Goal: Information Seeking & Learning: Check status

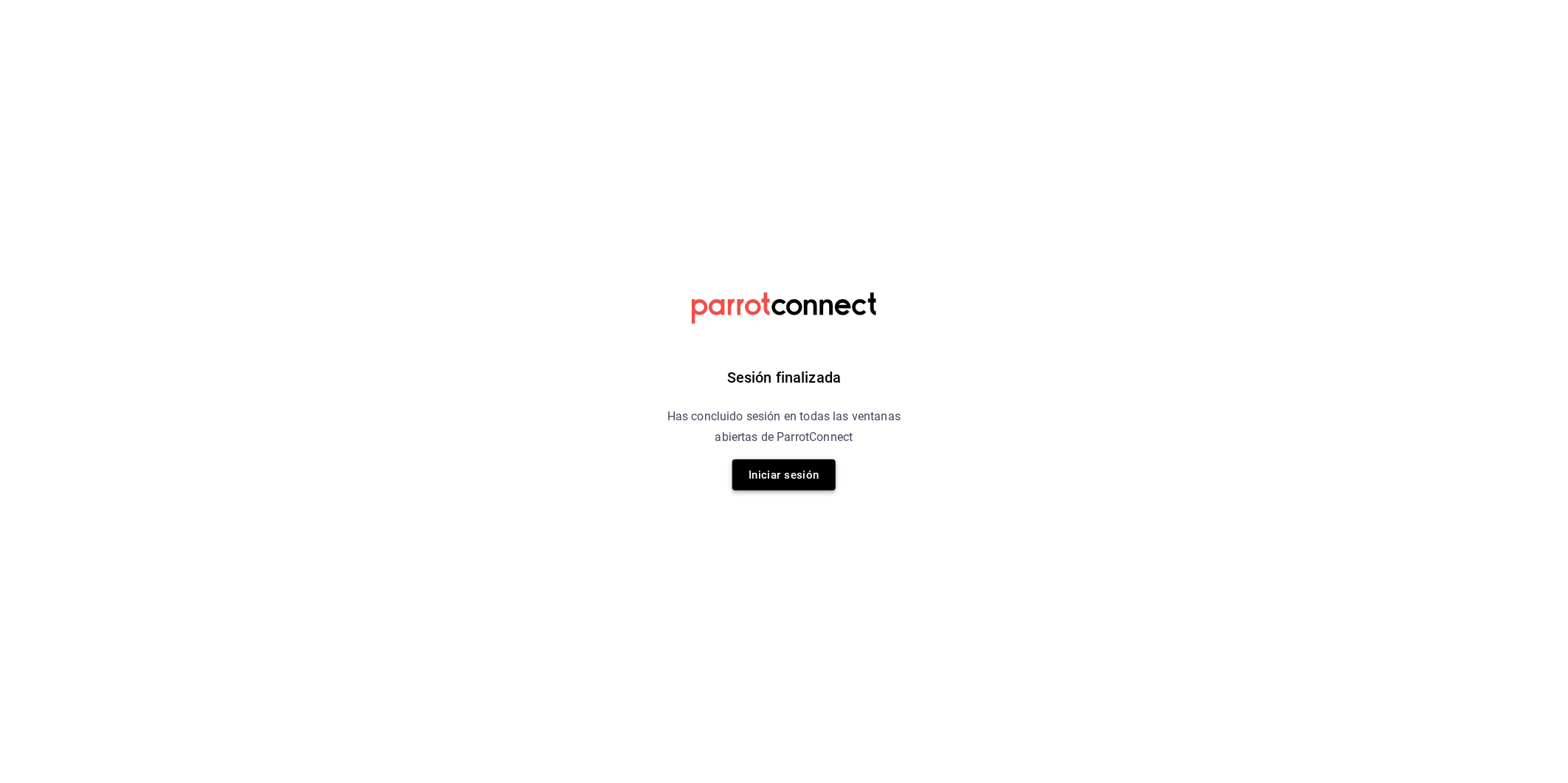
click at [787, 466] on button "Iniciar sesión" at bounding box center [784, 475] width 104 height 31
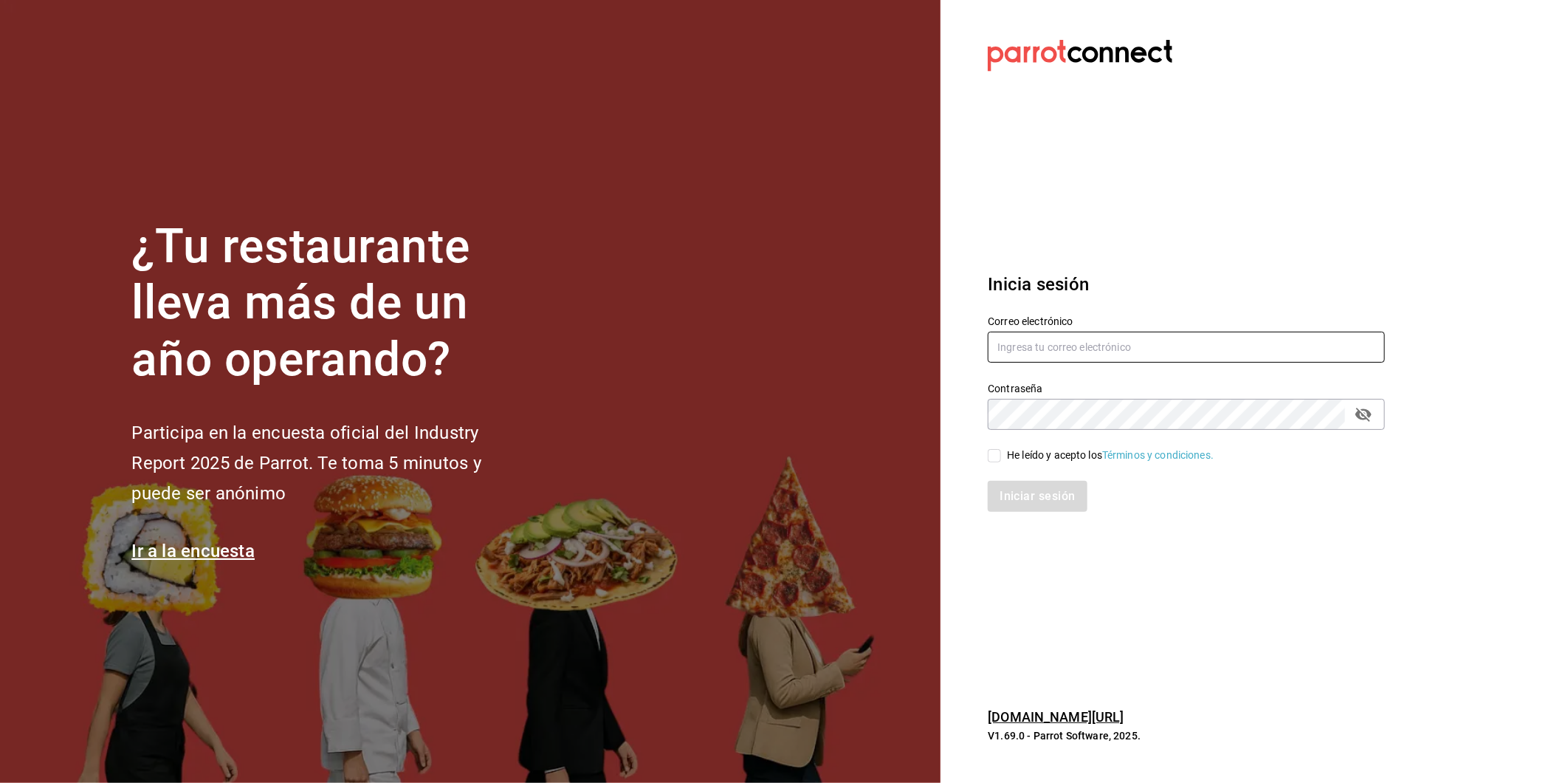
type input "ayartecruz10@gmail.com"
click at [1021, 456] on div "He leído y acepto los Términos y condiciones." at bounding box center [1111, 455] width 207 height 15
click at [1001, 456] on input "He leído y acepto los Términos y condiciones." at bounding box center [995, 456] width 14 height 14
checkbox input "true"
click at [1022, 481] on button "Iniciar sesión" at bounding box center [1037, 496] width 100 height 31
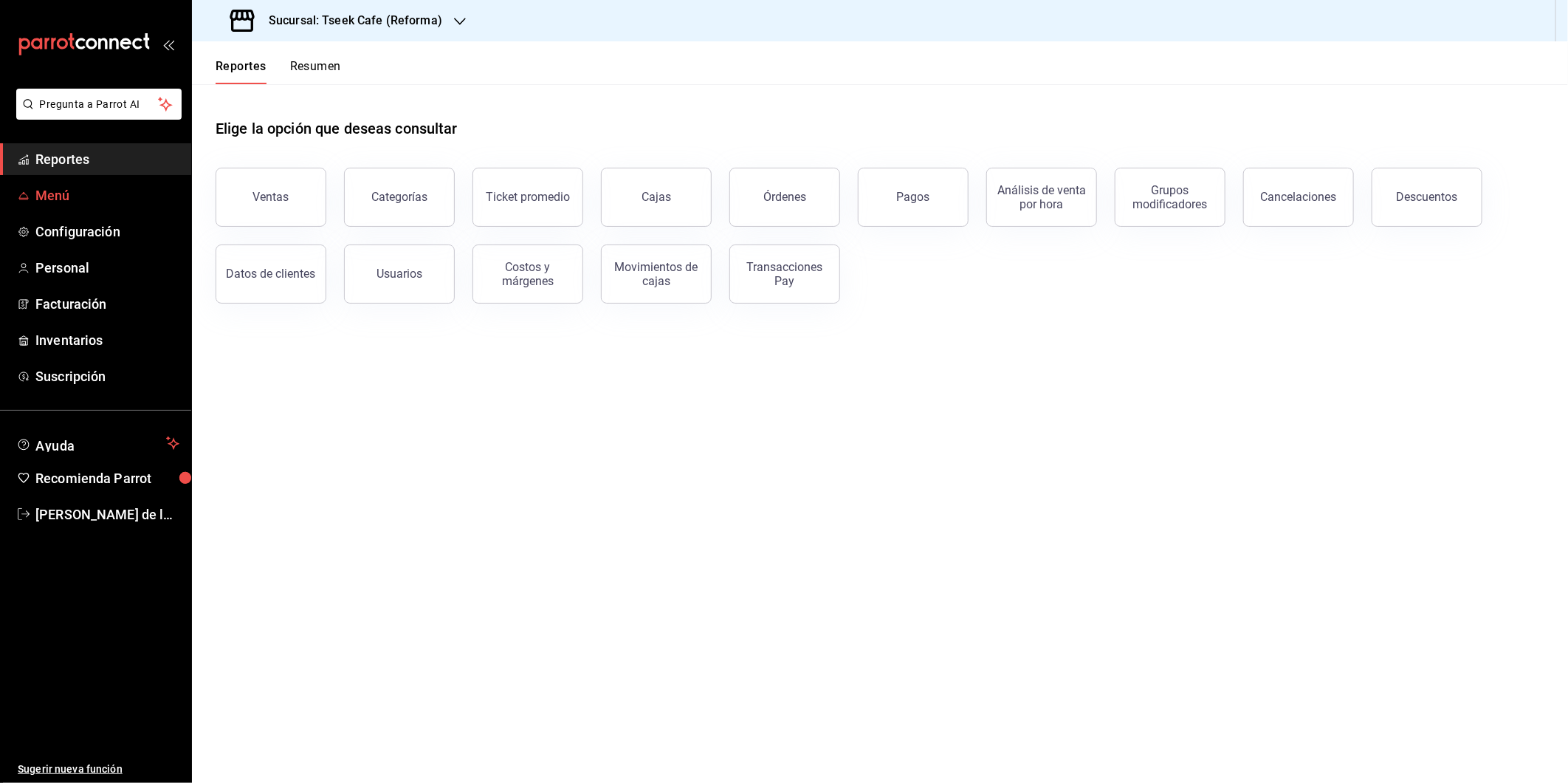
click at [89, 186] on span "Menú" at bounding box center [107, 195] width 144 height 20
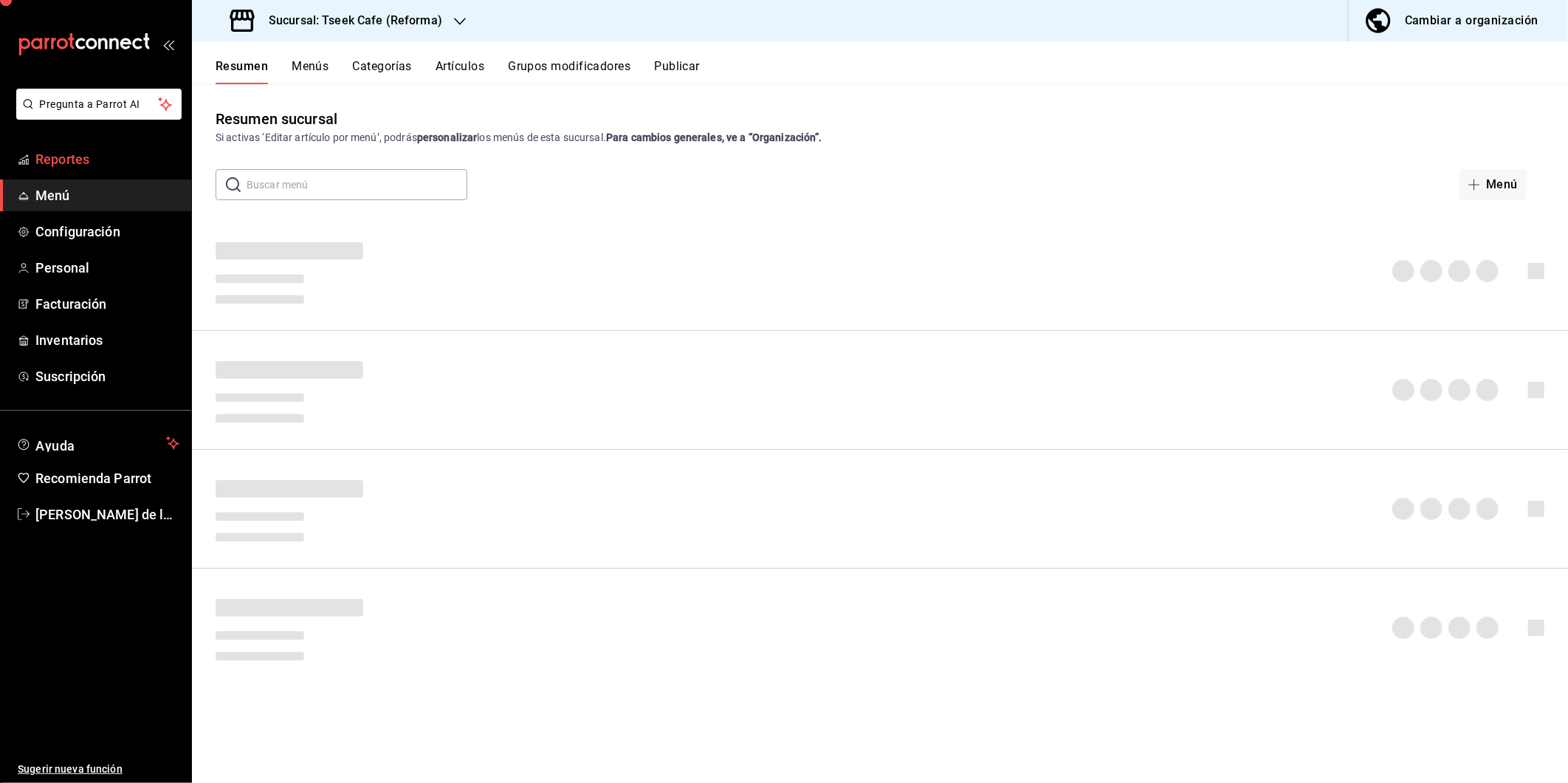
click at [92, 149] on span "Reportes" at bounding box center [107, 158] width 144 height 20
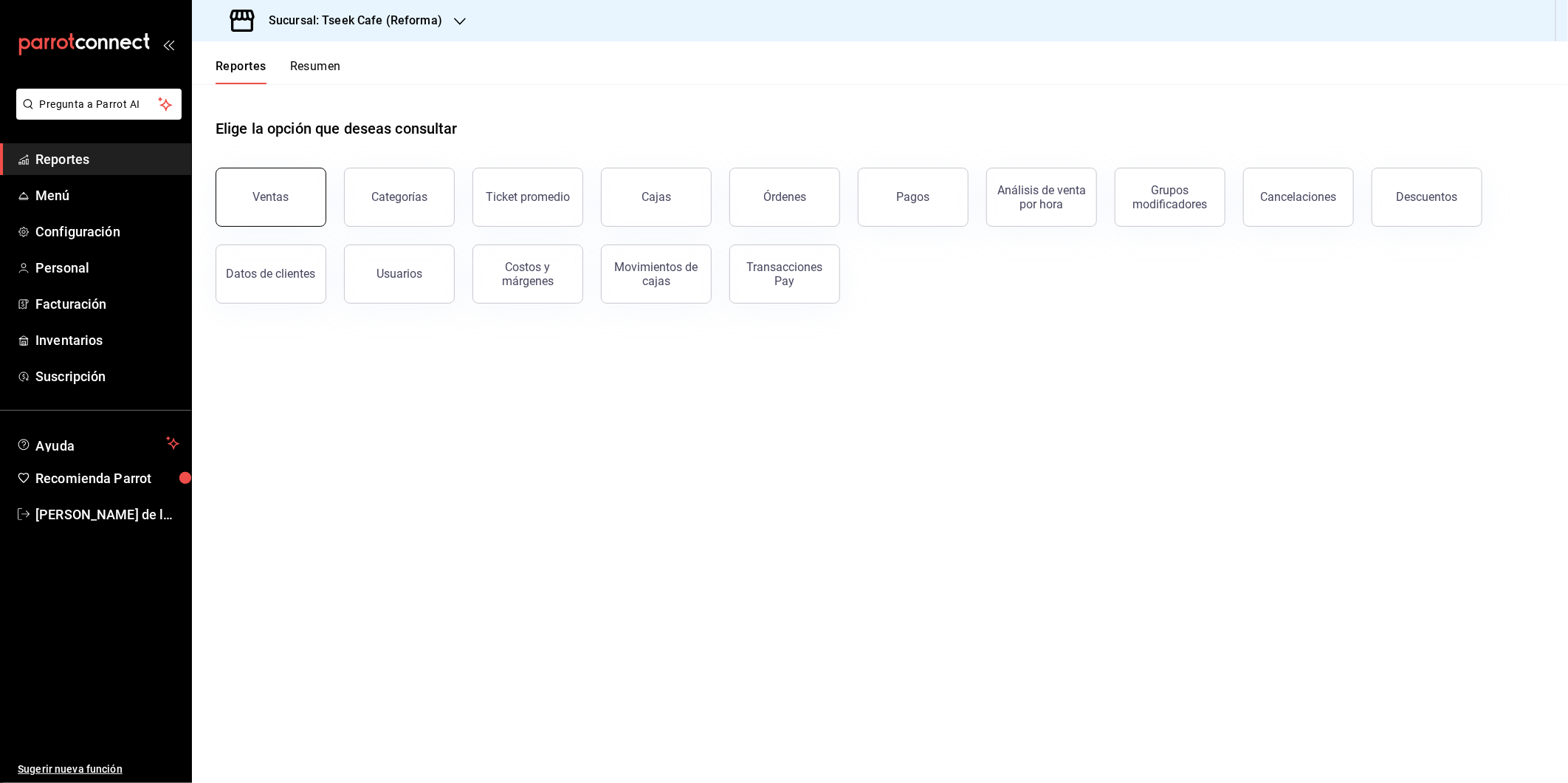
click at [299, 192] on button "Ventas" at bounding box center [270, 197] width 110 height 59
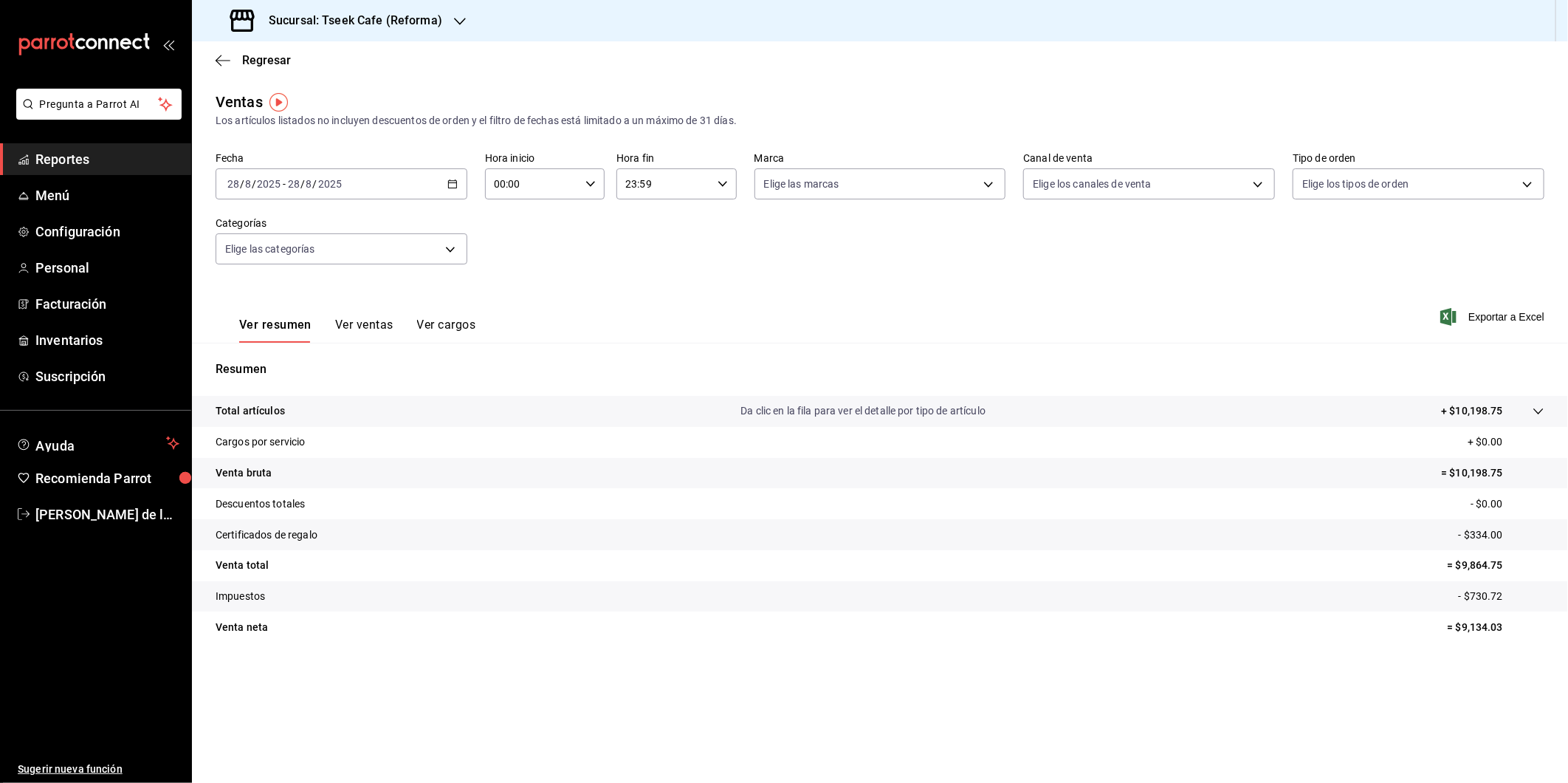
click at [444, 182] on div "[DATE] [DATE] - [DATE] [DATE]" at bounding box center [342, 184] width 252 height 31
click at [407, 21] on h3 "Sucursal: Tseek Cafe (Reforma)" at bounding box center [349, 21] width 186 height 18
drag, startPoint x: 315, startPoint y: 133, endPoint x: 344, endPoint y: 92, distance: 50.2
click at [344, 92] on nav "Tseek Cafe (Reforma) Tseek Cafe ([GEOGRAPHIC_DATA]) Tseek Café (Calzada) Tseek …" at bounding box center [302, 130] width 222 height 178
click at [346, 97] on div "Tseek Cafe ([GEOGRAPHIC_DATA])" at bounding box center [302, 97] width 198 height 15
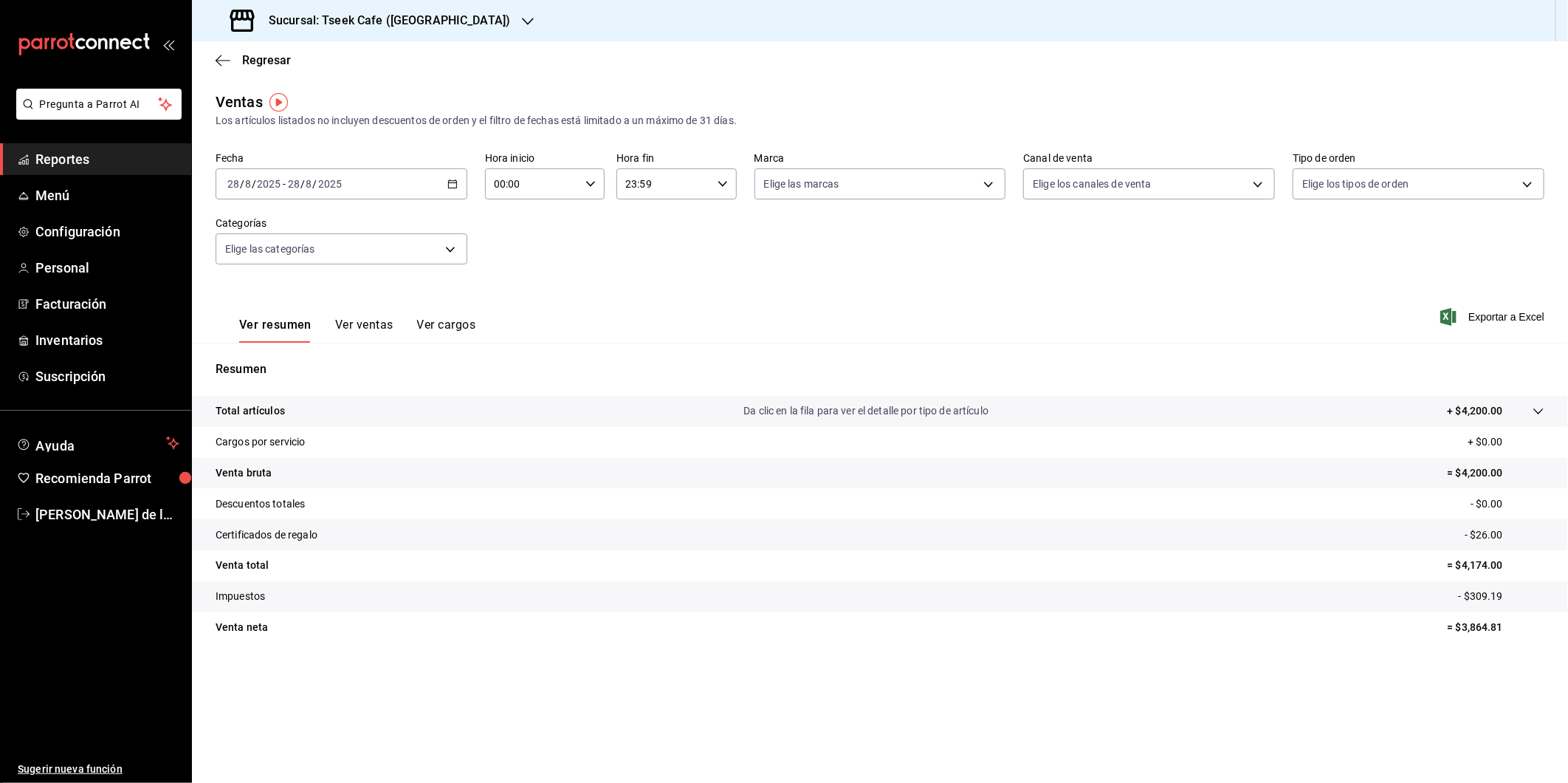
click at [434, 196] on div "[DATE] [DATE] - [DATE] [DATE]" at bounding box center [342, 184] width 252 height 31
click at [321, 359] on span "Rango de fechas" at bounding box center [286, 361] width 115 height 15
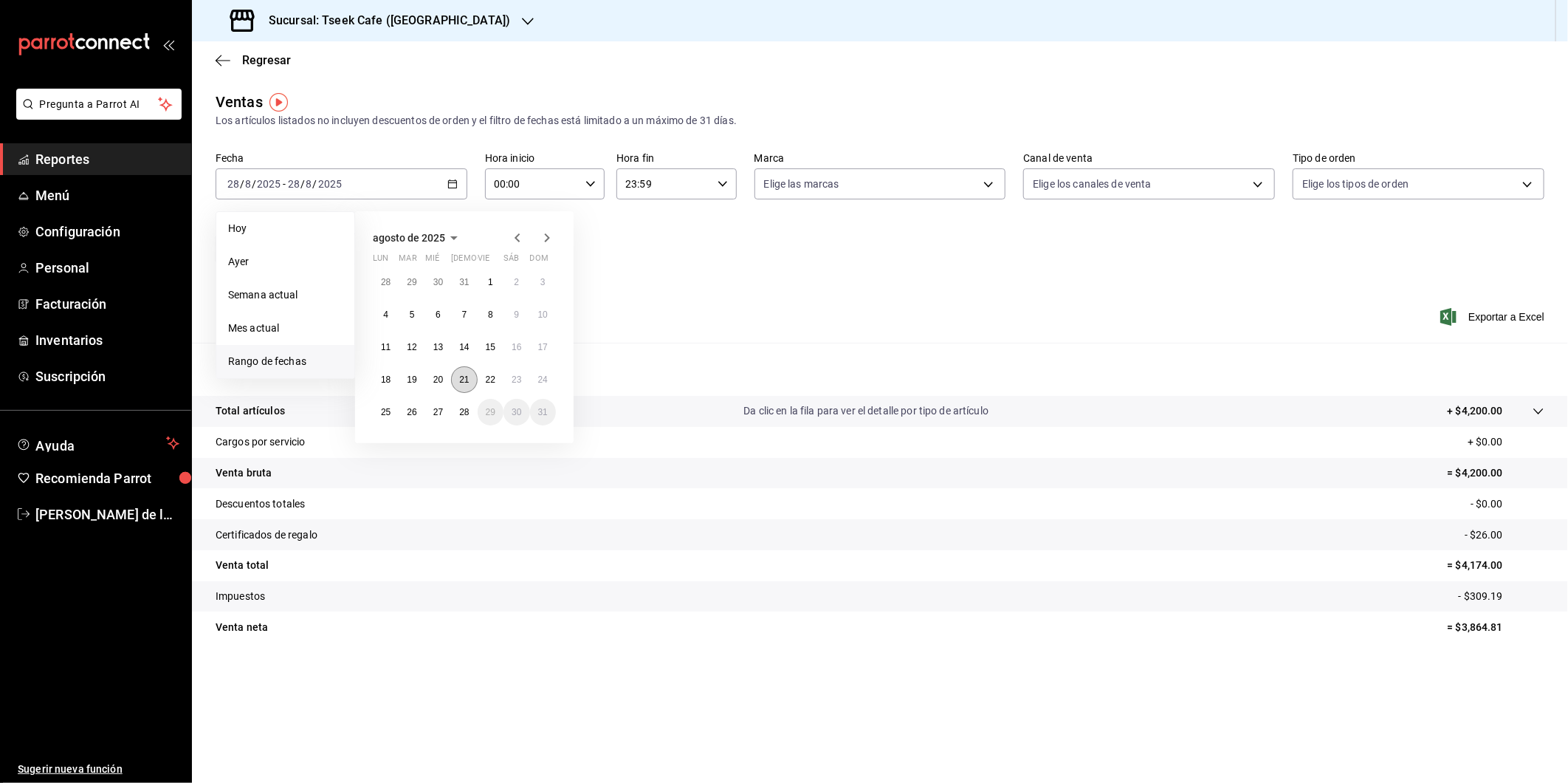
click at [454, 374] on button "21" at bounding box center [464, 379] width 26 height 27
click at [438, 412] on abbr "27" at bounding box center [437, 412] width 9 height 10
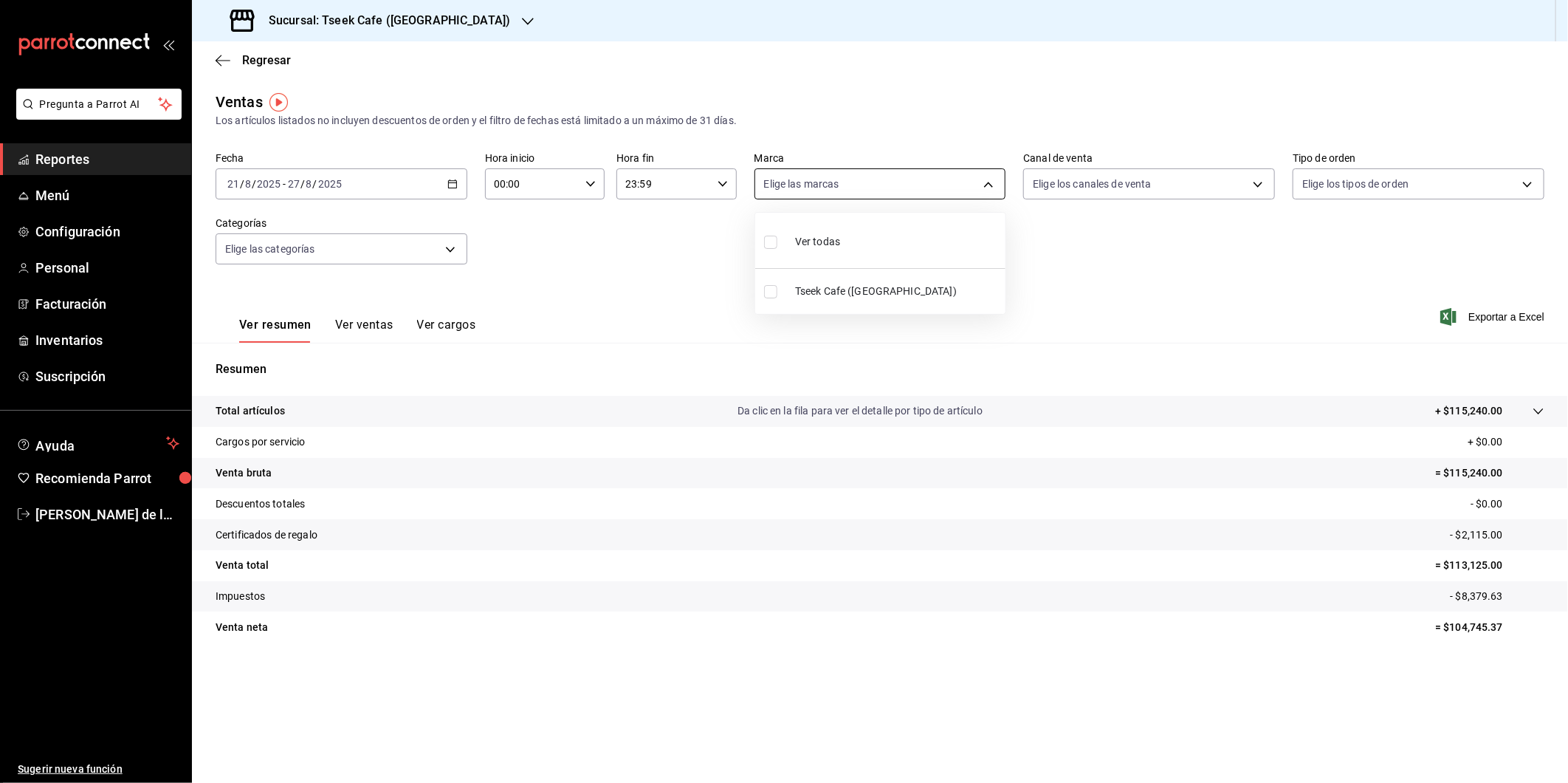
click at [870, 181] on body "Pregunta a Parrot AI Reportes Menú Configuración Personal Facturación Inventari…" at bounding box center [784, 391] width 1568 height 783
click at [941, 121] on div at bounding box center [784, 391] width 1568 height 783
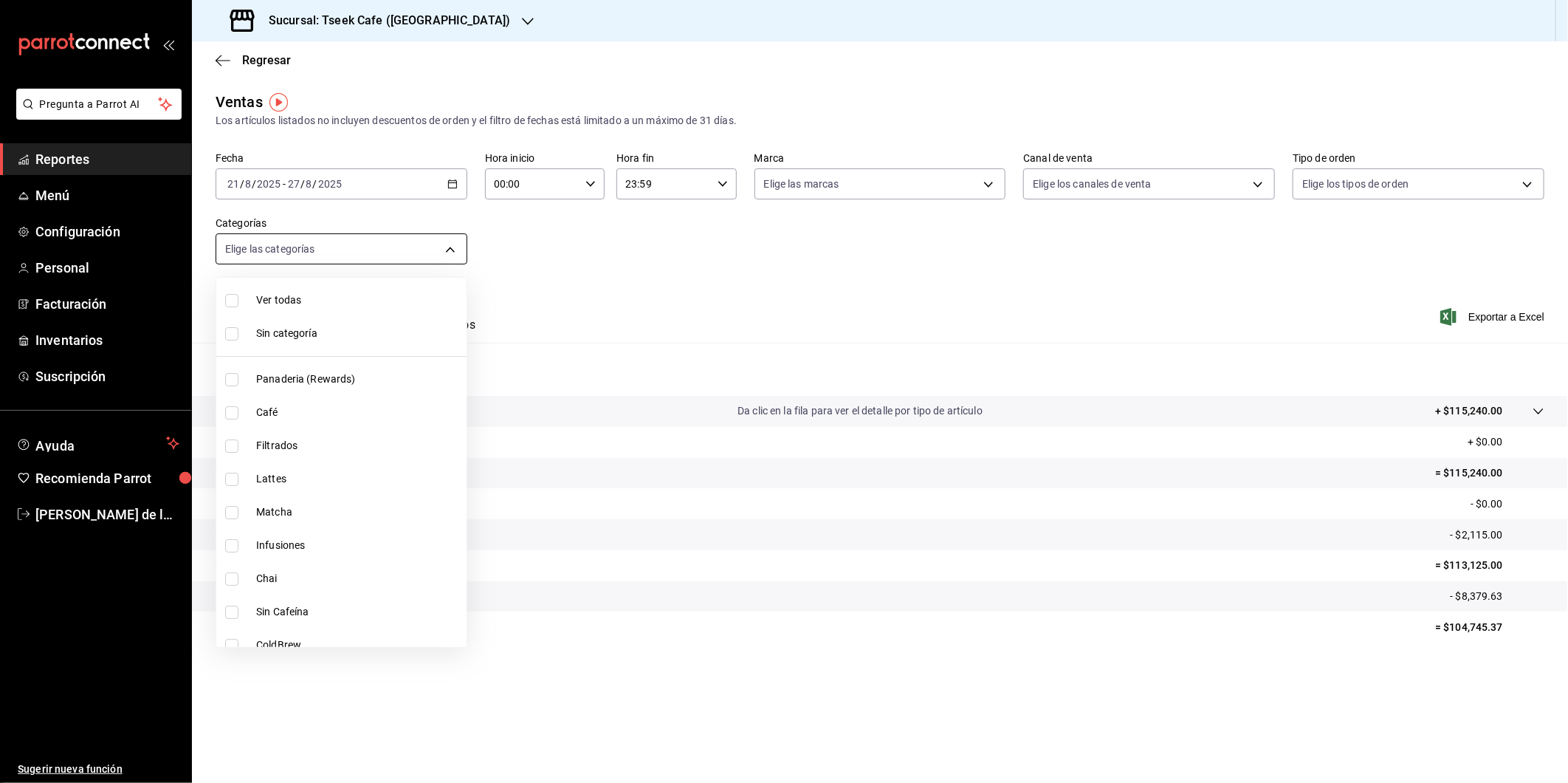
click at [369, 258] on body "Pregunta a Parrot AI Reportes Menú Configuración Personal Facturación Inventari…" at bounding box center [784, 391] width 1568 height 783
click at [293, 437] on span "Cafés de Línea" at bounding box center [358, 432] width 205 height 15
type input "e62a1eeb-cccc-4c83-92ac-2c5edc62178f"
checkbox input "true"
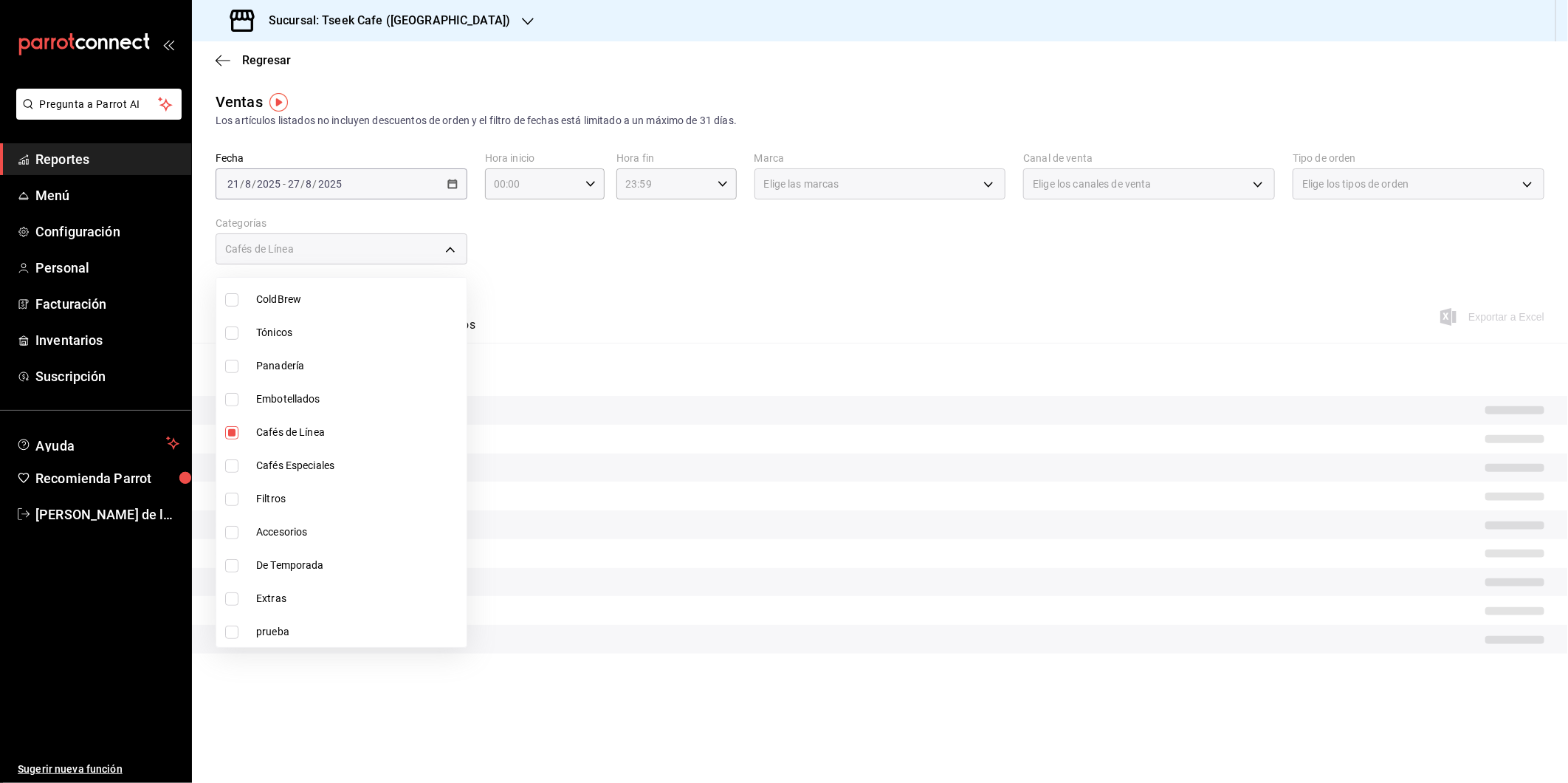
click at [283, 460] on span "Cafés Especiales" at bounding box center [358, 466] width 205 height 15
type input "e62a1eeb-cccc-4c83-92ac-2c5edc62178f,f958dd6f-98e8-4a34-83dc-0bfa05d196cd"
checkbox input "true"
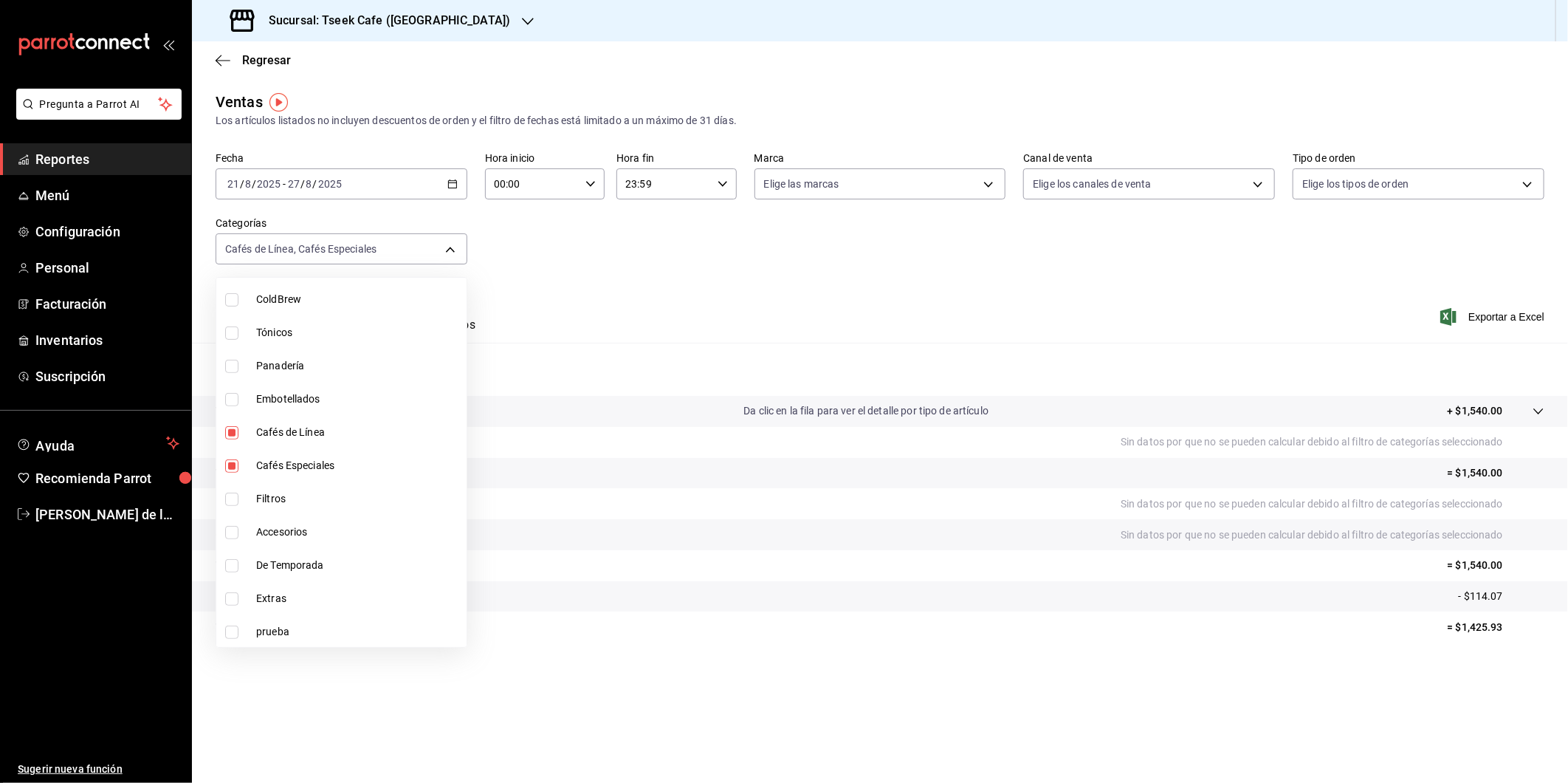
click at [698, 282] on div at bounding box center [784, 391] width 1568 height 783
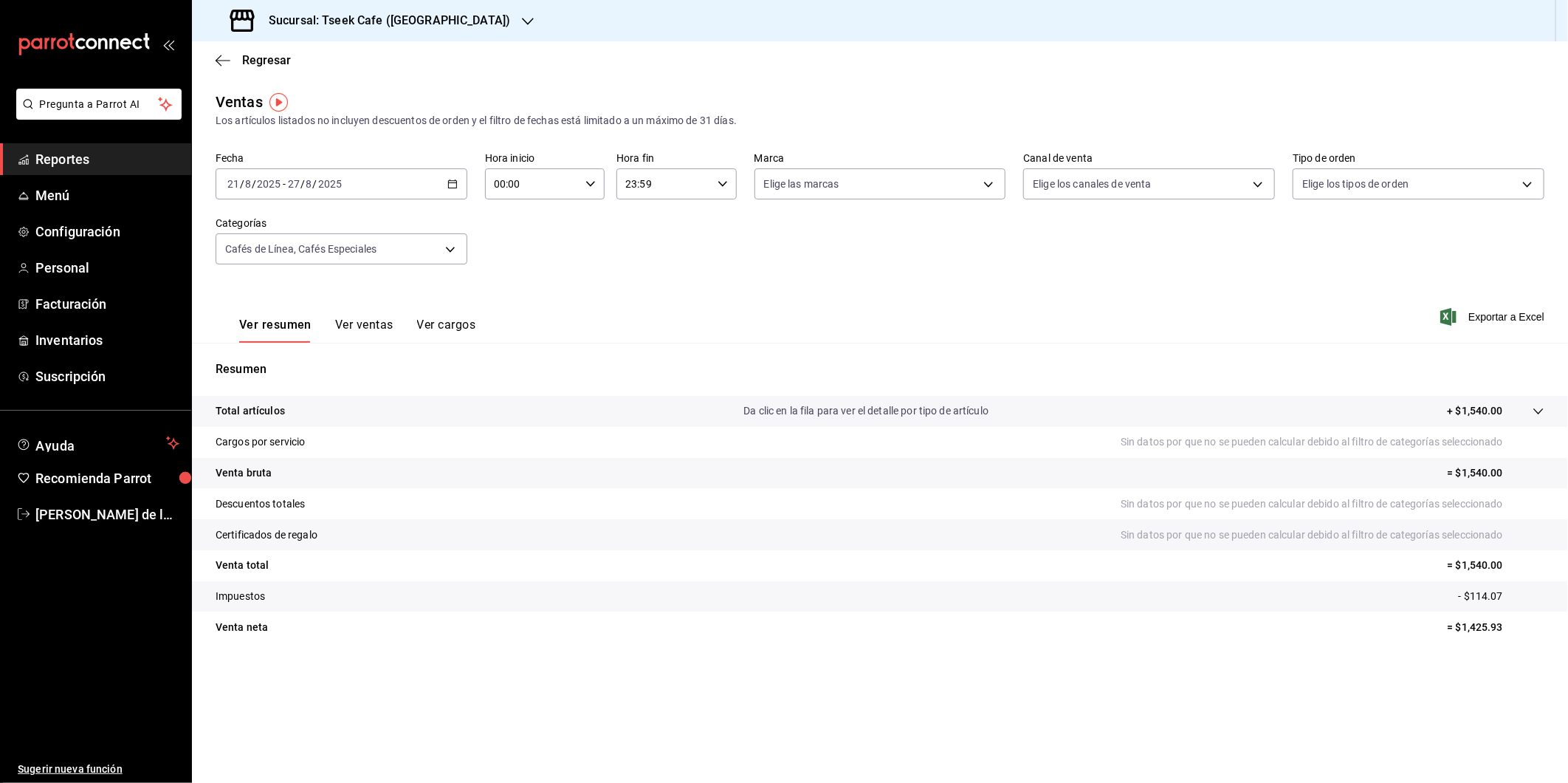
click at [374, 322] on button "Ver ventas" at bounding box center [365, 329] width 58 height 25
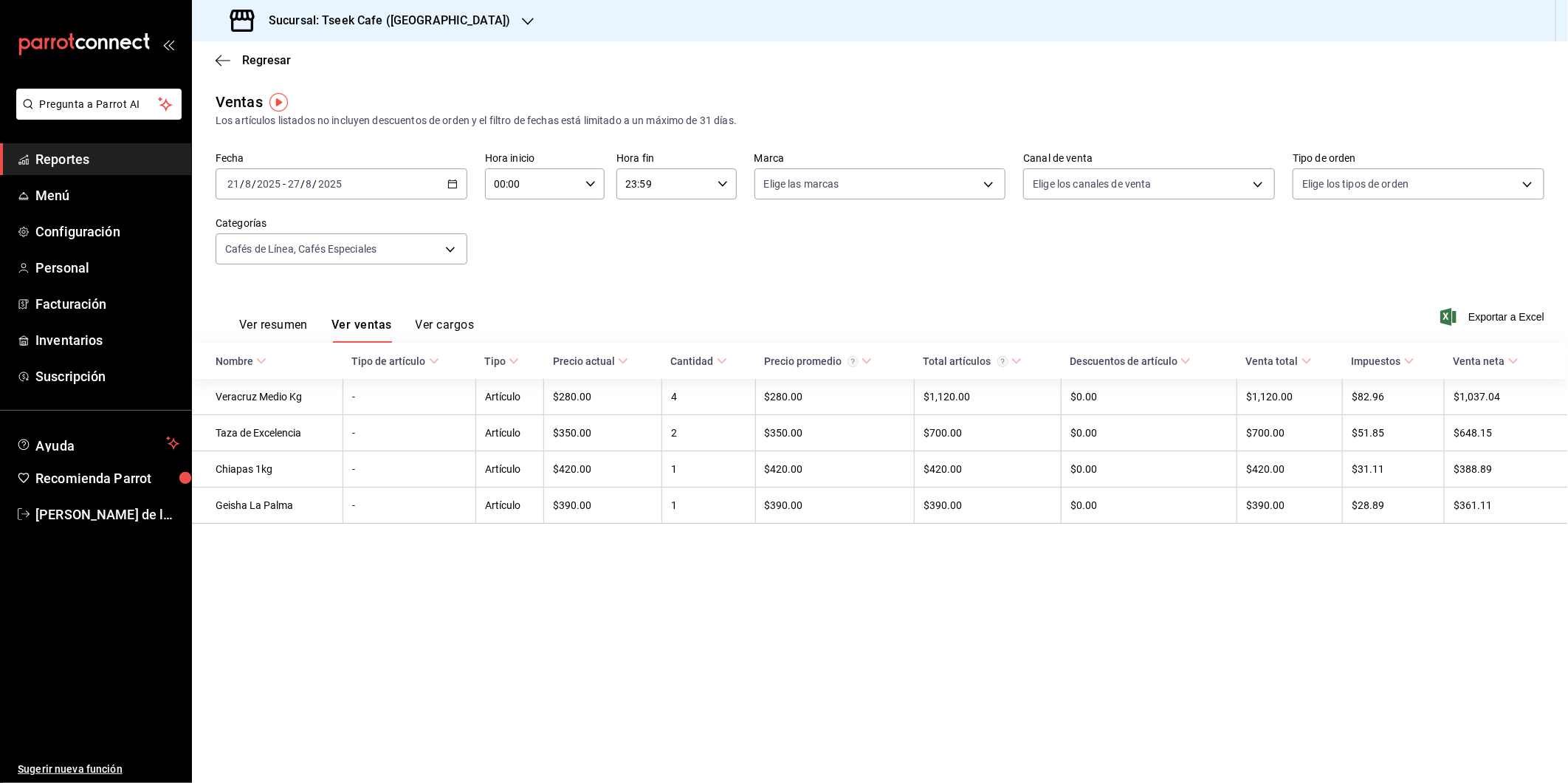
click at [299, 329] on button "Ver resumen" at bounding box center [274, 329] width 68 height 25
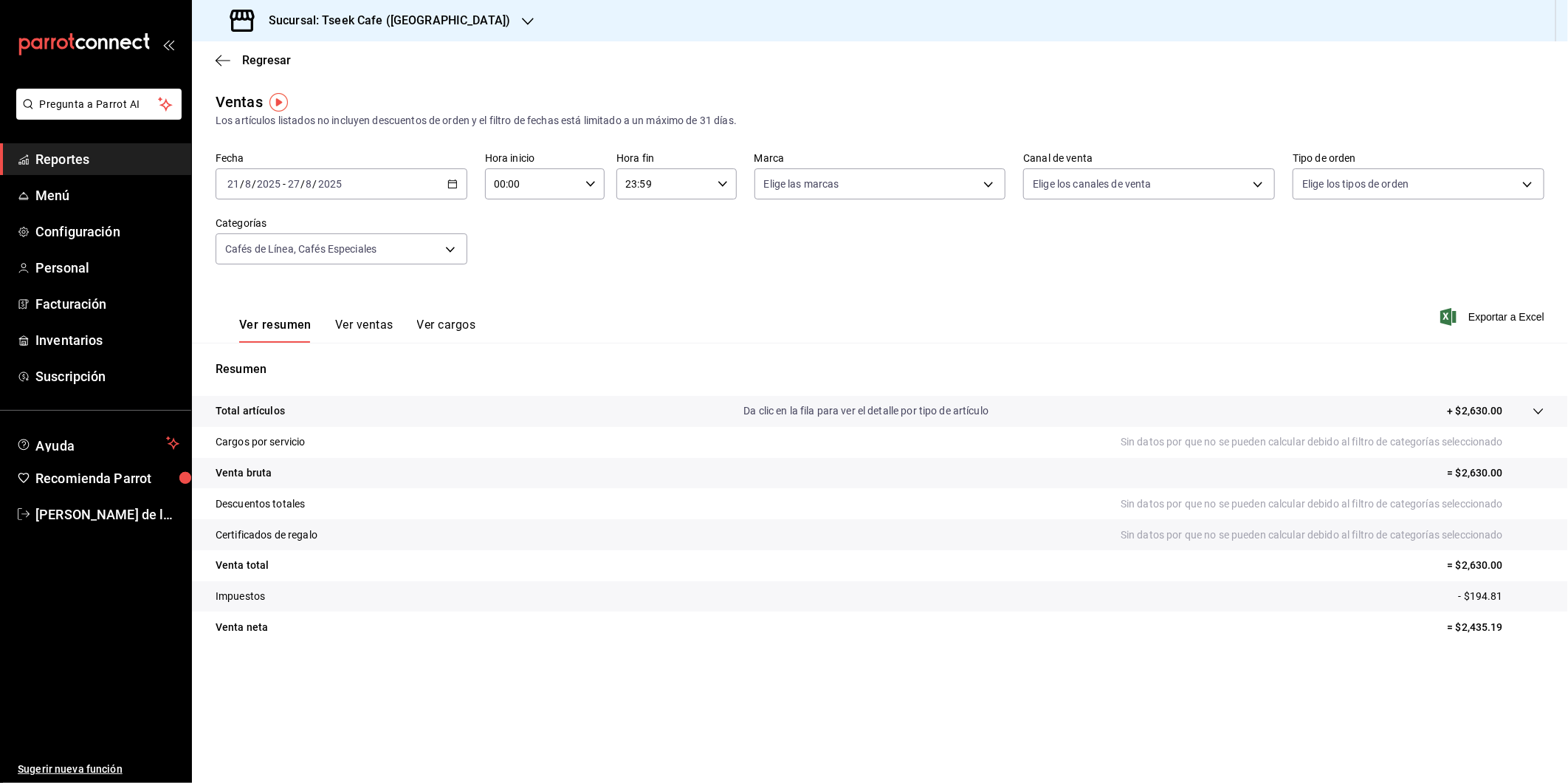
click at [371, 325] on button "Ver ventas" at bounding box center [365, 329] width 58 height 25
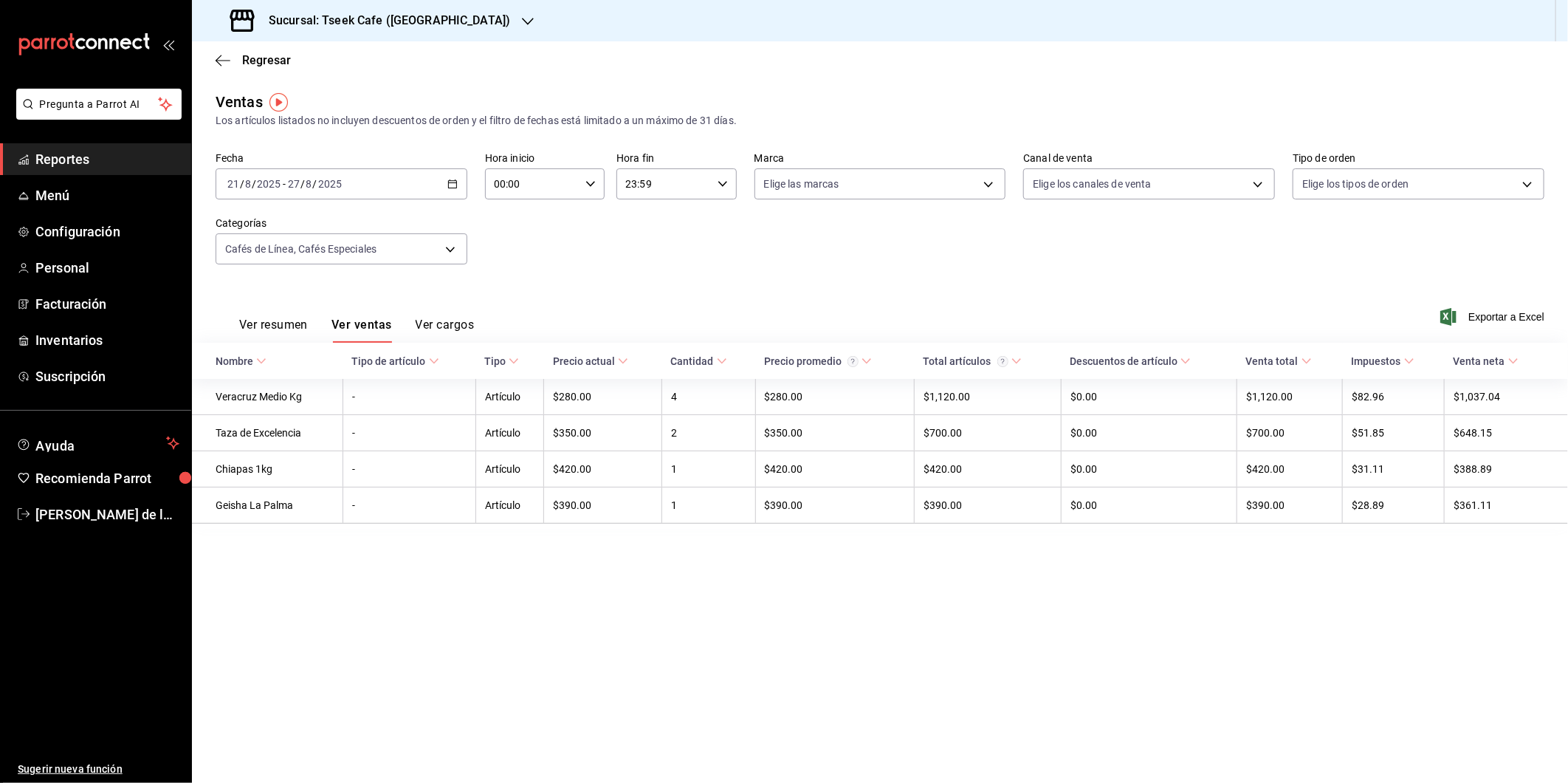
click at [290, 325] on button "Ver resumen" at bounding box center [274, 329] width 68 height 25
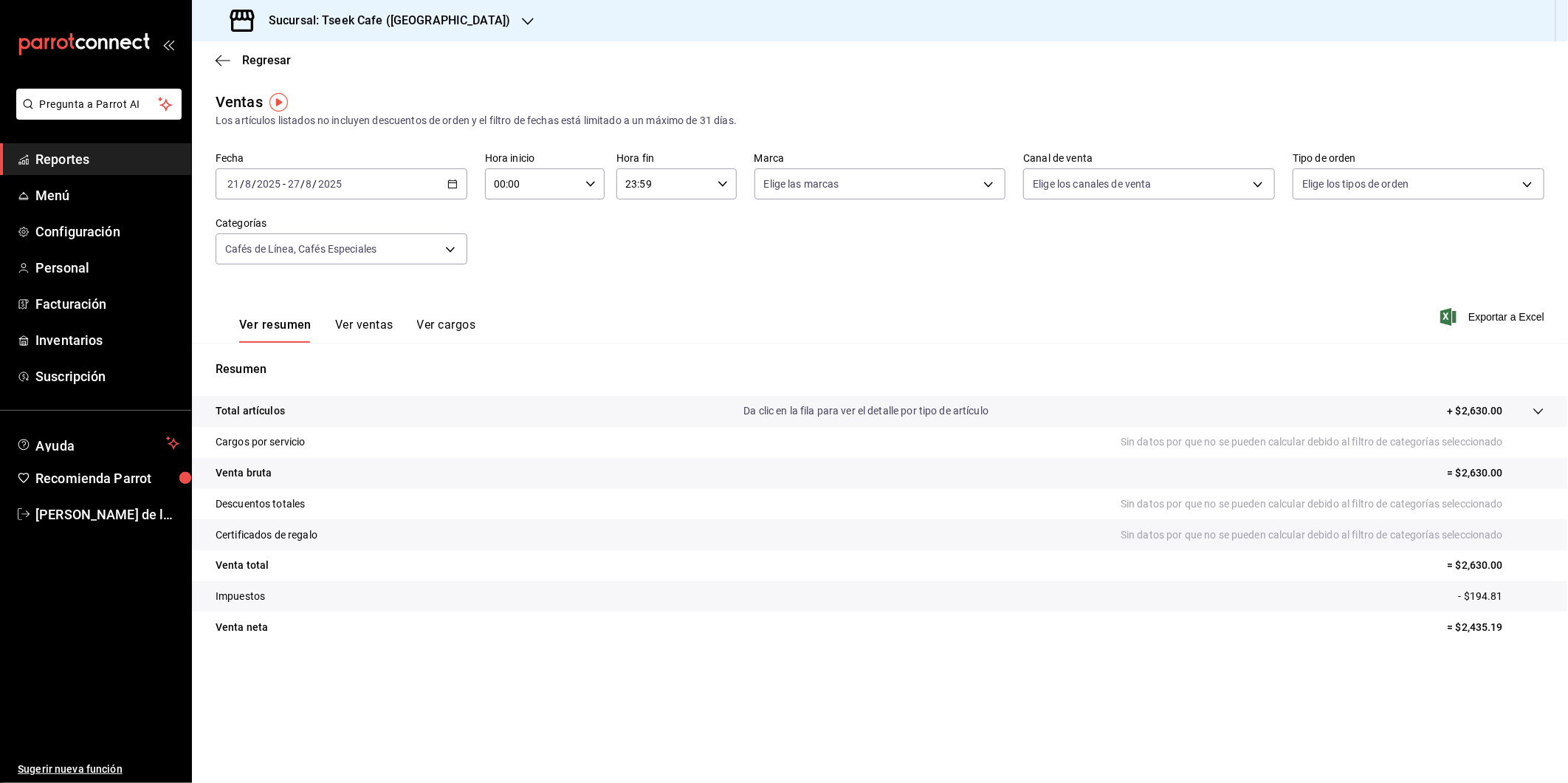
click at [360, 320] on button "Ver ventas" at bounding box center [365, 329] width 58 height 25
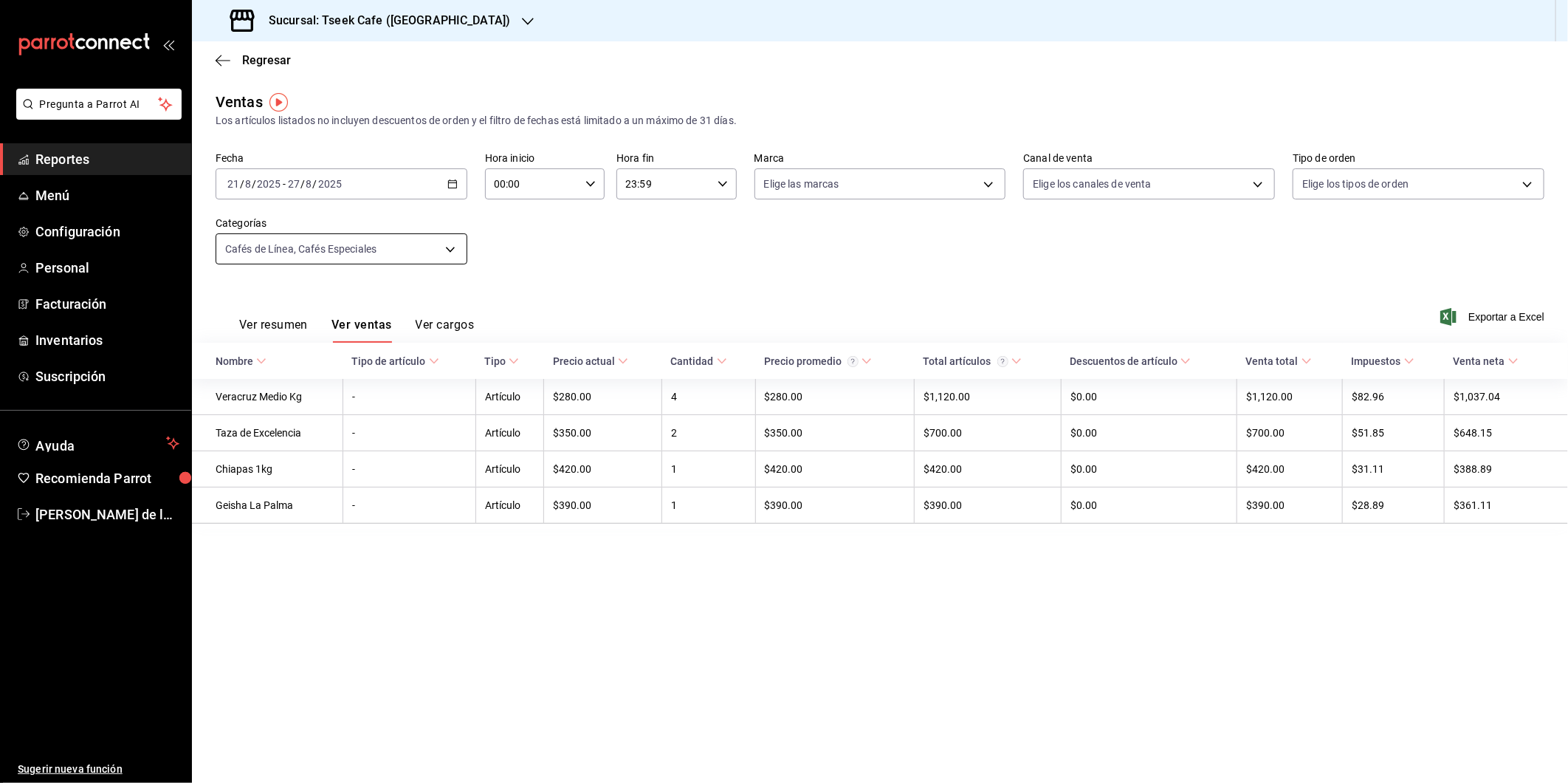
click at [428, 234] on body "Pregunta a Parrot AI Reportes Menú Configuración Personal Facturación Inventari…" at bounding box center [784, 391] width 1568 height 783
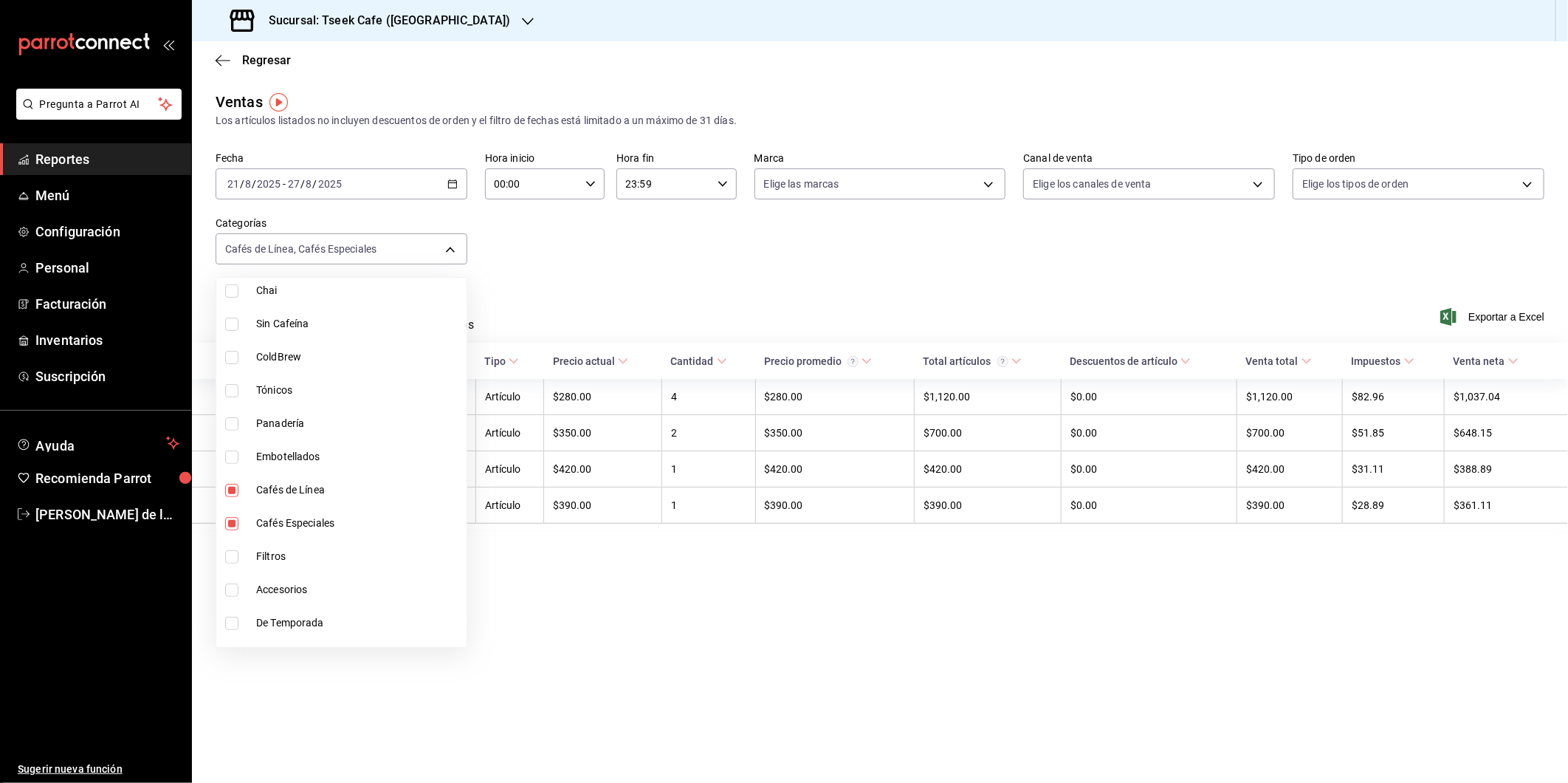
scroll to position [346, 0]
click at [225, 440] on li "Cafés de Línea" at bounding box center [342, 432] width 250 height 33
type input "f958dd6f-98e8-4a34-83dc-0bfa05d196cd"
checkbox input "false"
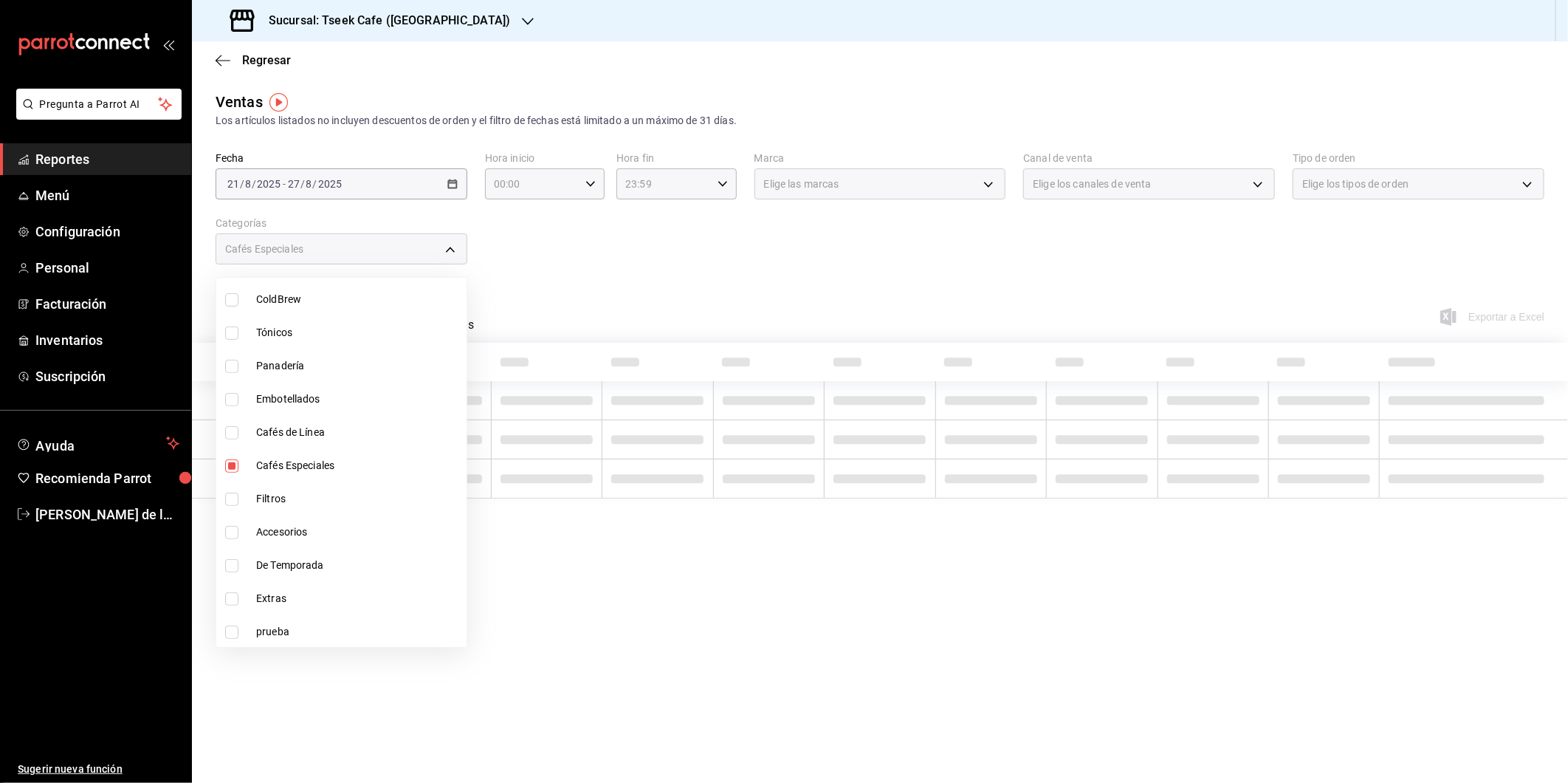
click at [233, 463] on input "checkbox" at bounding box center [232, 466] width 14 height 14
checkbox input "false"
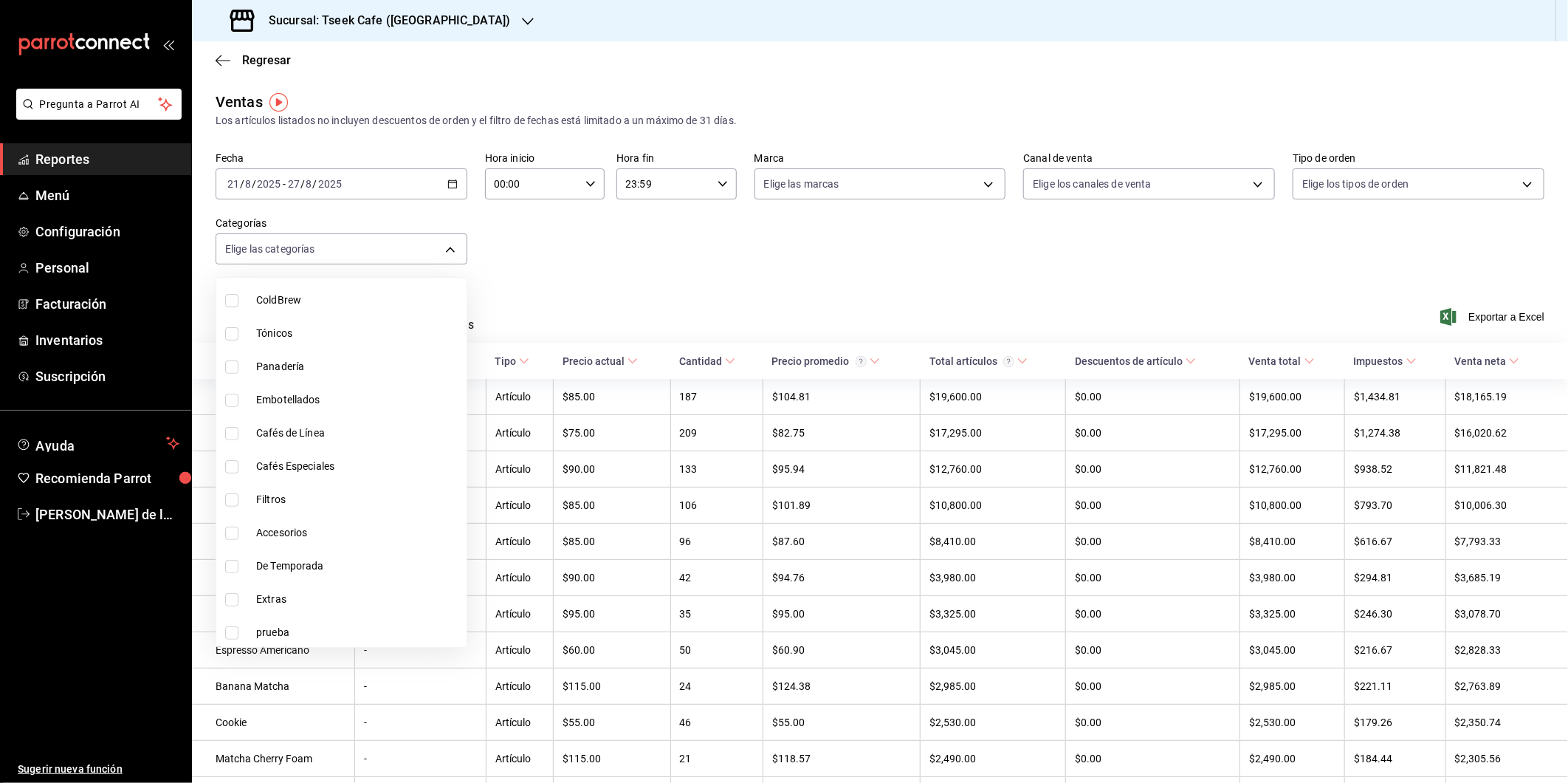
scroll to position [346, 0]
click at [288, 369] on span "Panadería" at bounding box center [358, 365] width 205 height 15
type input "b9b82bbb-0738-470b-948d-43e8a1491f77"
checkbox input "true"
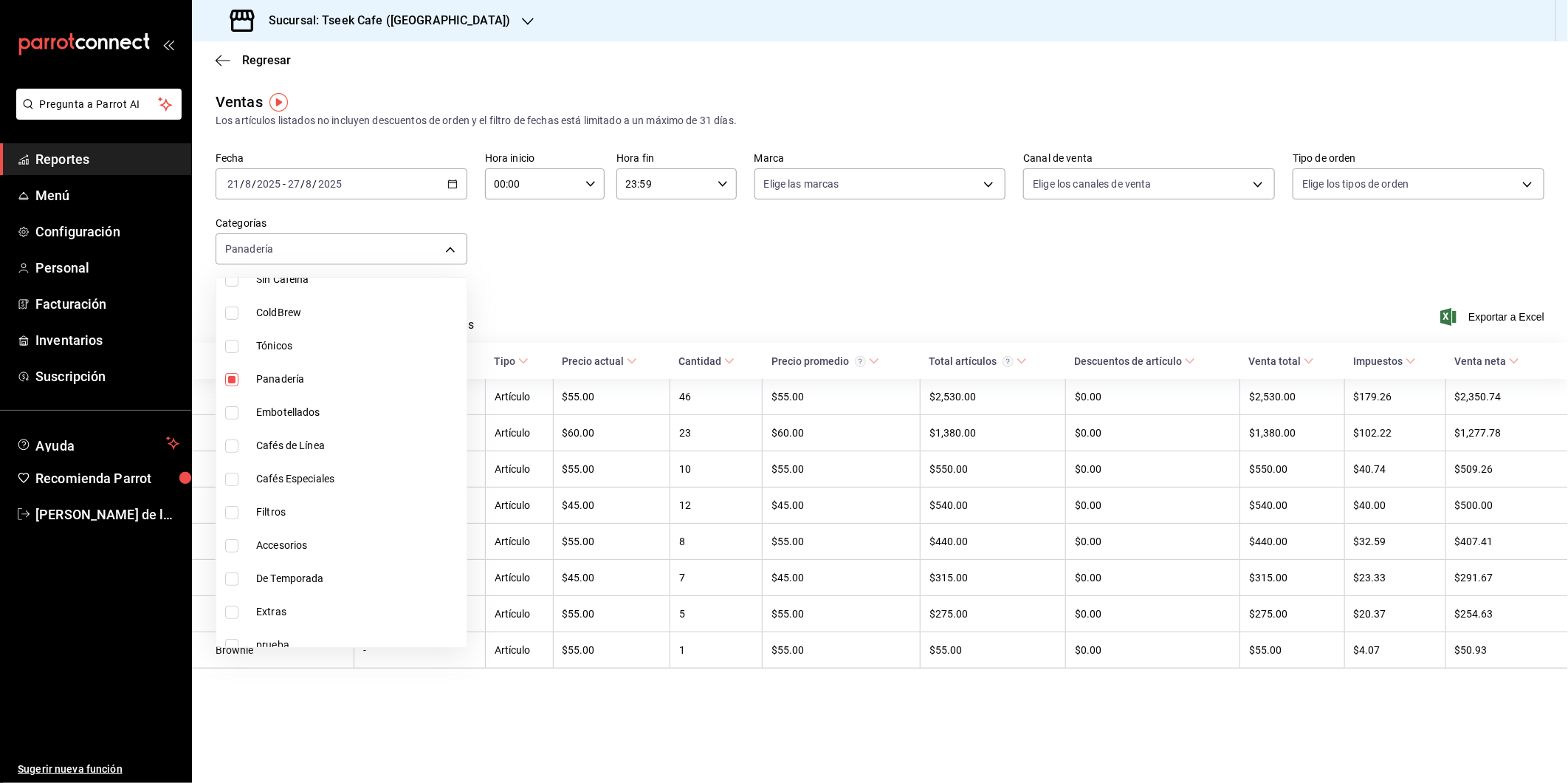
scroll to position [346, 0]
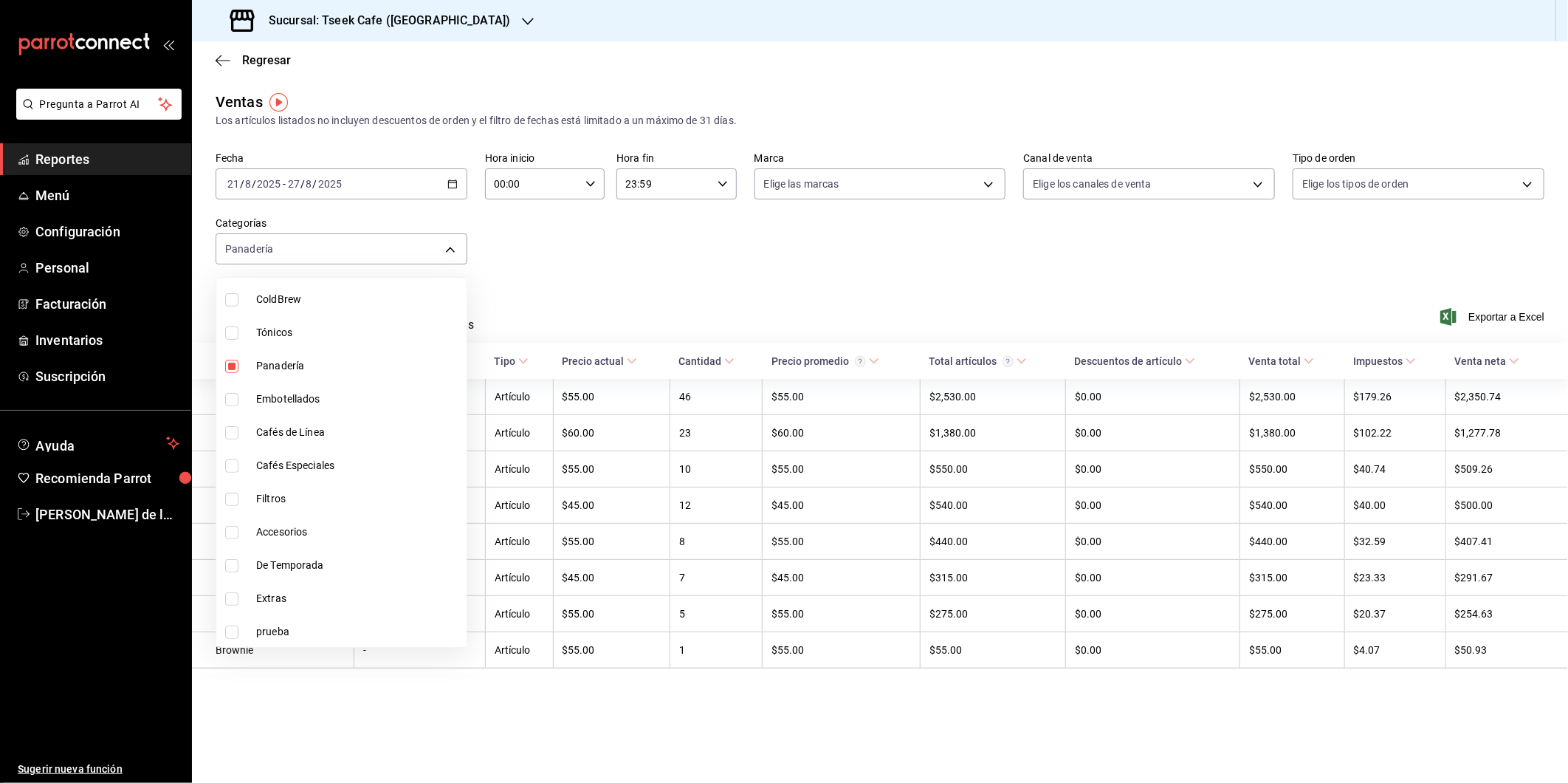
click at [540, 288] on div at bounding box center [784, 391] width 1568 height 783
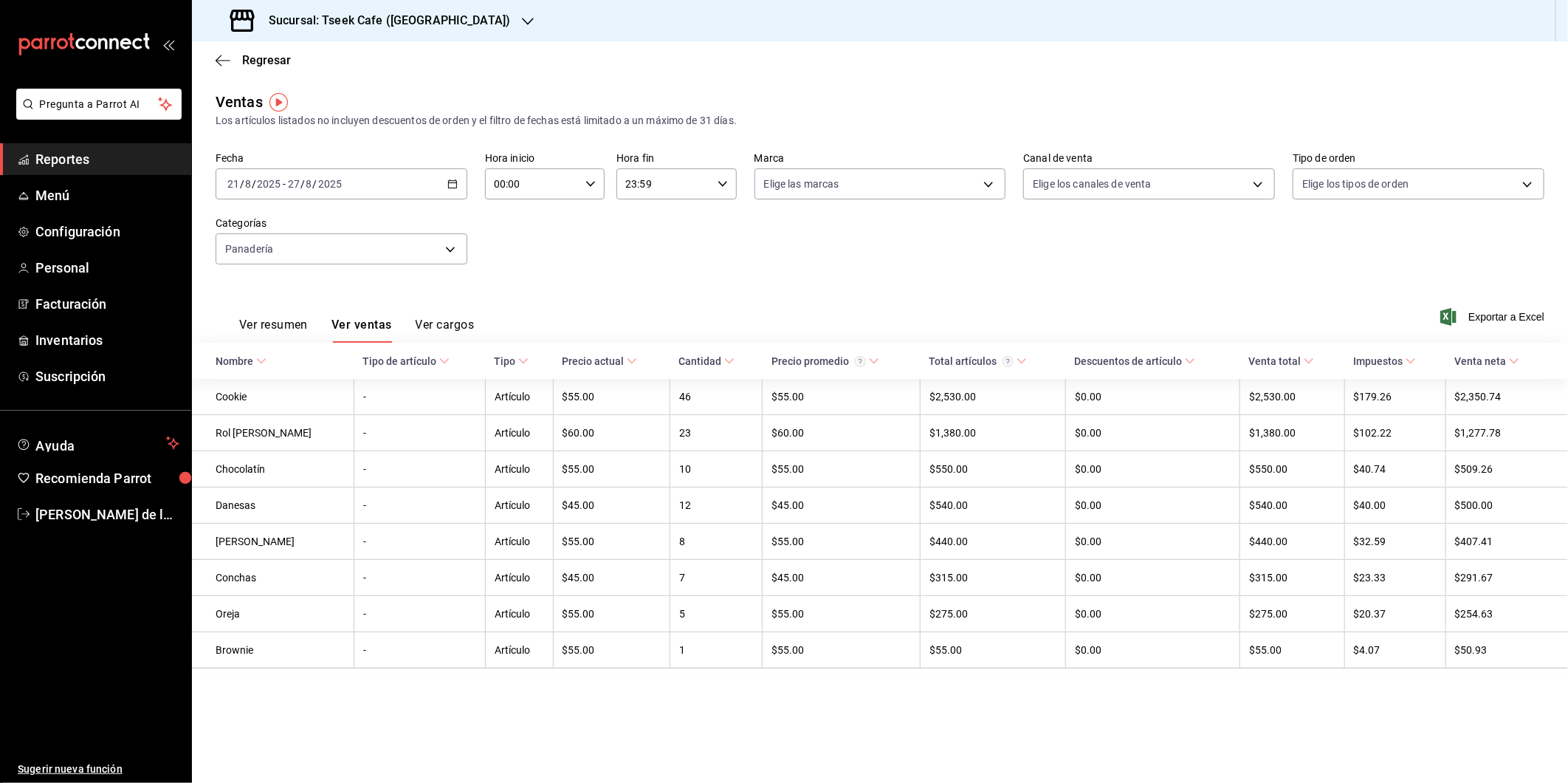
click at [282, 333] on button "Ver resumen" at bounding box center [274, 329] width 68 height 25
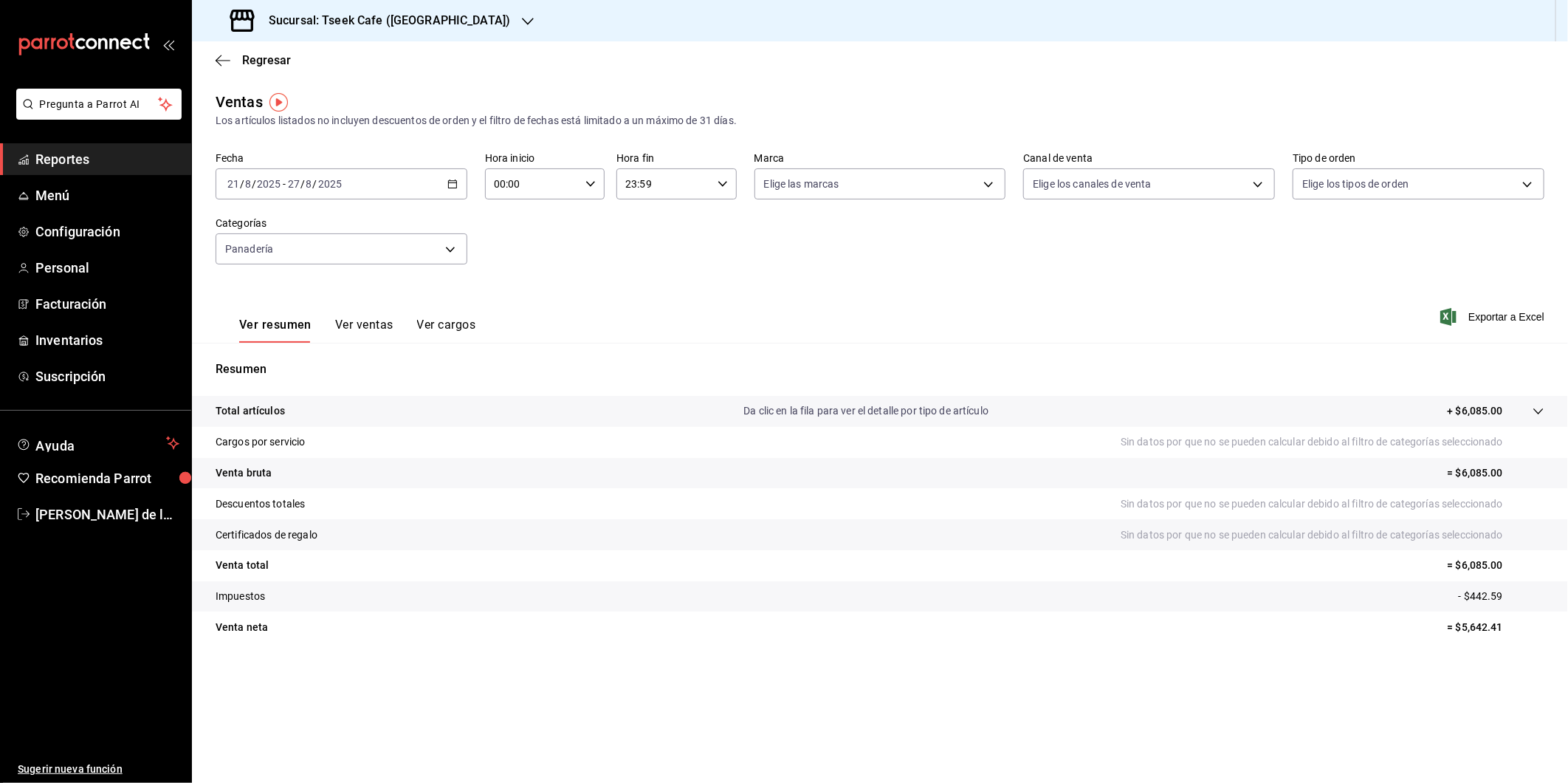
click at [353, 334] on button "Ver ventas" at bounding box center [365, 329] width 58 height 25
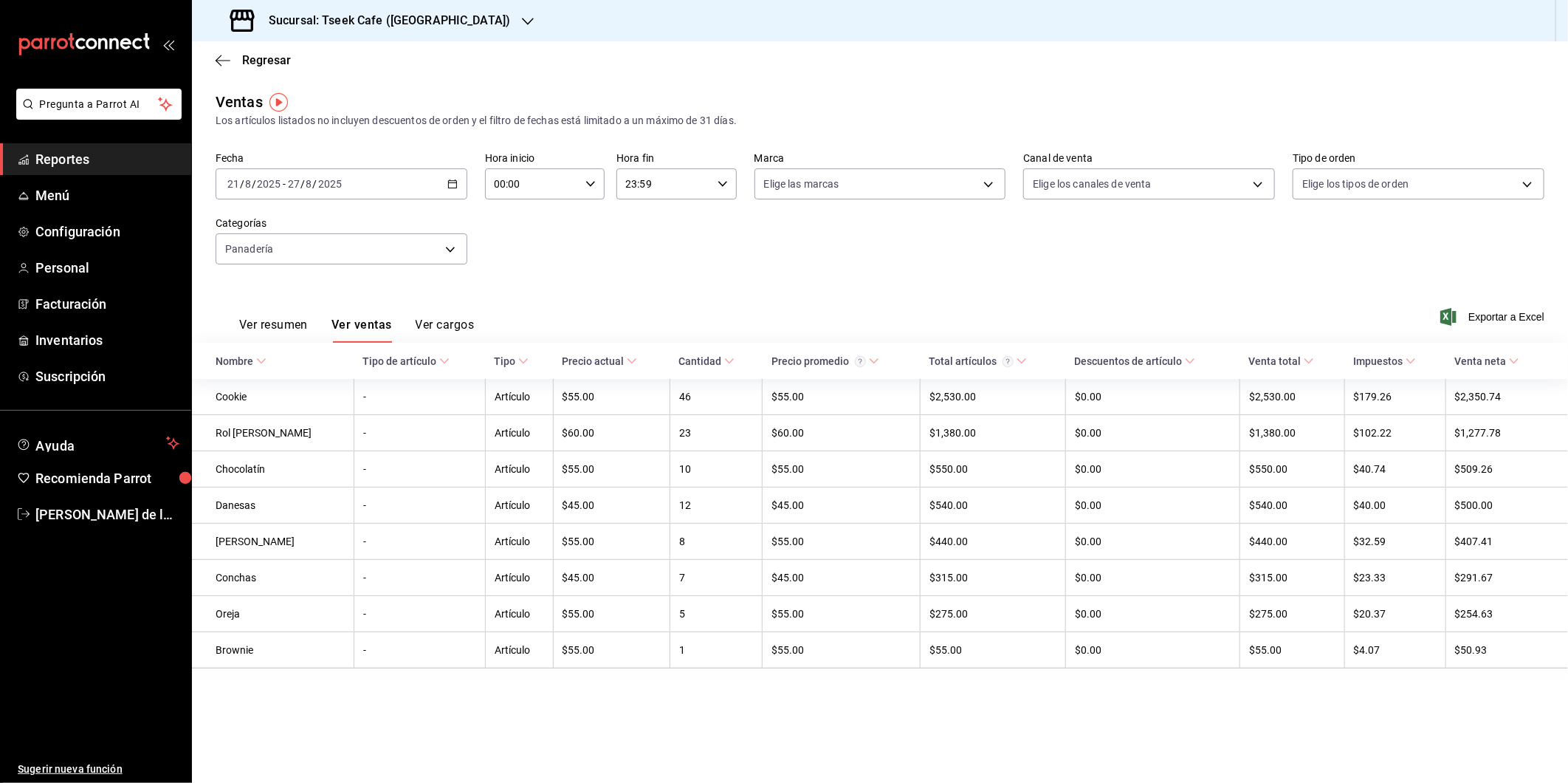
click at [290, 327] on button "Ver resumen" at bounding box center [274, 329] width 68 height 25
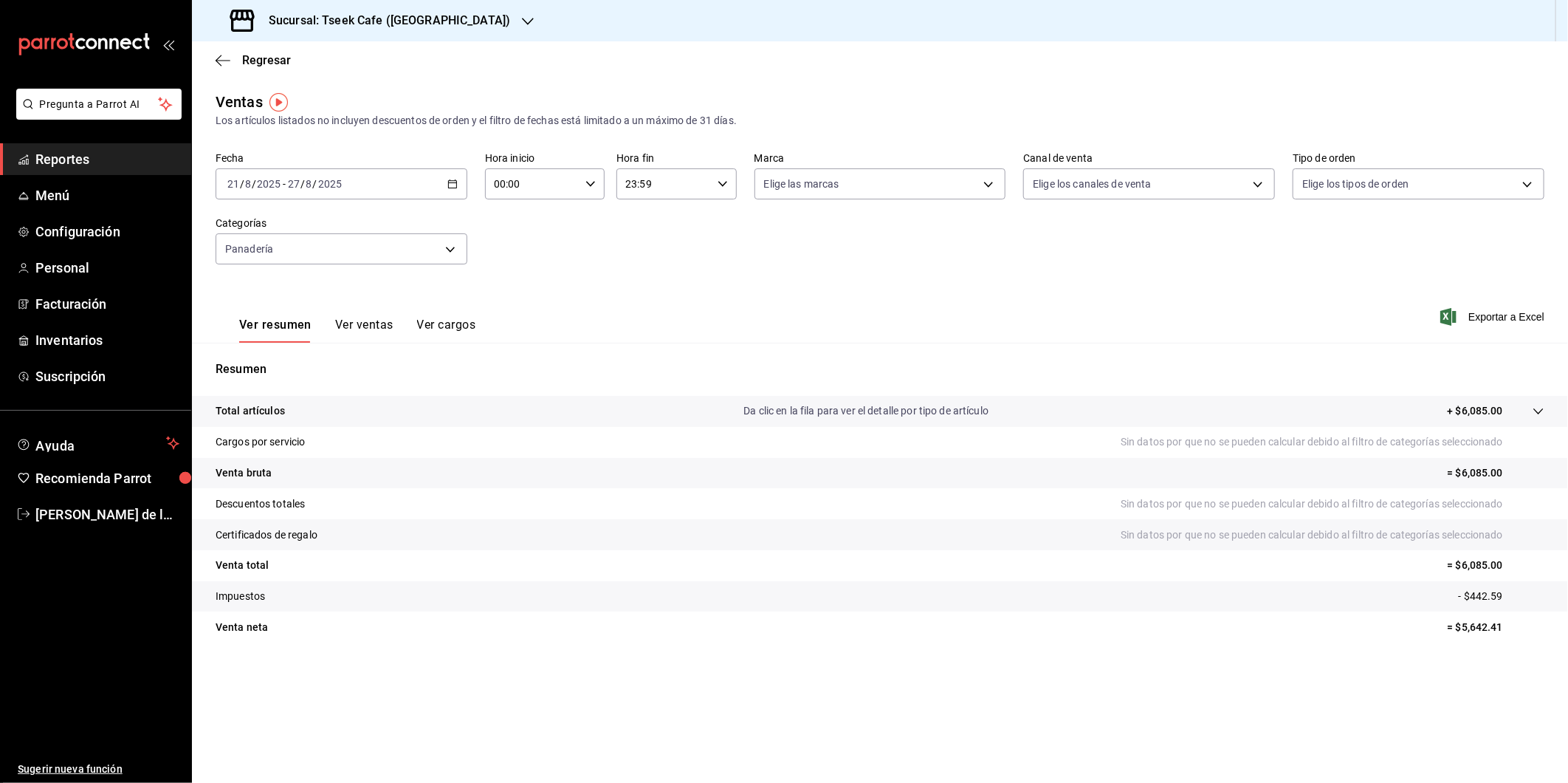
click at [580, 247] on div "Fecha [DATE] [DATE] - [DATE] [DATE] Hora inicio 00:00 Hora inicio Hora fin 23:5…" at bounding box center [880, 217] width 1329 height 130
click at [452, 30] on div "Sucursal: Tseek Cafe ([GEOGRAPHIC_DATA])" at bounding box center [371, 21] width 336 height 41
click at [371, 60] on div "Tseek Cafe (Reforma)" at bounding box center [302, 64] width 198 height 15
click at [670, 293] on div "Ver resumen Ver ventas Ver cargos Exportar a Excel" at bounding box center [880, 312] width 1376 height 61
click at [541, 333] on div "Ver resumen Ver ventas Ver cargos Exportar a Excel" at bounding box center [880, 312] width 1376 height 61
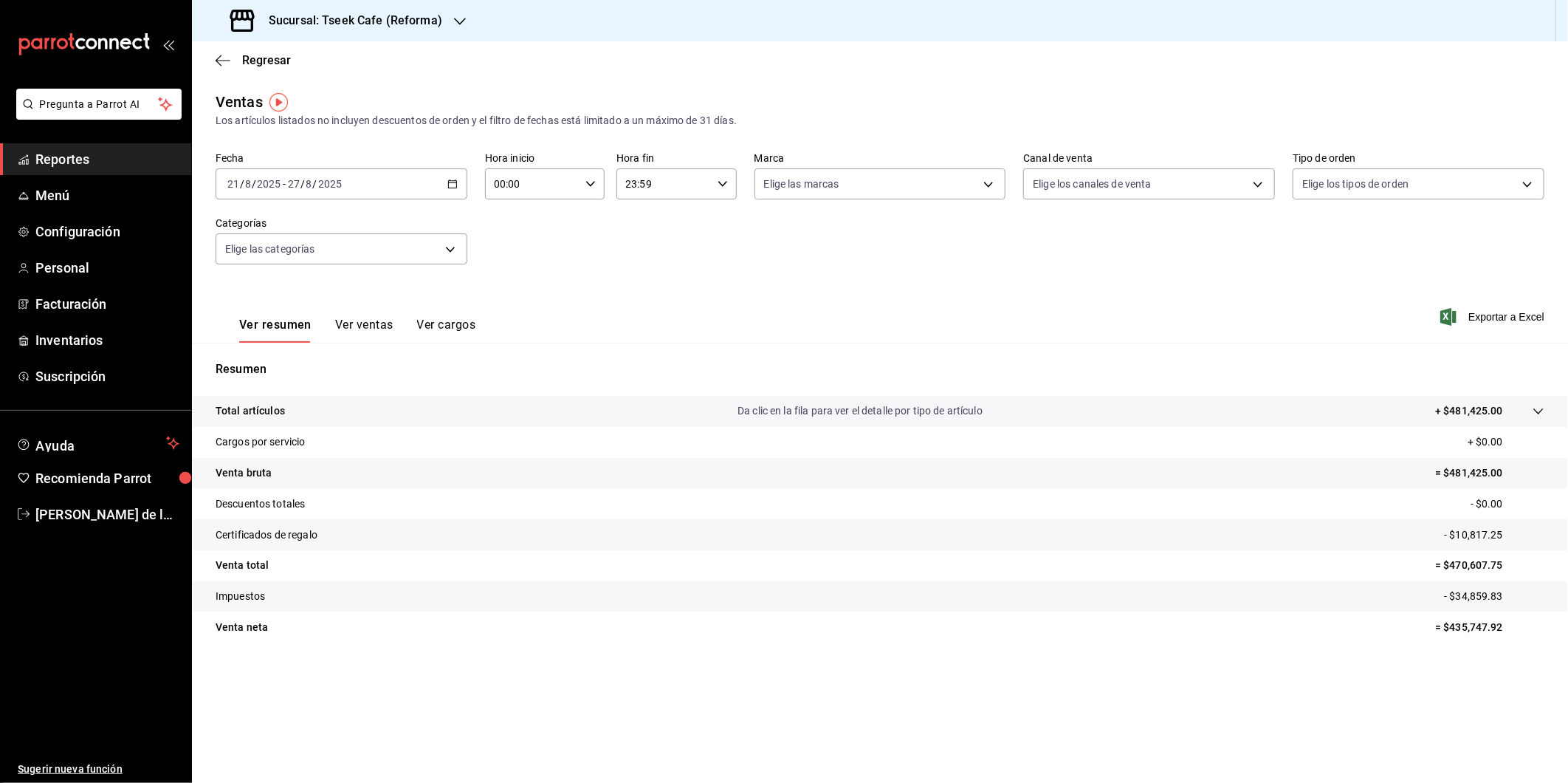
click at [350, 232] on div "Elige las categorías" at bounding box center [342, 246] width 252 height 37
click at [341, 256] on body "Pregunta a Parrot AI Reportes Menú Configuración Personal Facturación Inventari…" at bounding box center [784, 391] width 1568 height 783
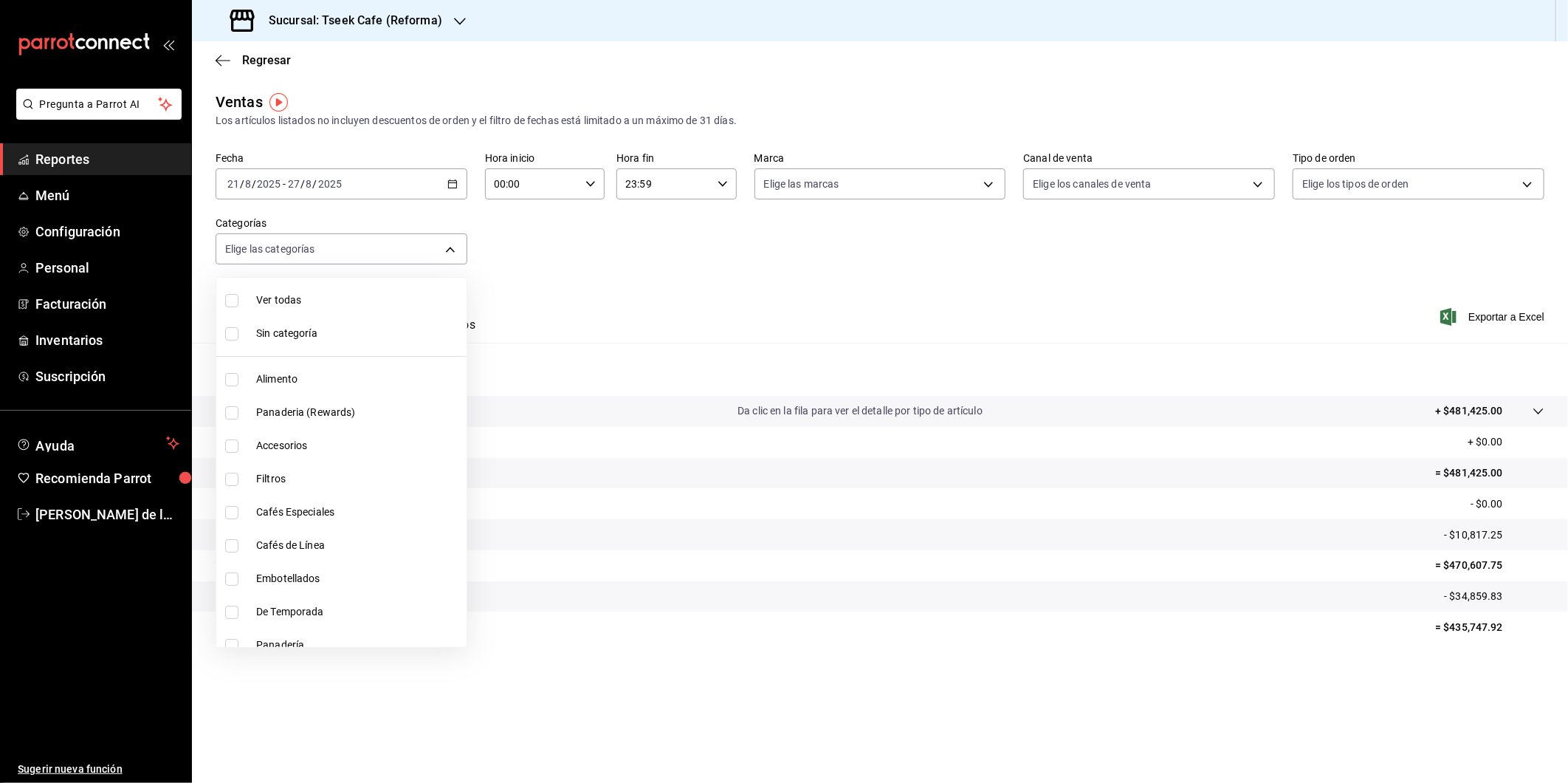
click at [299, 511] on span "Cafés Especiales" at bounding box center [358, 512] width 205 height 15
type input "93e277f1-8231-4336-bf9f-0949b24338d8"
checkbox input "true"
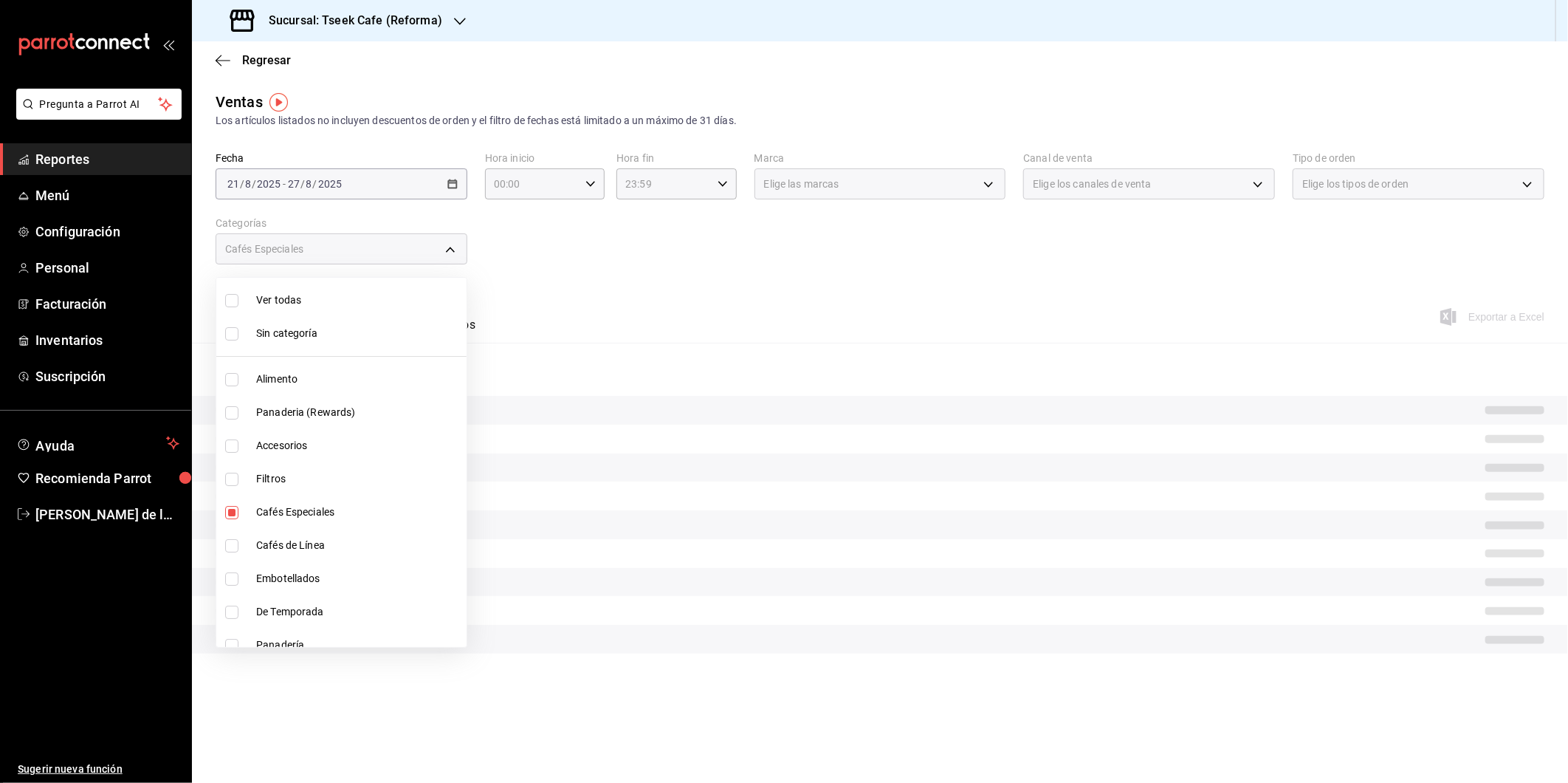
click at [288, 546] on span "Cafés de Línea" at bounding box center [358, 545] width 205 height 15
type input "93e277f1-8231-4336-bf9f-0949b24338d8,8d8e4717-fa30-4a01-a73f-843e0fee67dd"
checkbox input "true"
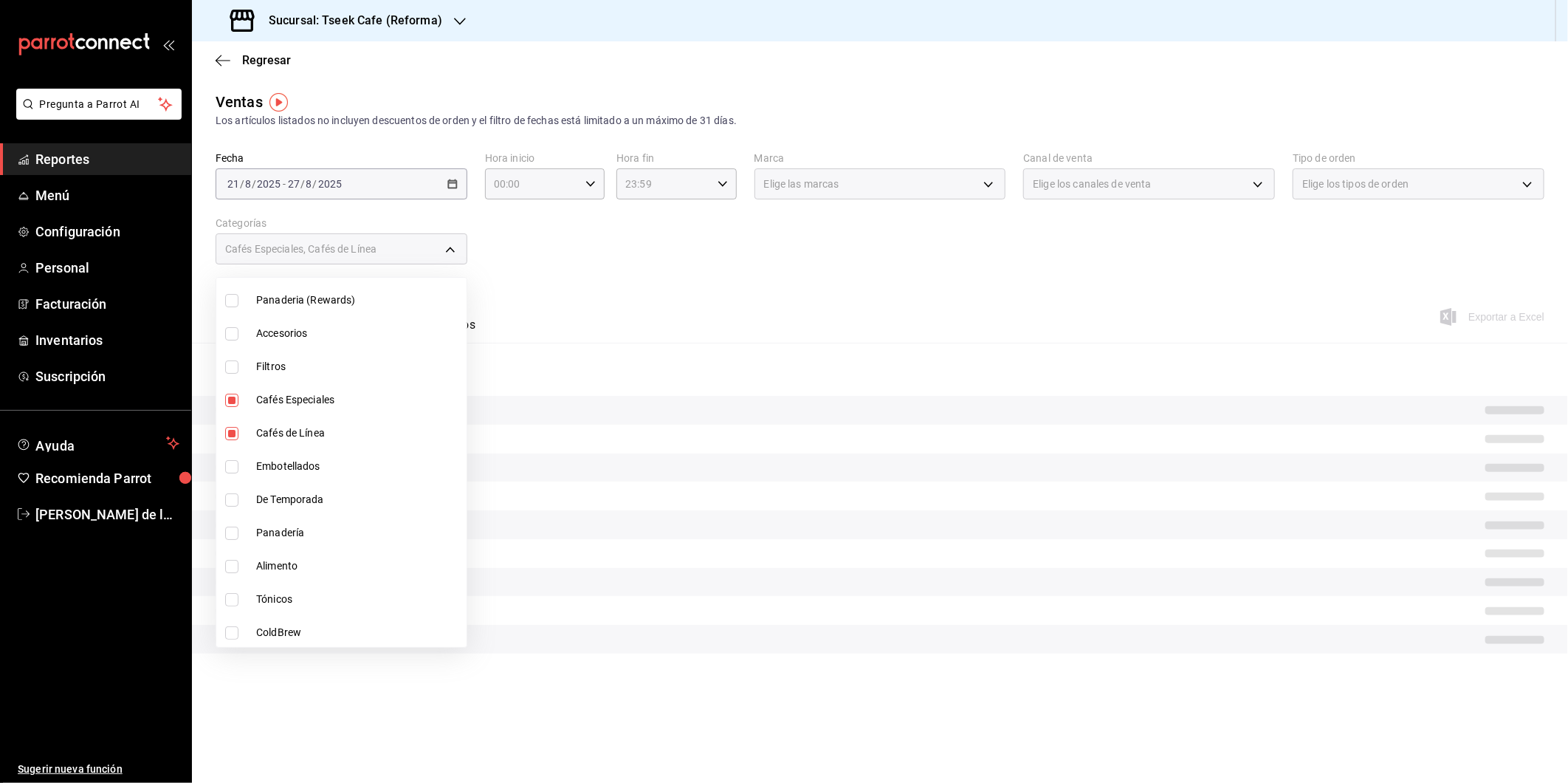
scroll to position [111, 0]
click at [691, 266] on div at bounding box center [784, 391] width 1568 height 783
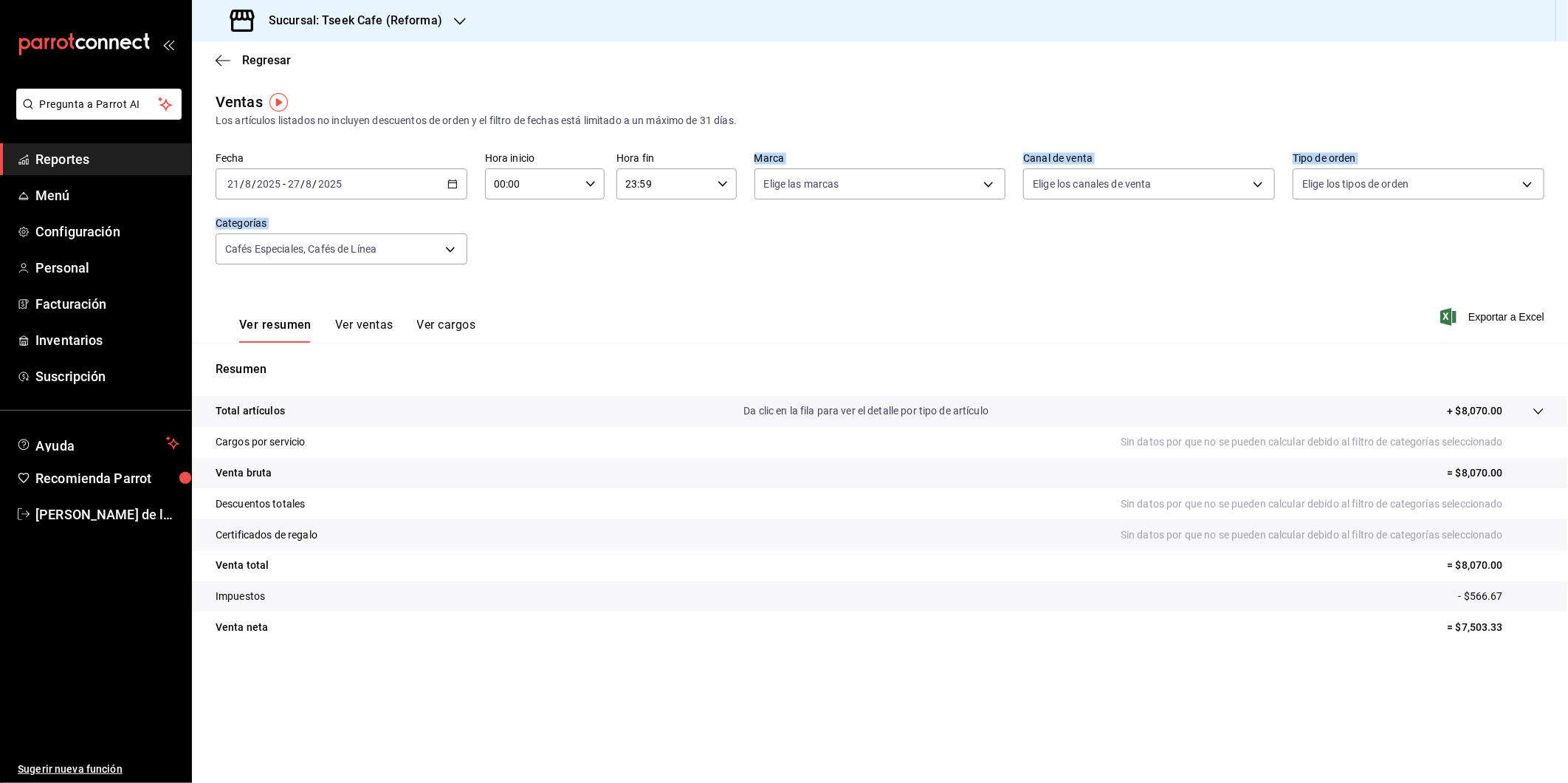
drag, startPoint x: 691, startPoint y: 266, endPoint x: 416, endPoint y: 329, distance: 282.1
click at [416, 329] on div "Ventas Los artículos listados no incluyen descuentos de orden y el filtro de fe…" at bounding box center [880, 387] width 1376 height 593
drag, startPoint x: 416, startPoint y: 329, endPoint x: 350, endPoint y: 336, distance: 66.4
click at [350, 336] on button "Ver ventas" at bounding box center [365, 329] width 58 height 25
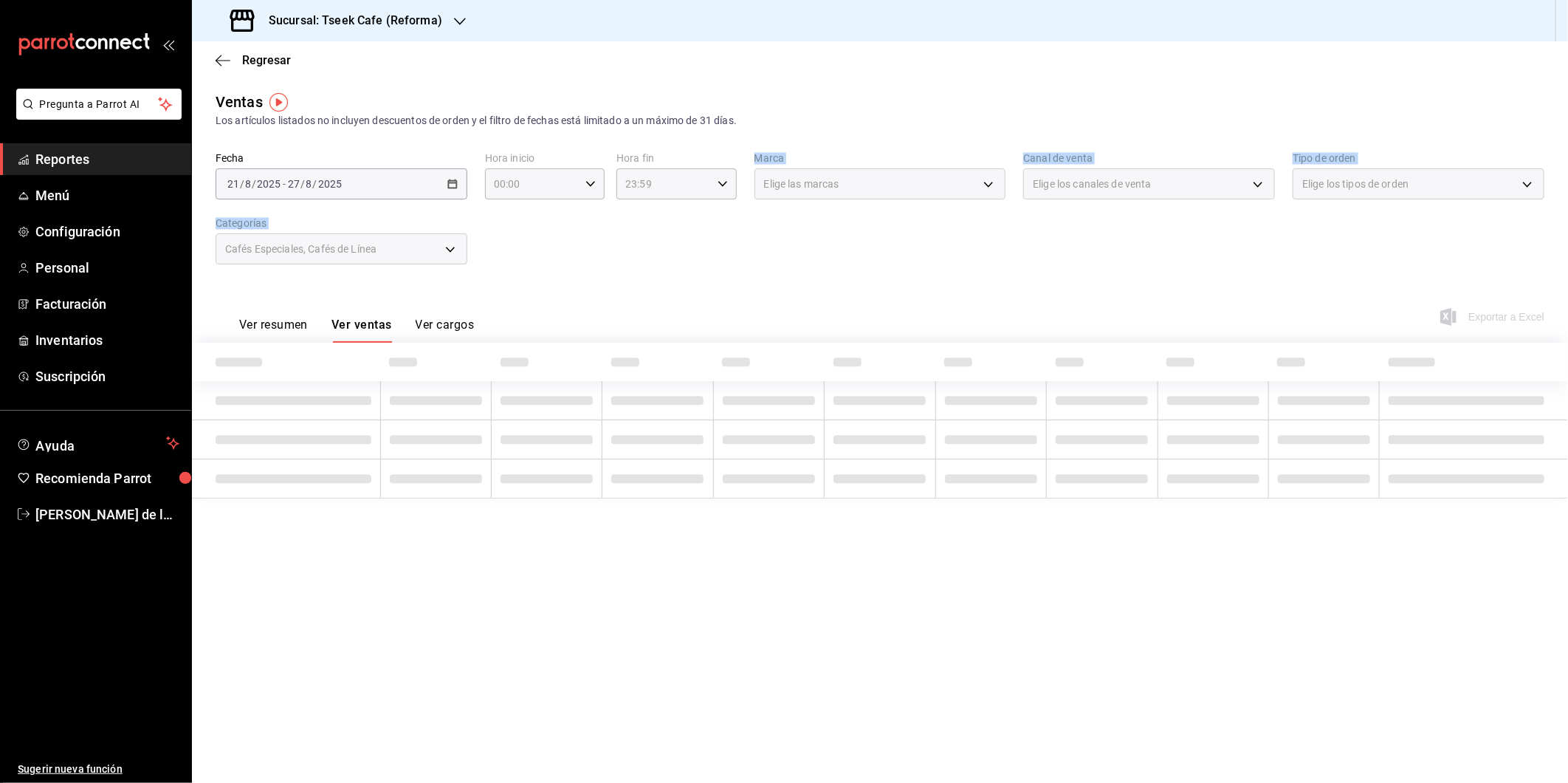
click at [297, 321] on button "Ver resumen" at bounding box center [274, 329] width 68 height 25
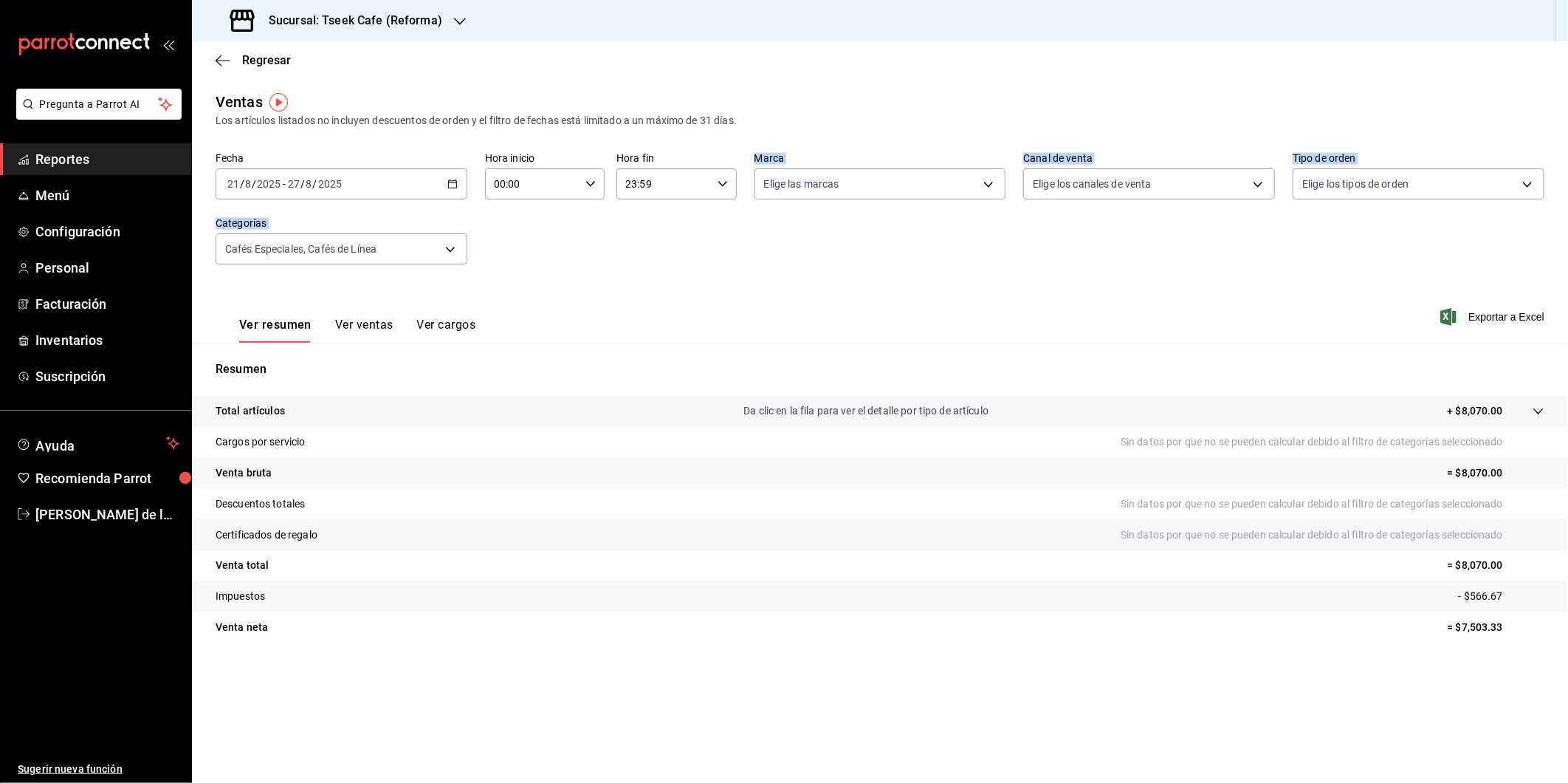
click at [363, 328] on button "Ver ventas" at bounding box center [365, 329] width 58 height 25
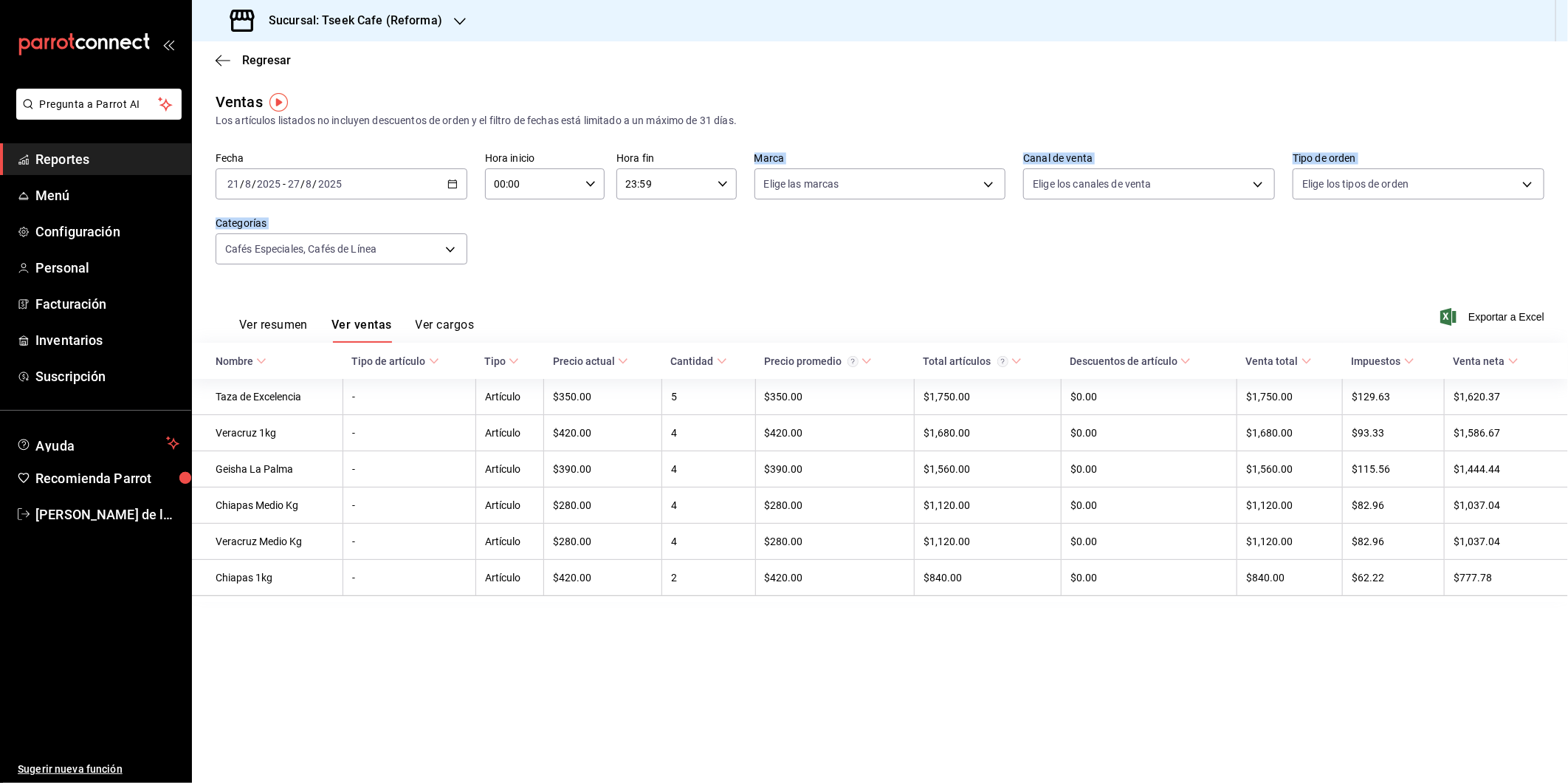
click at [282, 327] on button "Ver resumen" at bounding box center [274, 329] width 68 height 25
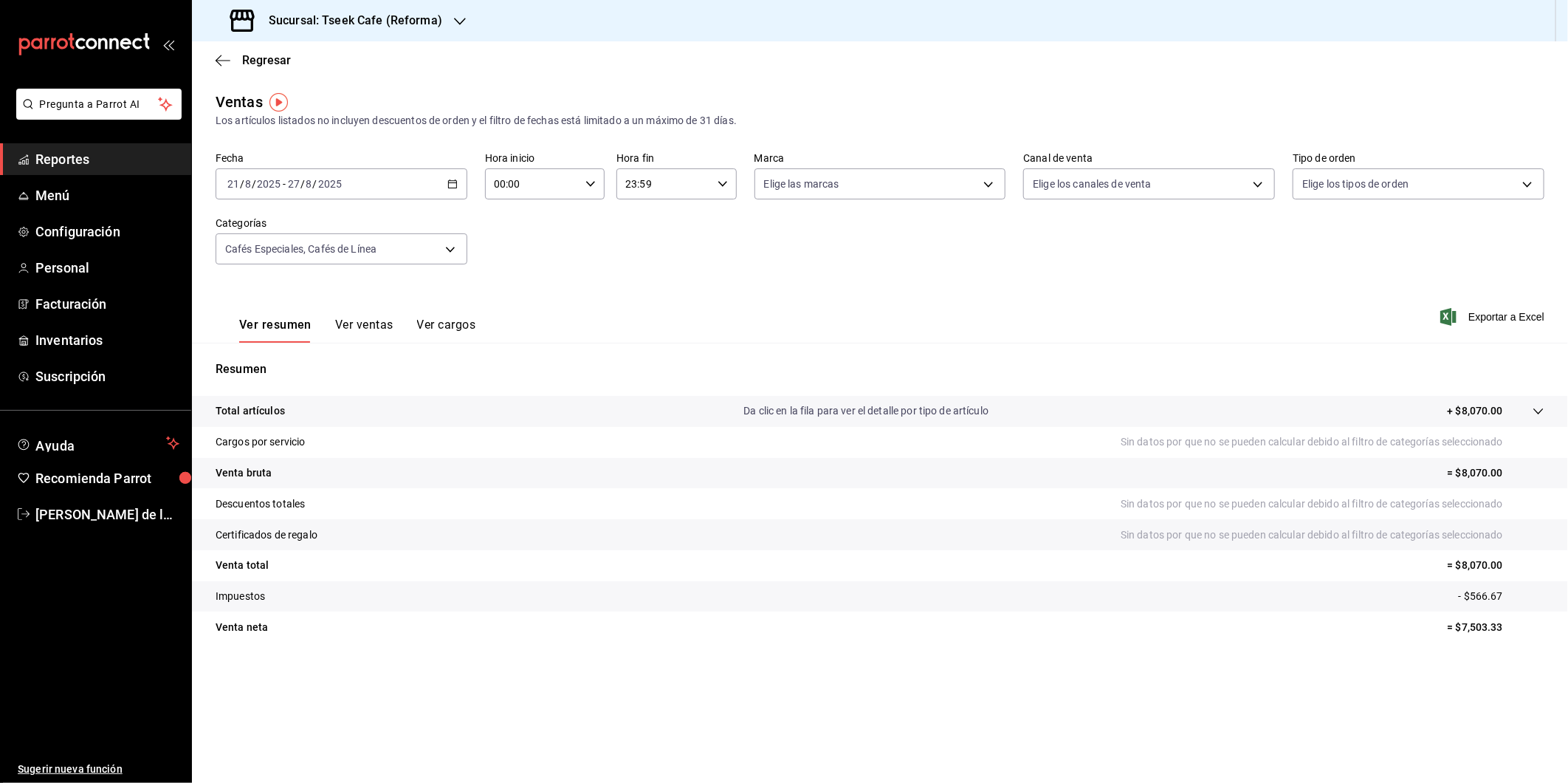
click at [391, 20] on h3 "Sucursal: Tseek Cafe (Reforma)" at bounding box center [349, 21] width 186 height 18
click at [449, 247] on div at bounding box center [784, 391] width 1568 height 783
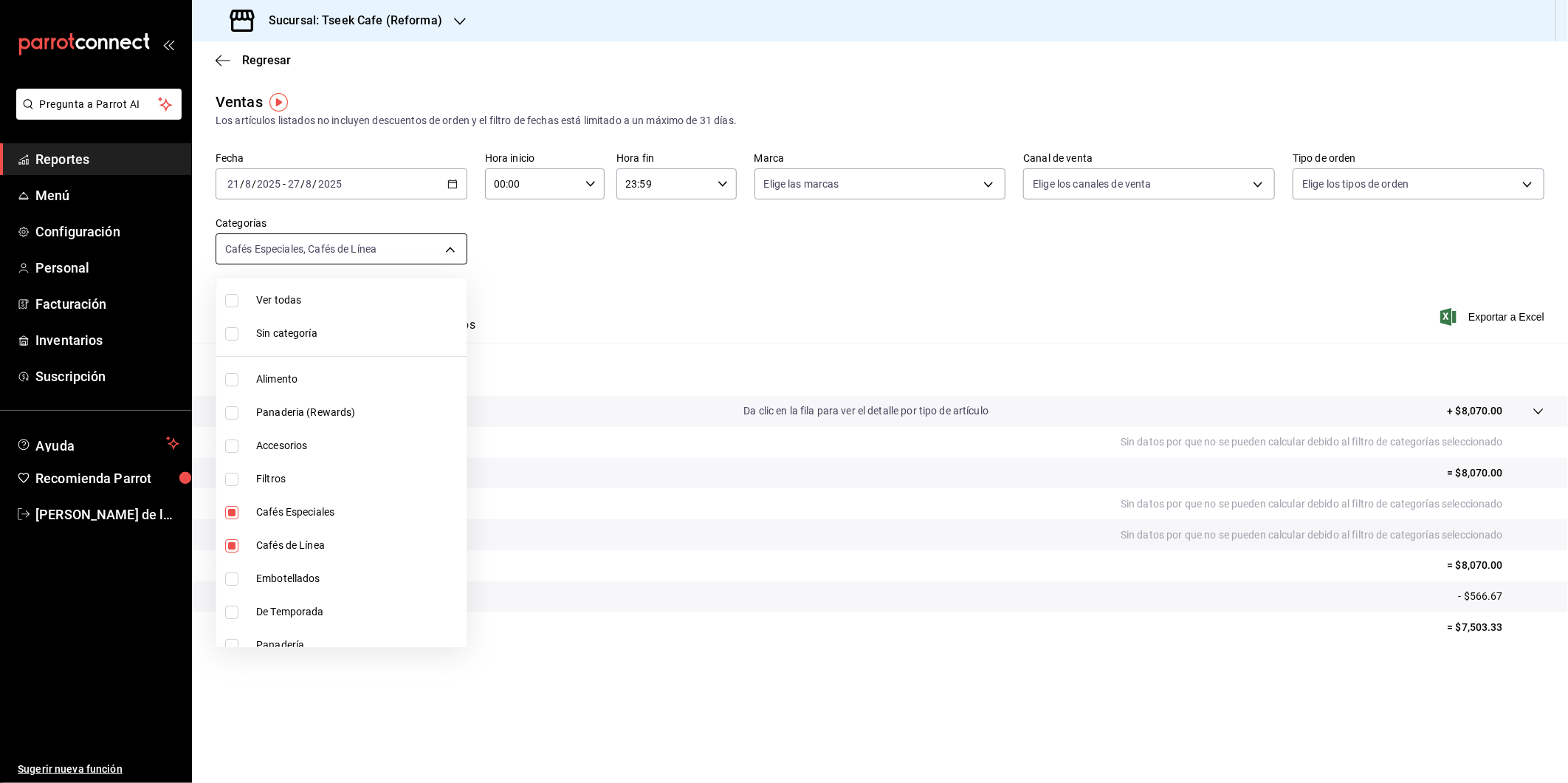
click at [444, 247] on body "Pregunta a Parrot AI Reportes Menú Configuración Personal Facturación Inventari…" at bounding box center [784, 391] width 1568 height 783
click at [296, 407] on span "Cafés Especiales" at bounding box center [358, 413] width 205 height 15
type input "8d8e4717-fa30-4a01-a73f-843e0fee67dd"
checkbox input "false"
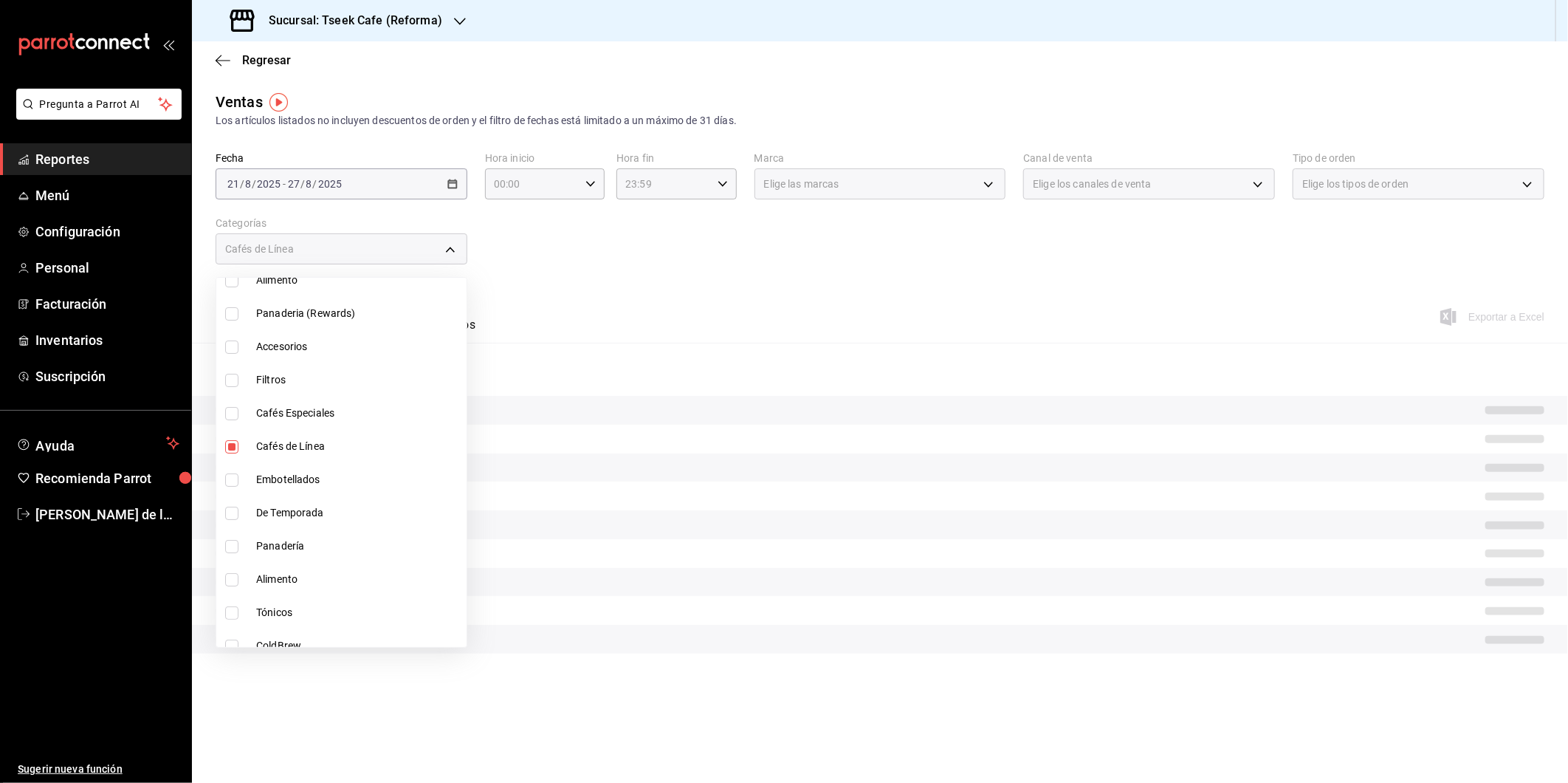
click at [287, 442] on span "Cafés de Línea" at bounding box center [358, 446] width 205 height 15
checkbox input "false"
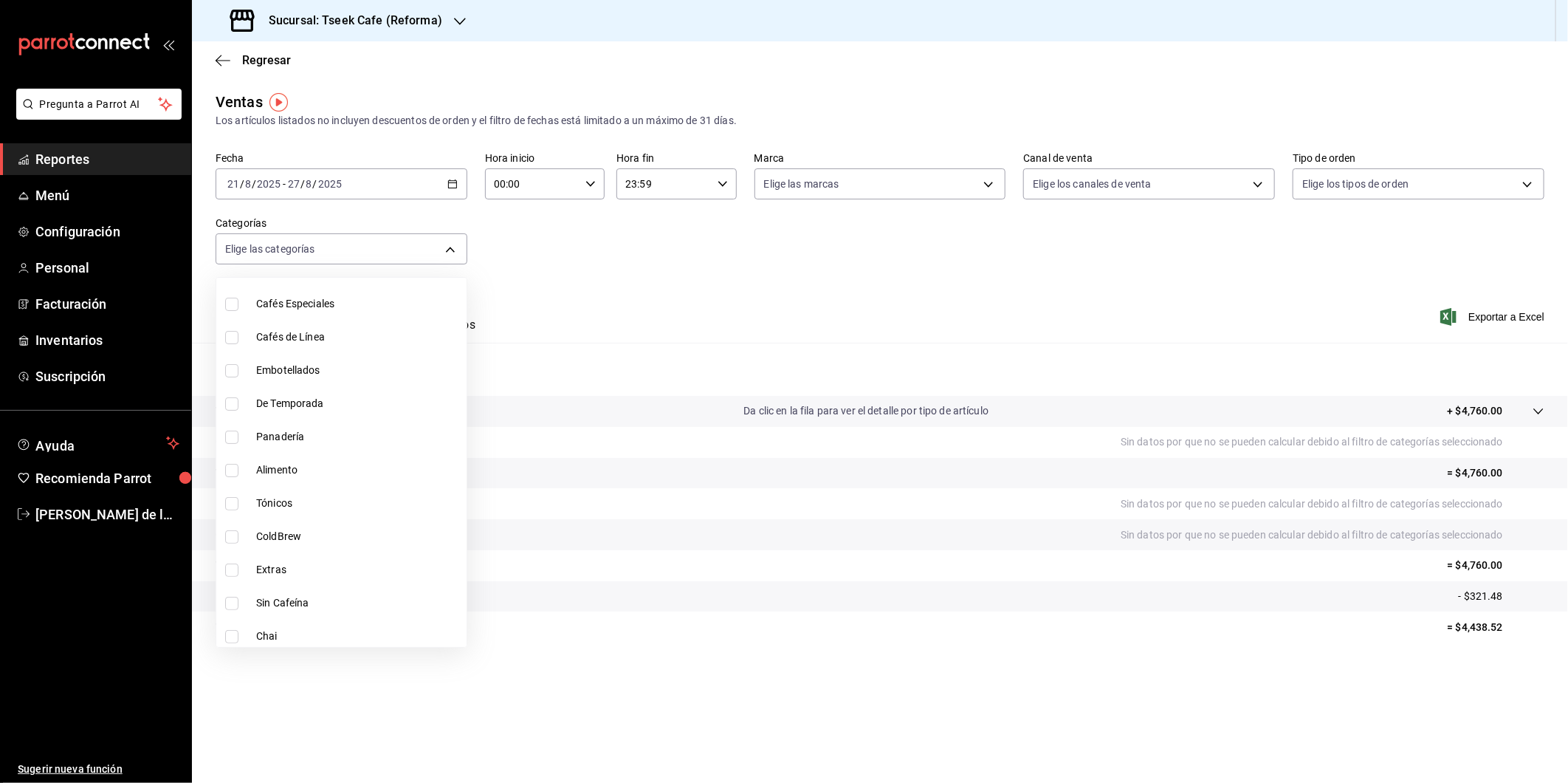
scroll to position [207, 0]
click at [355, 470] on span "Alimento" at bounding box center [358, 471] width 205 height 15
type input "d65fb8d3-a97d-4693-81b2-9fb8ee63b3a2"
checkbox input "true"
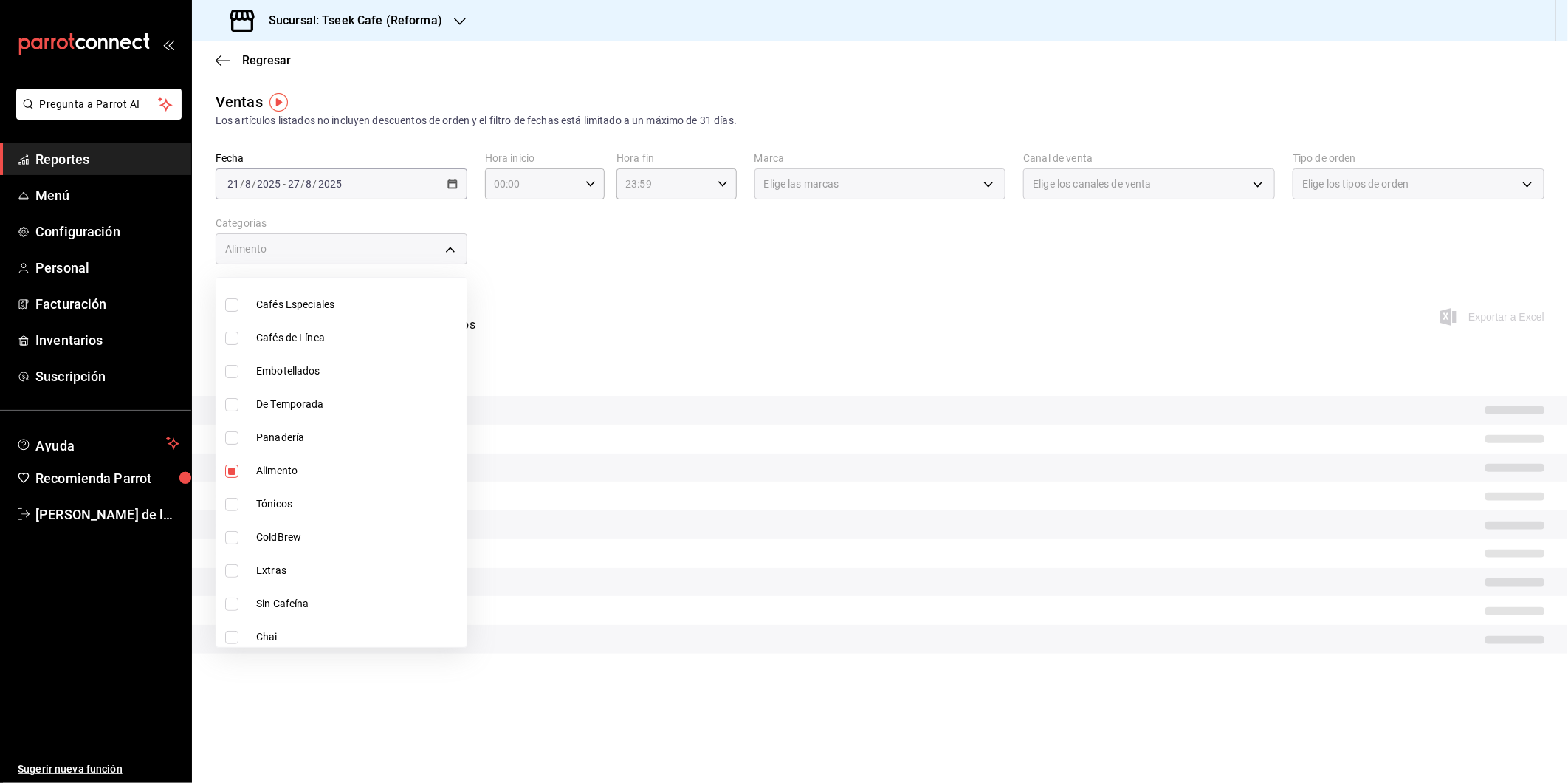
click at [340, 436] on span "Panadería" at bounding box center [358, 437] width 205 height 15
type input "d65fb8d3-a97d-4693-81b2-9fb8ee63b3a2,0b7fcb44-61bf-4770-bb9d-81f6e86a3d2c"
checkbox input "true"
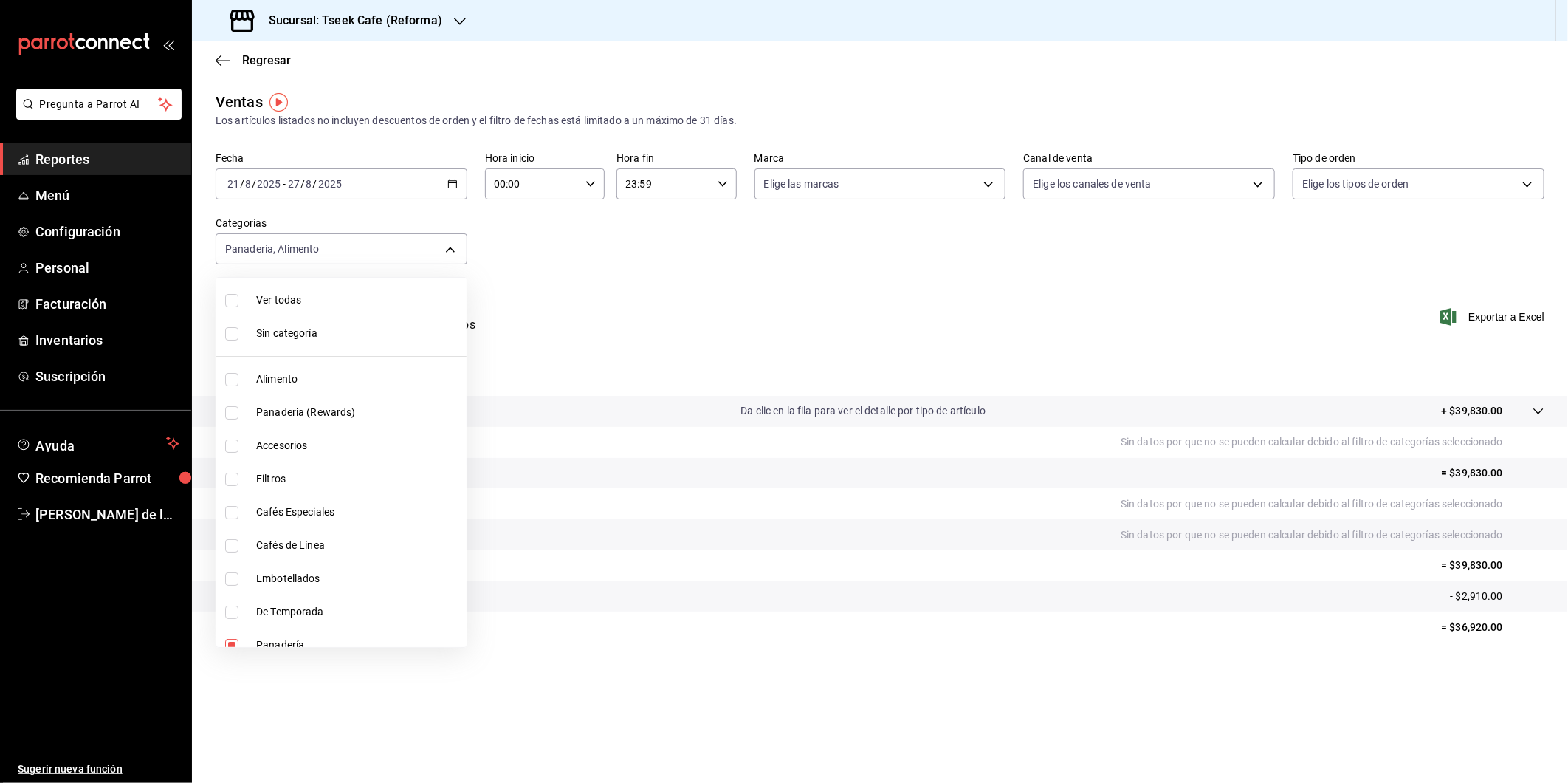
click at [277, 384] on span "Alimento" at bounding box center [358, 379] width 205 height 15
type input "d65fb8d3-a97d-4693-81b2-9fb8ee63b3a2,0b7fcb44-61bf-4770-bb9d-81f6e86a3d2c,aa94f…"
checkbox input "true"
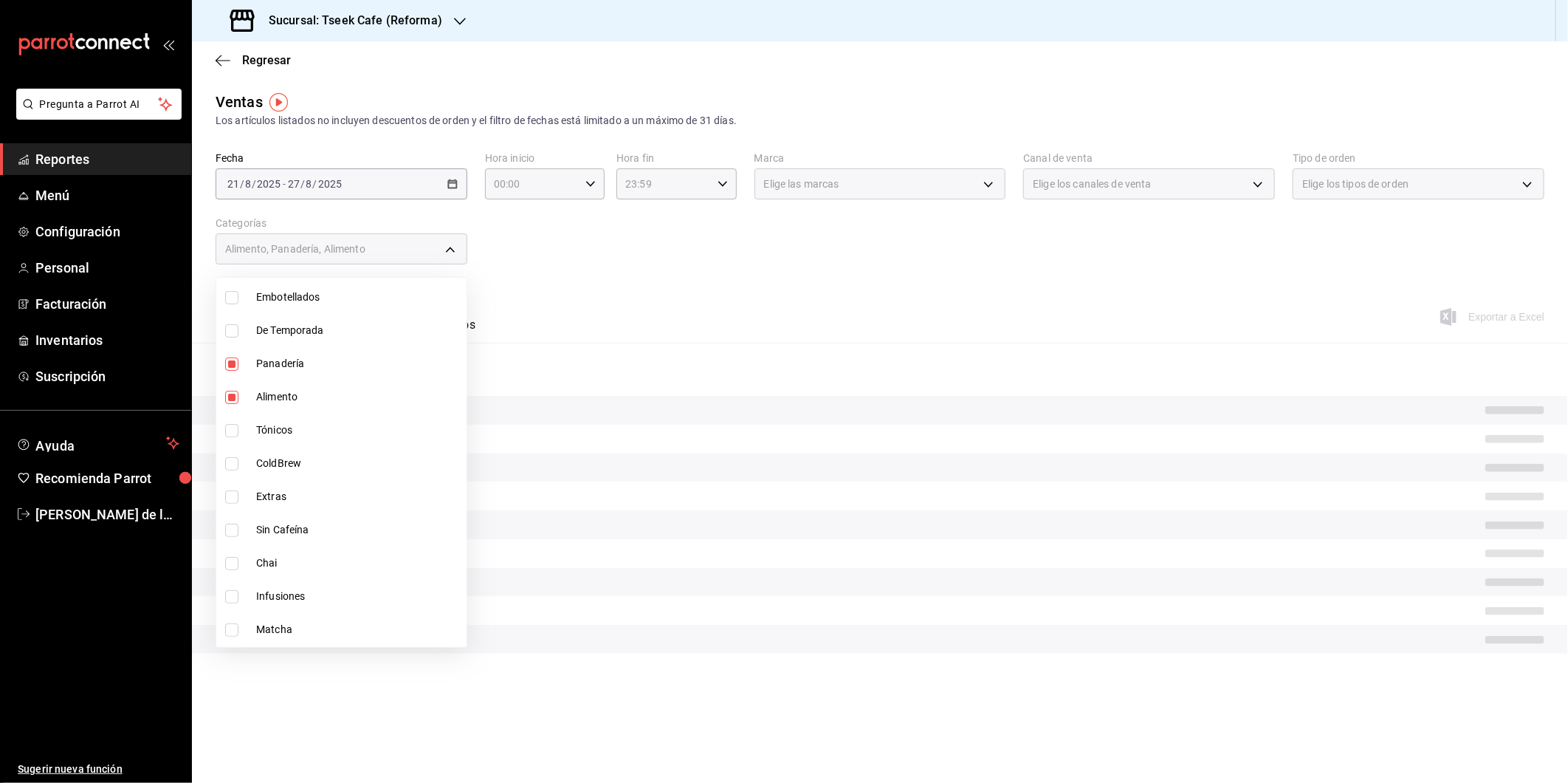
scroll to position [379, 0]
click at [591, 268] on div at bounding box center [784, 391] width 1568 height 783
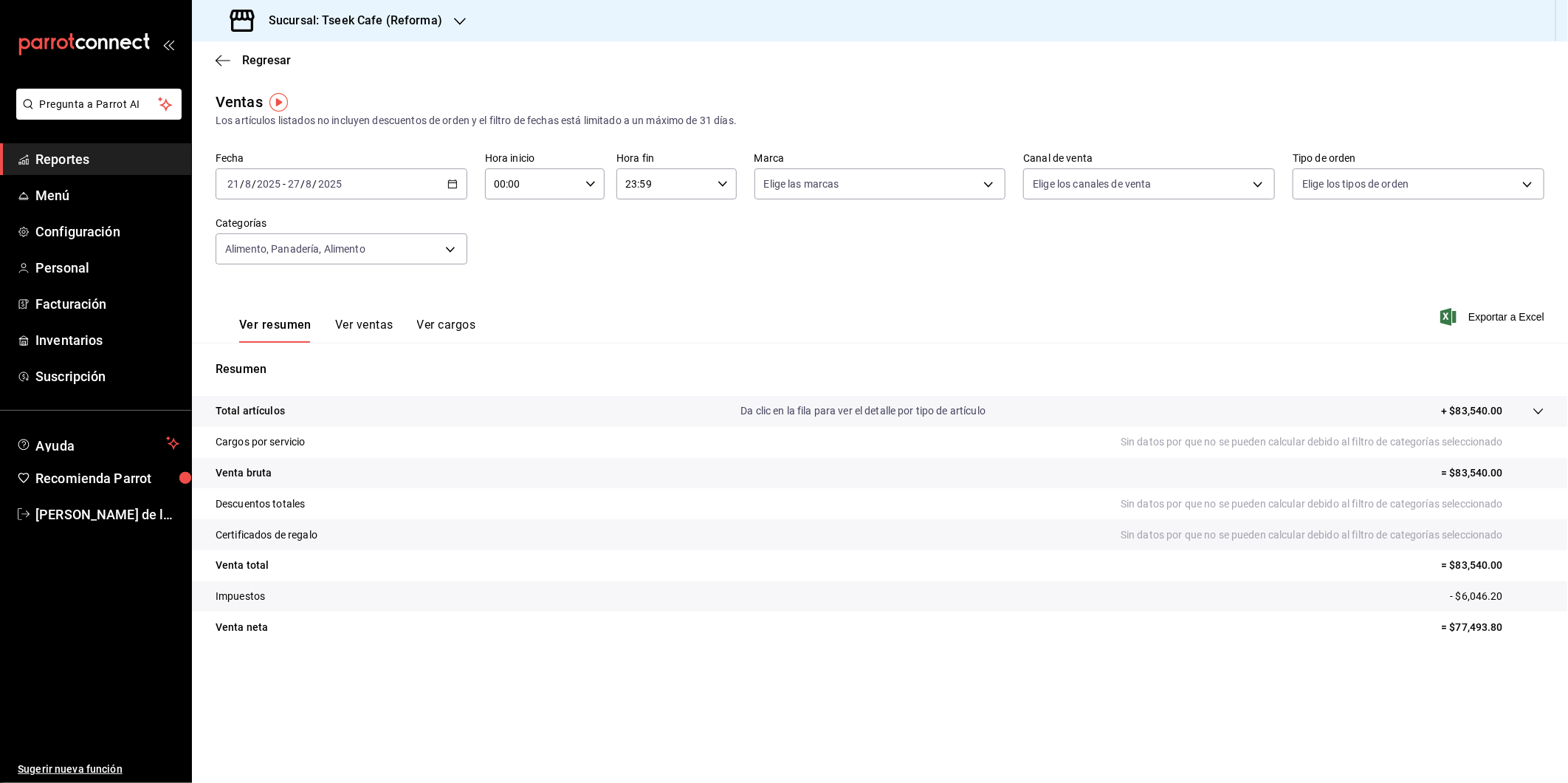
click at [1211, 52] on div "Regresar" at bounding box center [880, 60] width 1376 height 38
click at [384, 325] on button "Ver ventas" at bounding box center [365, 329] width 58 height 25
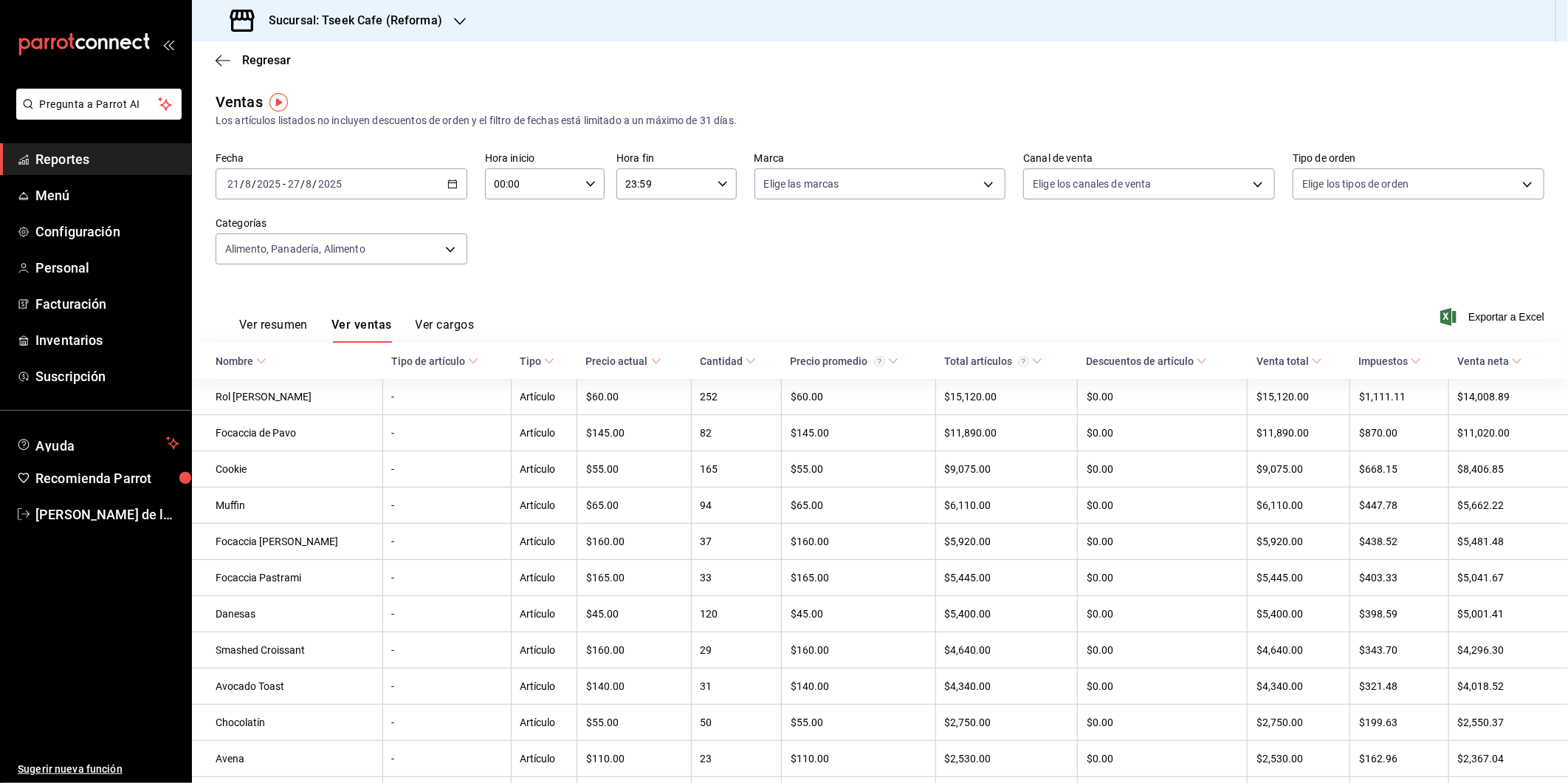
click at [287, 323] on button "Ver resumen" at bounding box center [274, 329] width 68 height 25
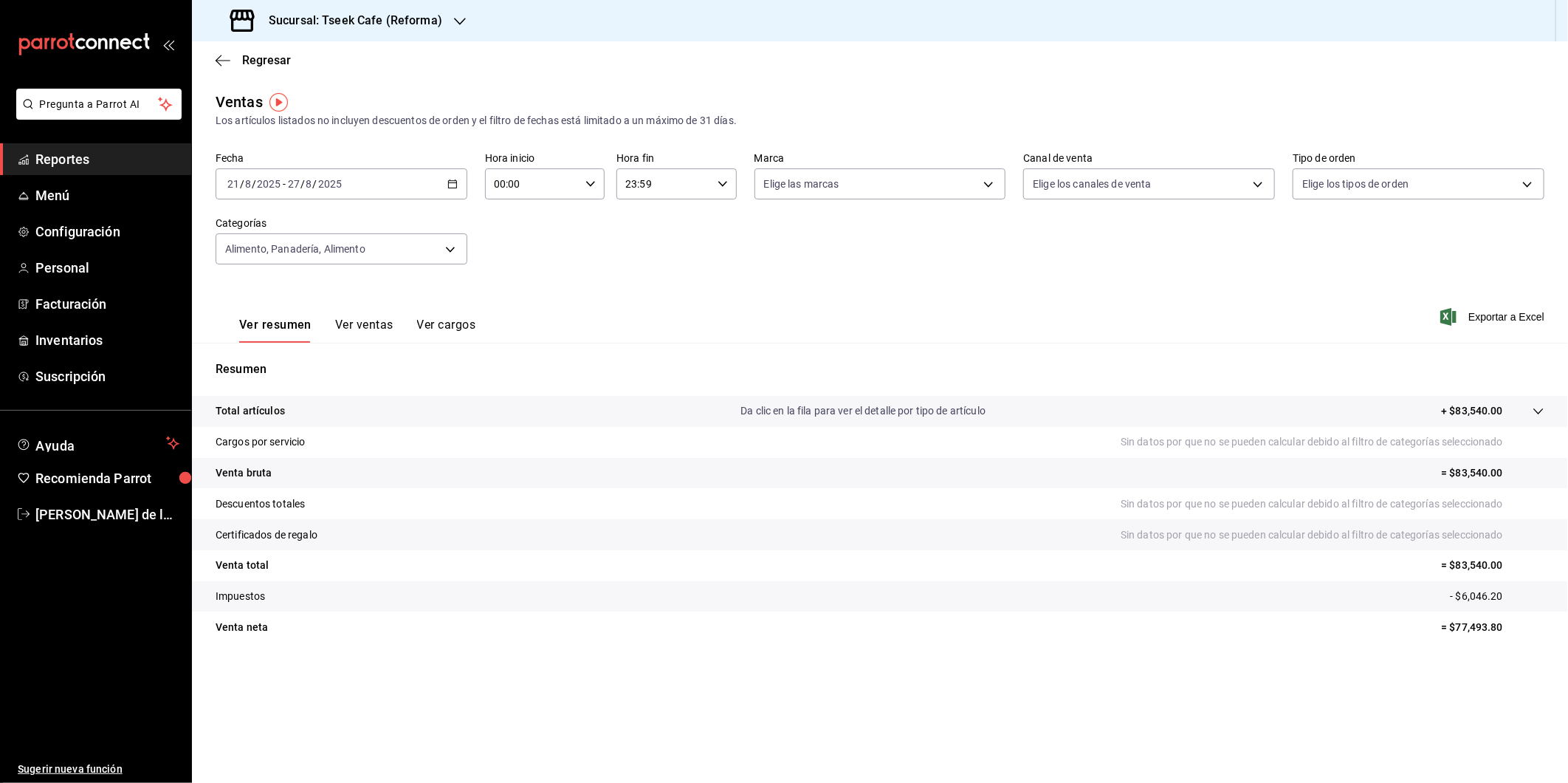
click at [325, 34] on div "Sucursal: Tseek Cafe (Reforma)" at bounding box center [337, 21] width 268 height 41
click at [304, 135] on div "Tseek Café (Calzada)" at bounding box center [302, 130] width 198 height 15
click at [433, 252] on body "Pregunta a Parrot AI Reportes Menú Configuración Personal Facturación Inventari…" at bounding box center [784, 391] width 1568 height 783
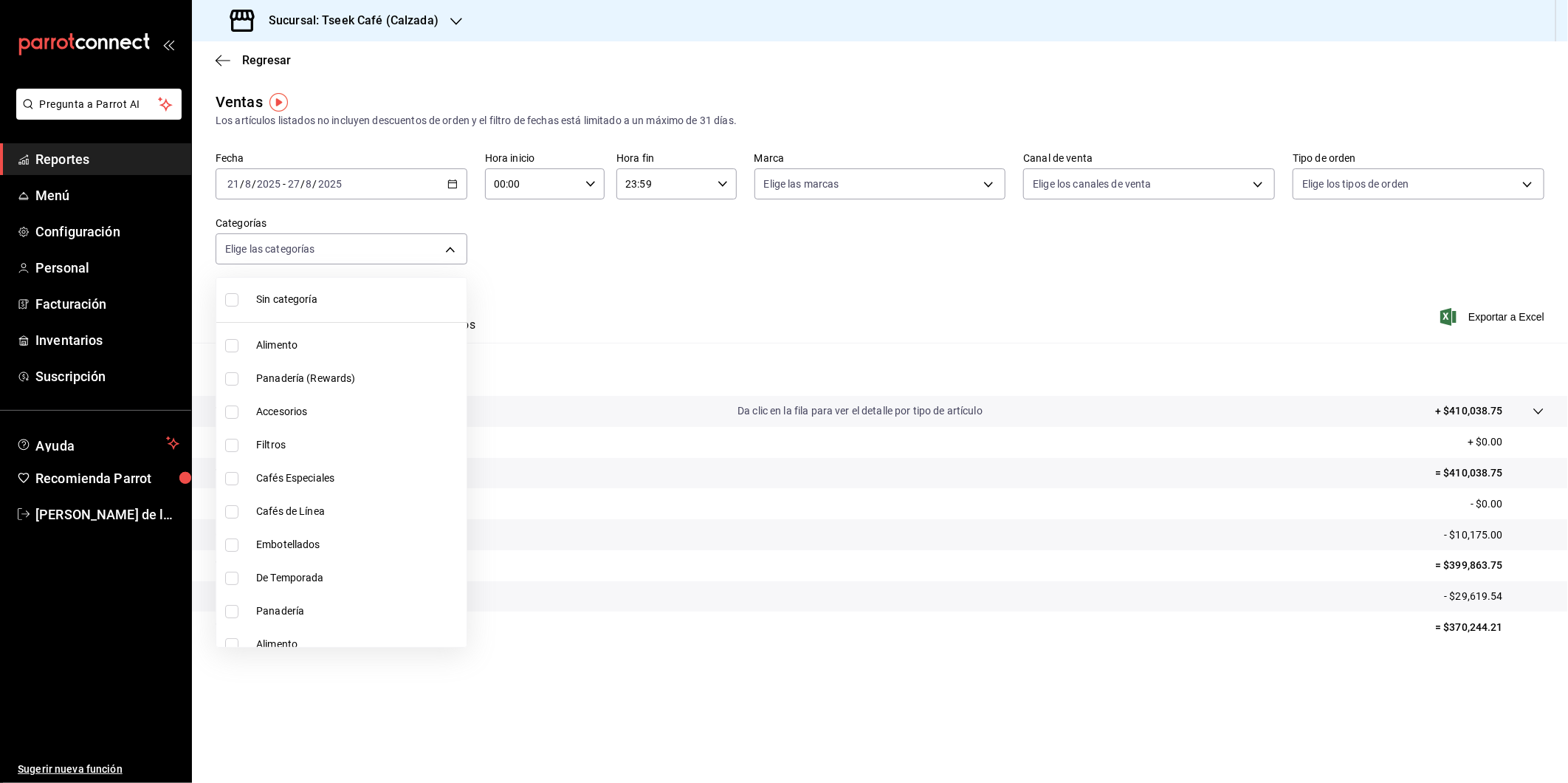
scroll to position [38, 0]
click at [288, 466] on span "Cafés Especiales" at bounding box center [358, 474] width 205 height 15
type input "2c59cf11-5112-431c-ae76-044741312001"
checkbox input "true"
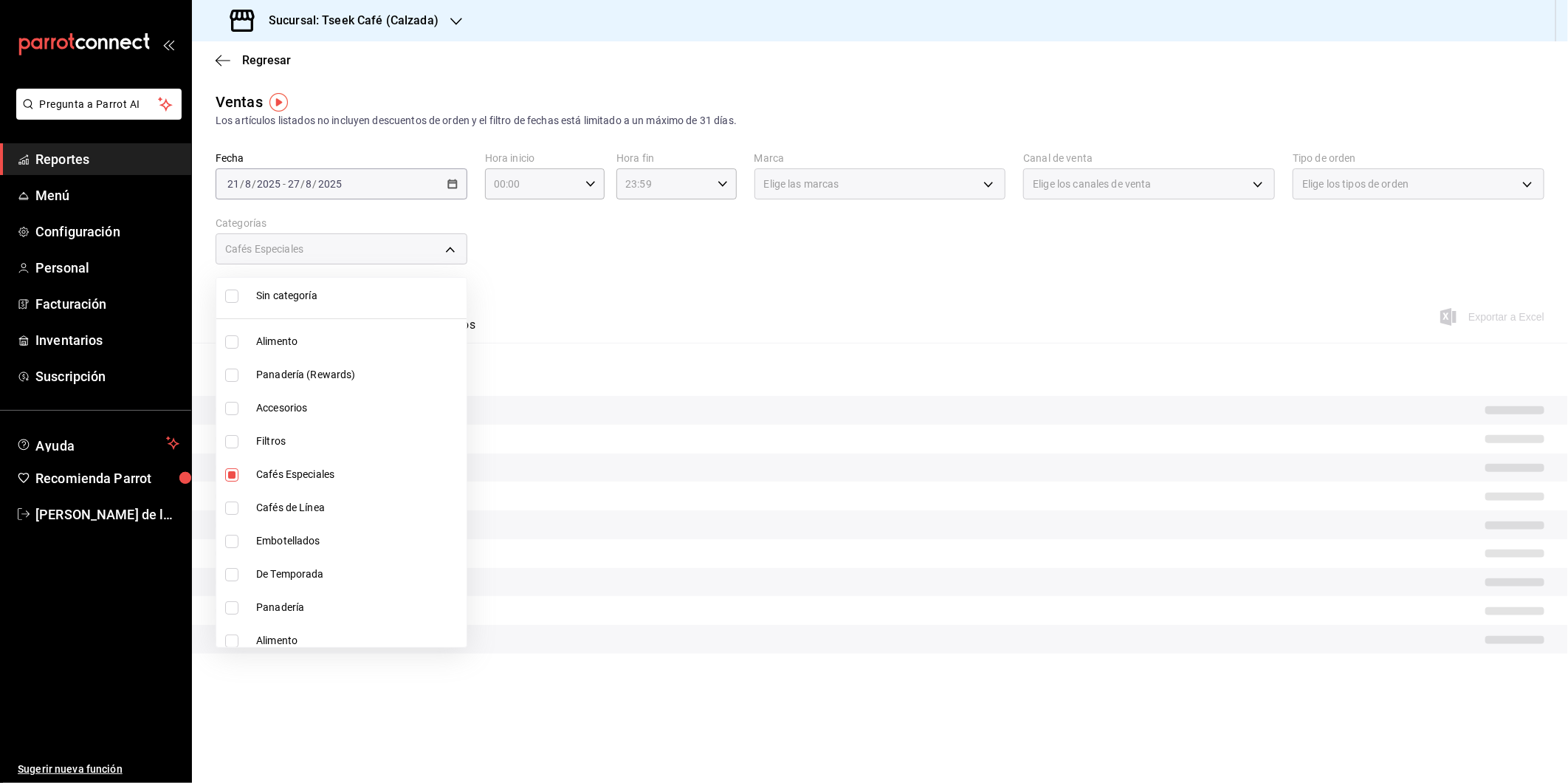
click at [278, 507] on span "Cafés de Línea" at bounding box center [358, 507] width 205 height 15
type input "2c59cf11-5112-431c-ae76-044741312001,e04ba174-5dee-45b5-a8da-663802674b38"
checkbox input "true"
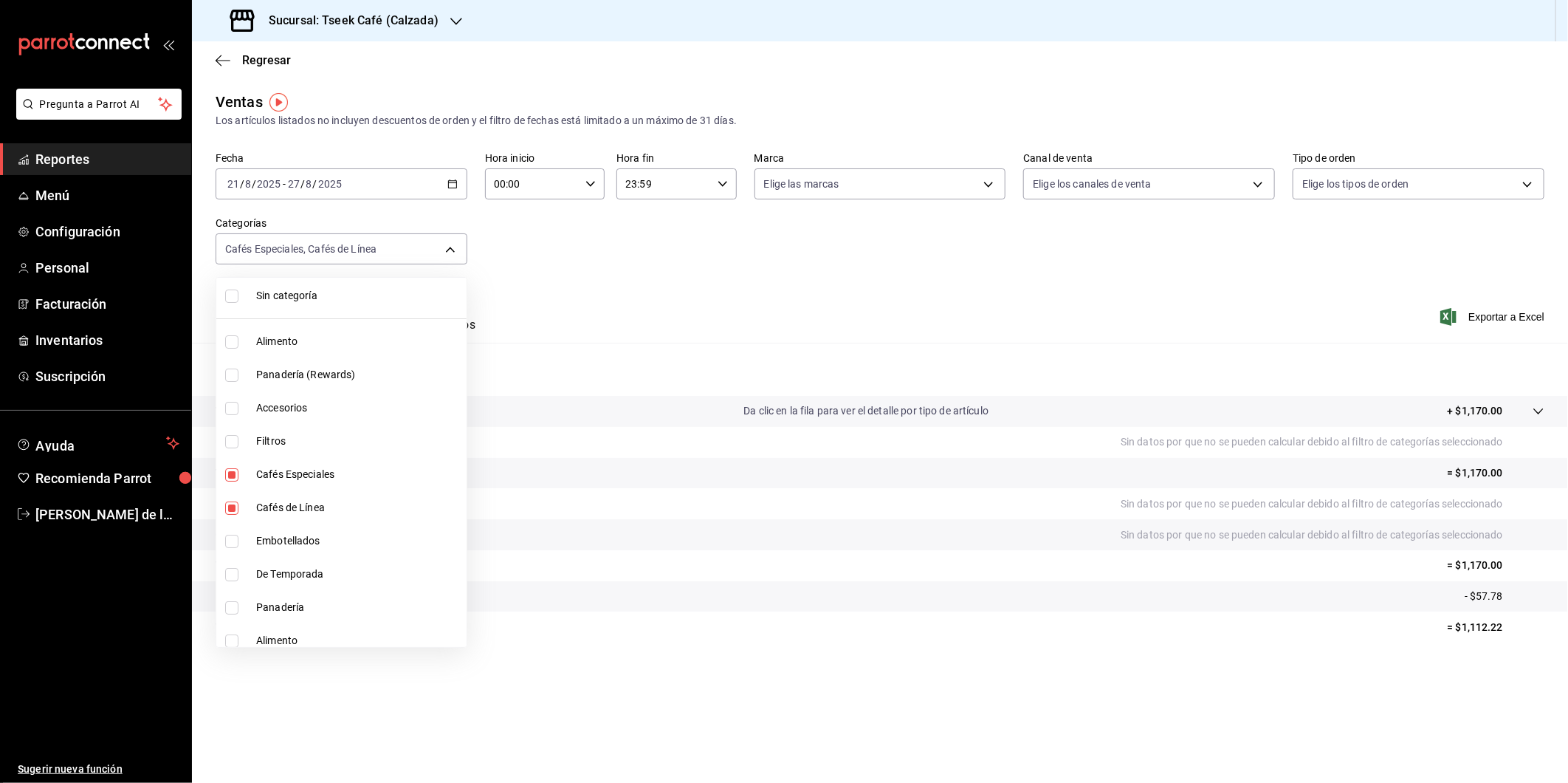
click at [544, 320] on div at bounding box center [784, 391] width 1568 height 783
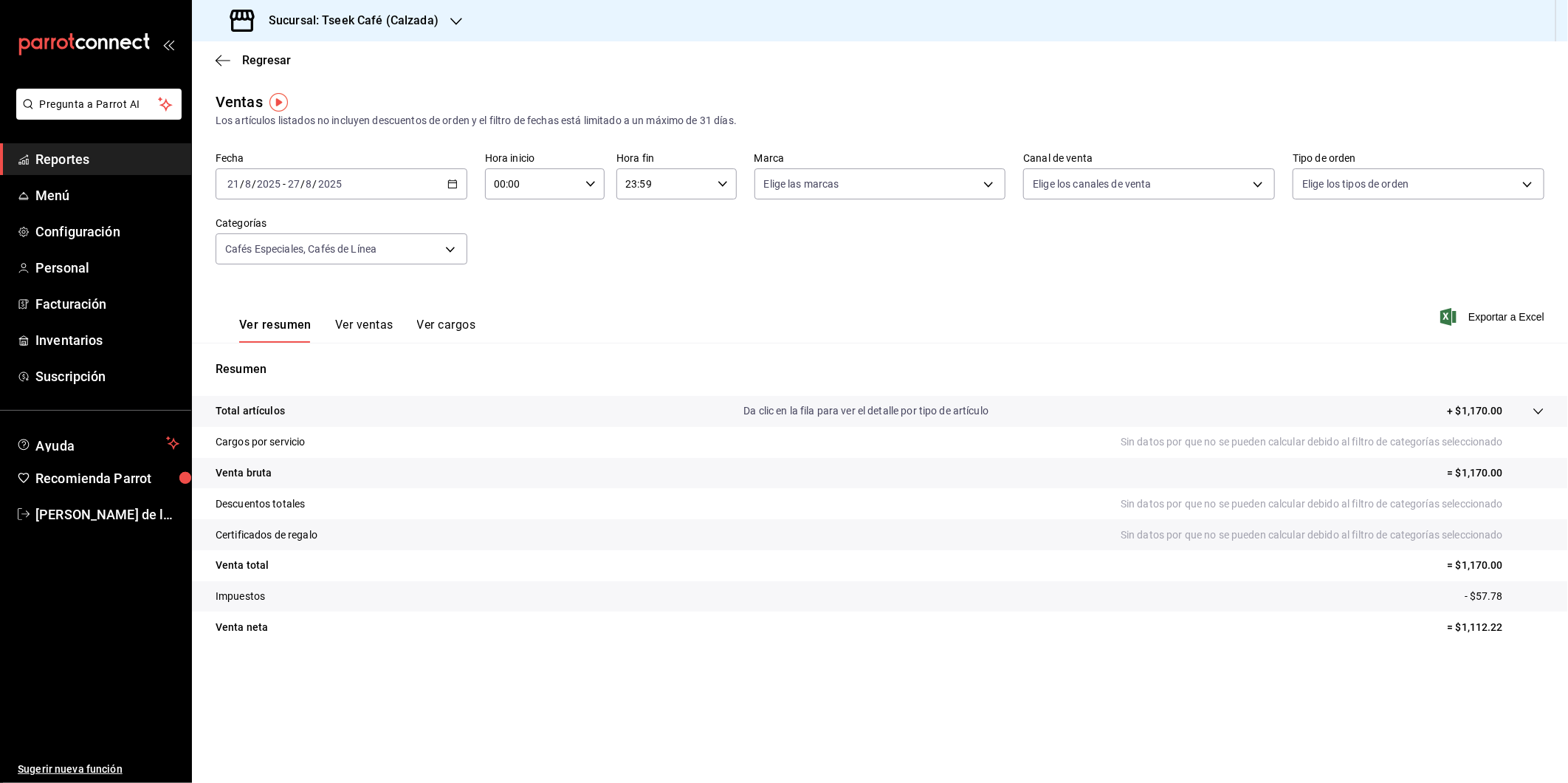
click at [332, 334] on div "Ver resumen Ver ventas Ver cargos" at bounding box center [358, 329] width 236 height 25
click at [356, 323] on button "Ver ventas" at bounding box center [365, 329] width 58 height 25
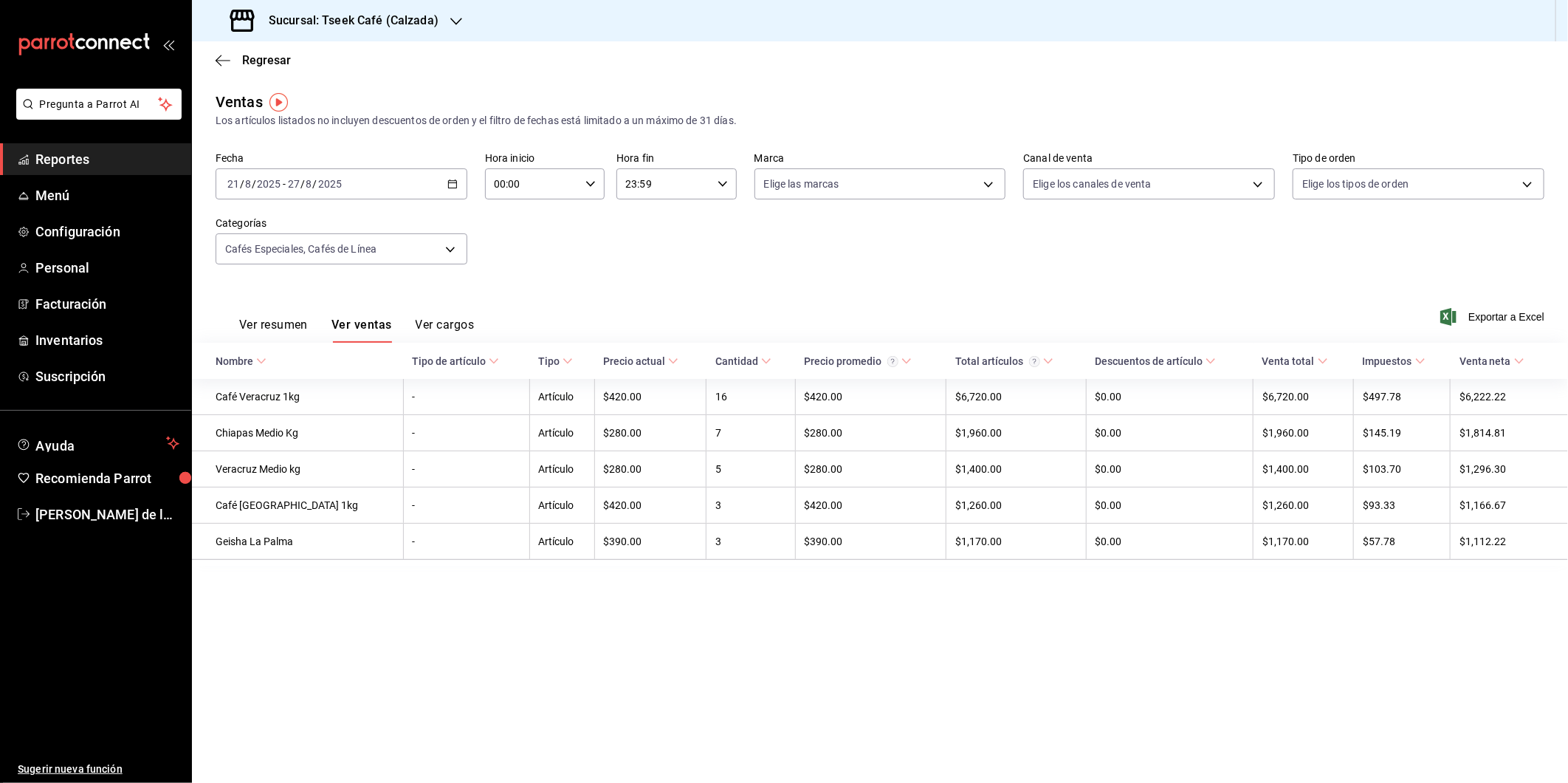
click at [268, 329] on button "Ver resumen" at bounding box center [274, 329] width 68 height 25
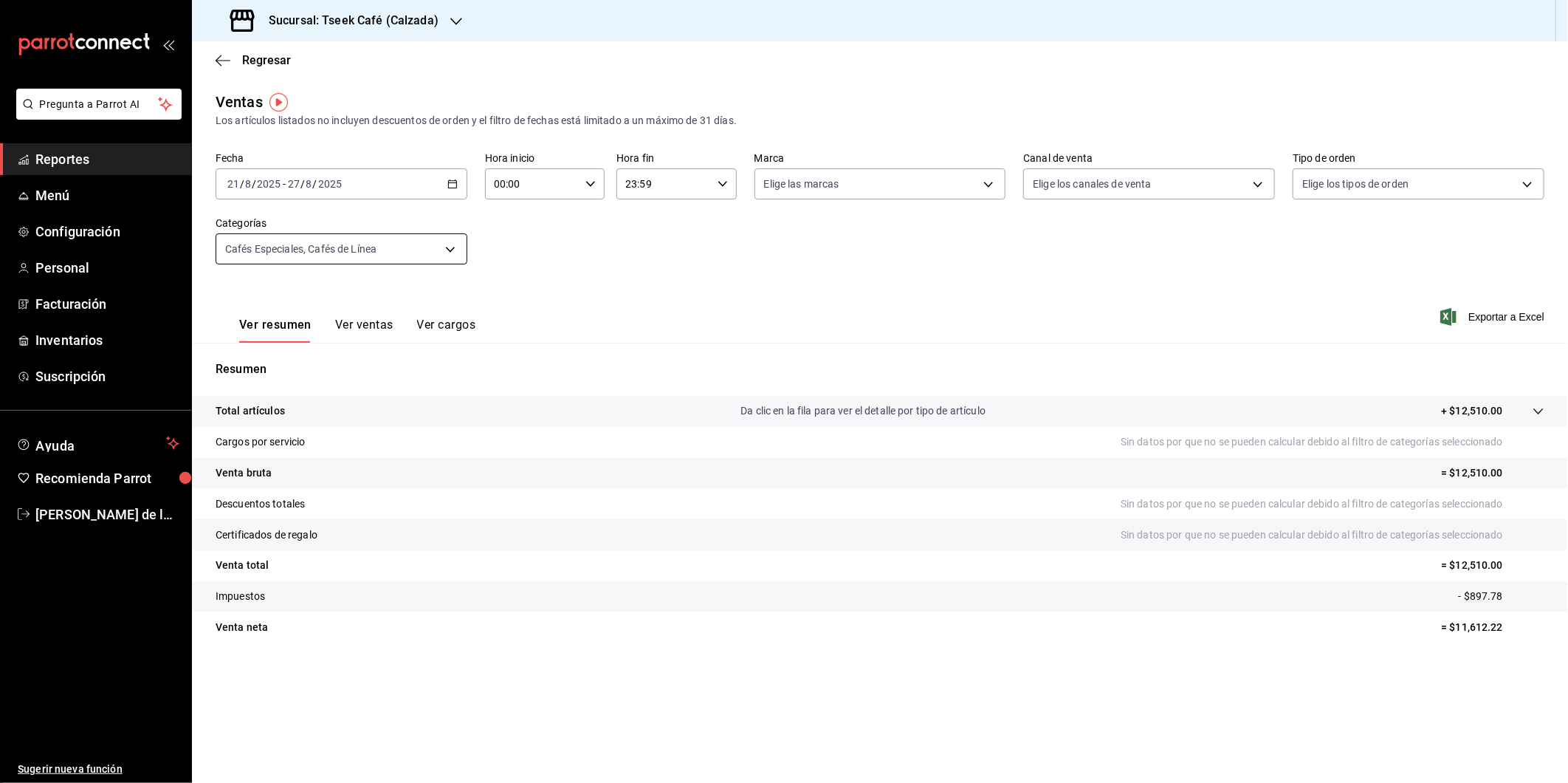
click at [288, 252] on body "Pregunta a Parrot AI Reportes Menú Configuración Personal Facturación Inventari…" at bounding box center [784, 391] width 1568 height 783
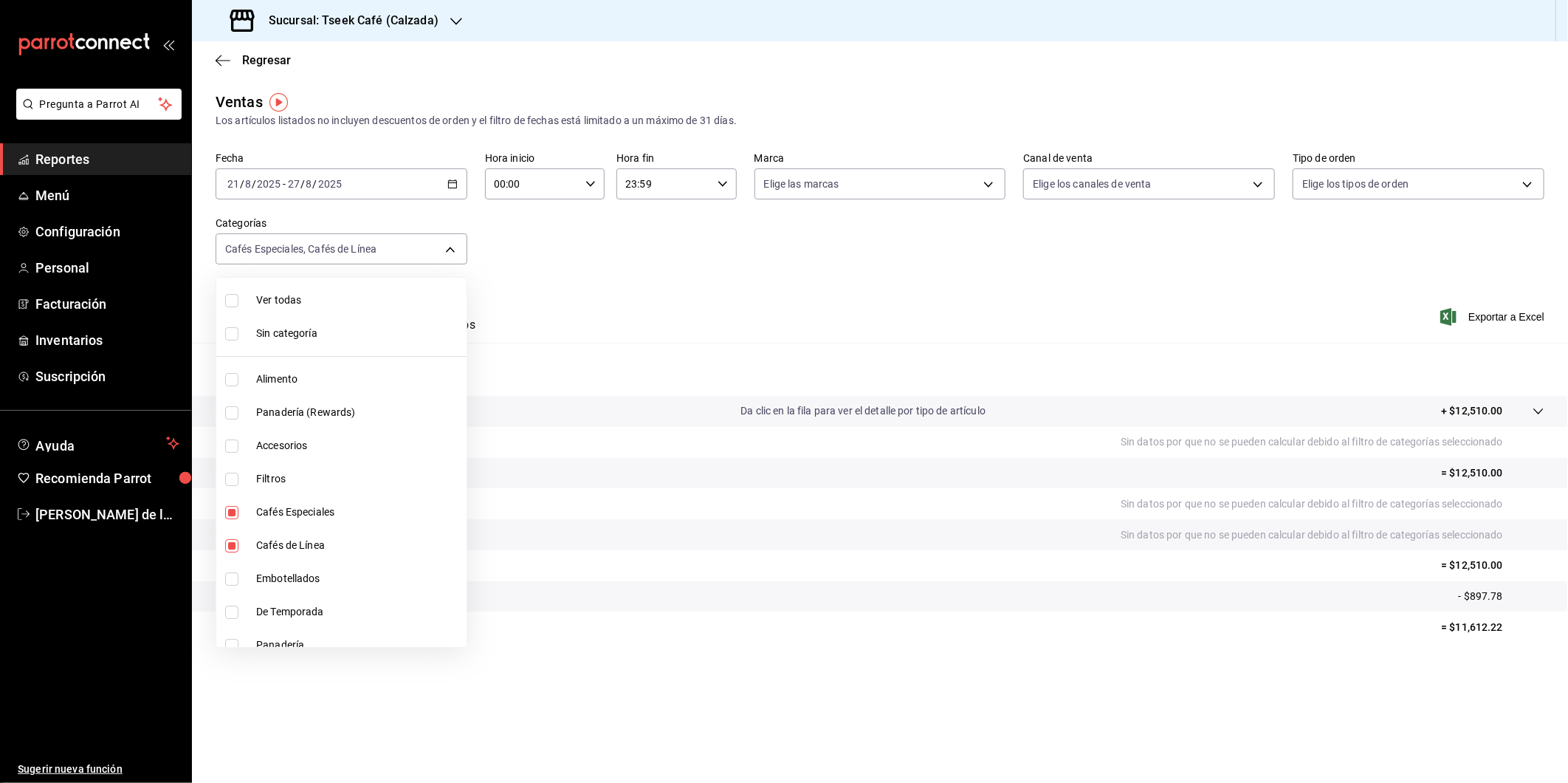
click at [269, 502] on li "Cafés Especiales" at bounding box center [342, 512] width 250 height 33
type input "e04ba174-5dee-45b5-a8da-663802674b38"
checkbox input "false"
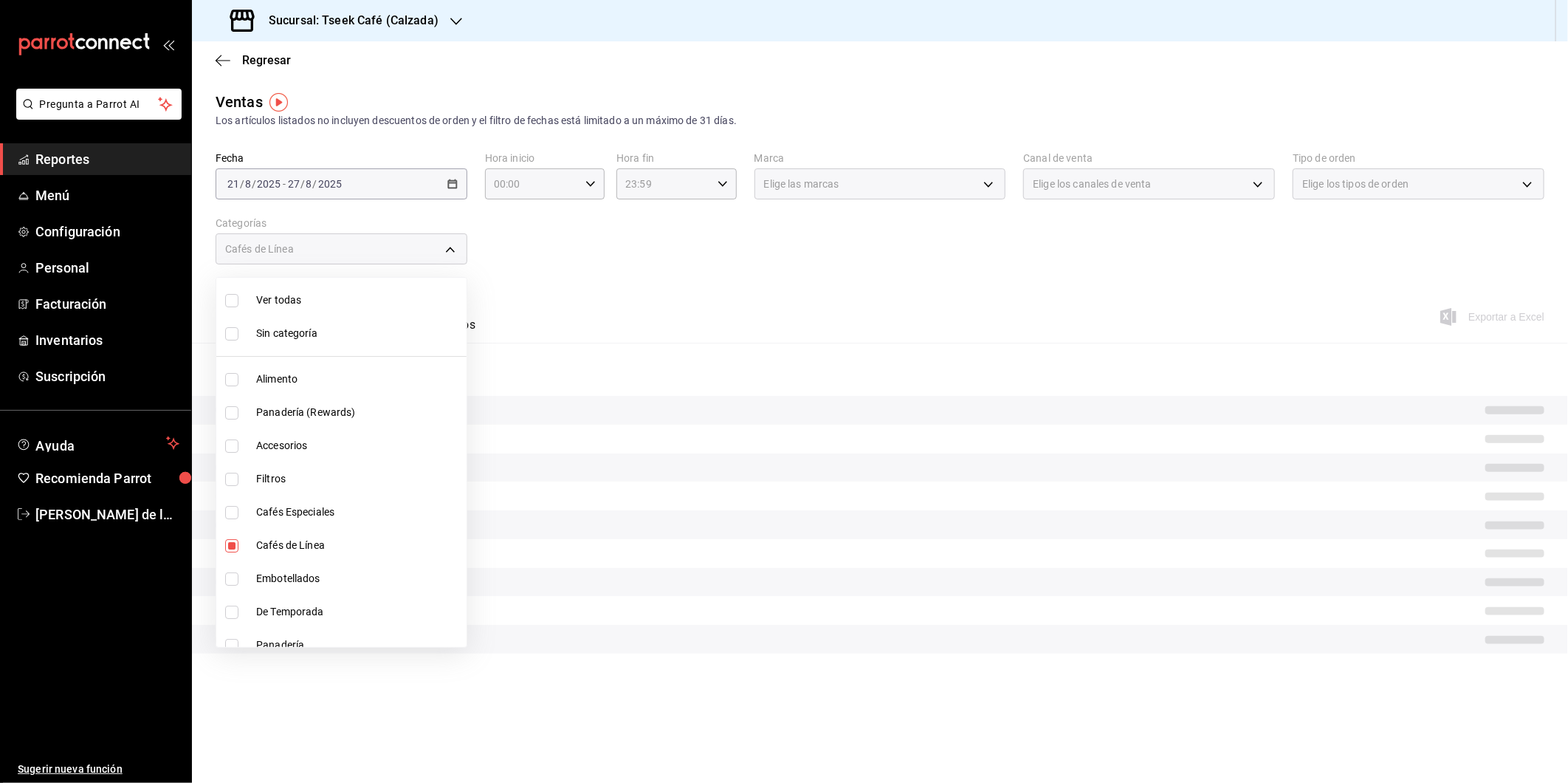
click at [234, 542] on input "checkbox" at bounding box center [232, 546] width 14 height 14
checkbox input "false"
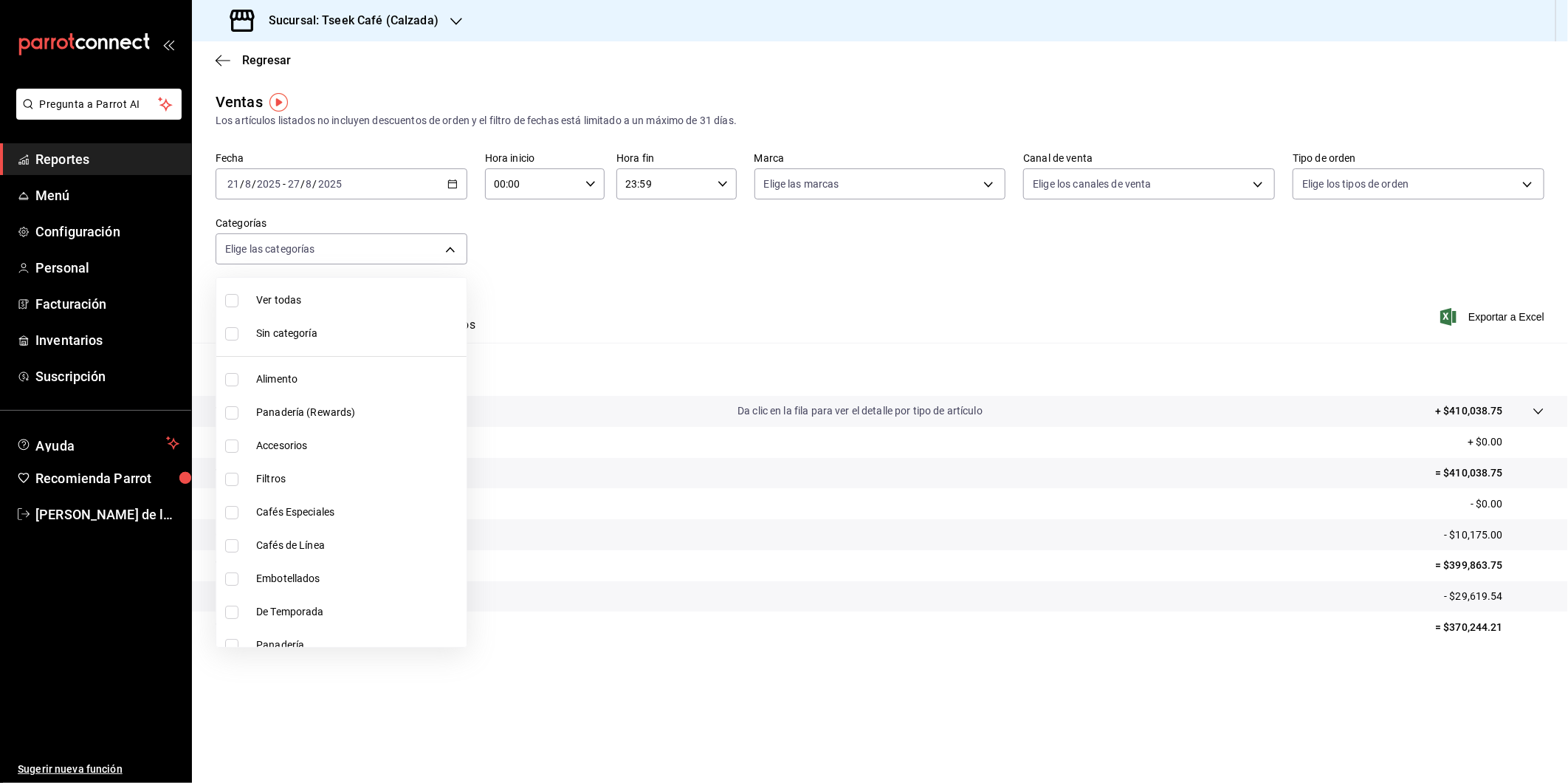
click at [335, 371] on span "Alimento" at bounding box center [358, 379] width 205 height 15
type input "3d98822e-13c4-469b-a7ba-1b5a5abc5a69"
checkbox input "true"
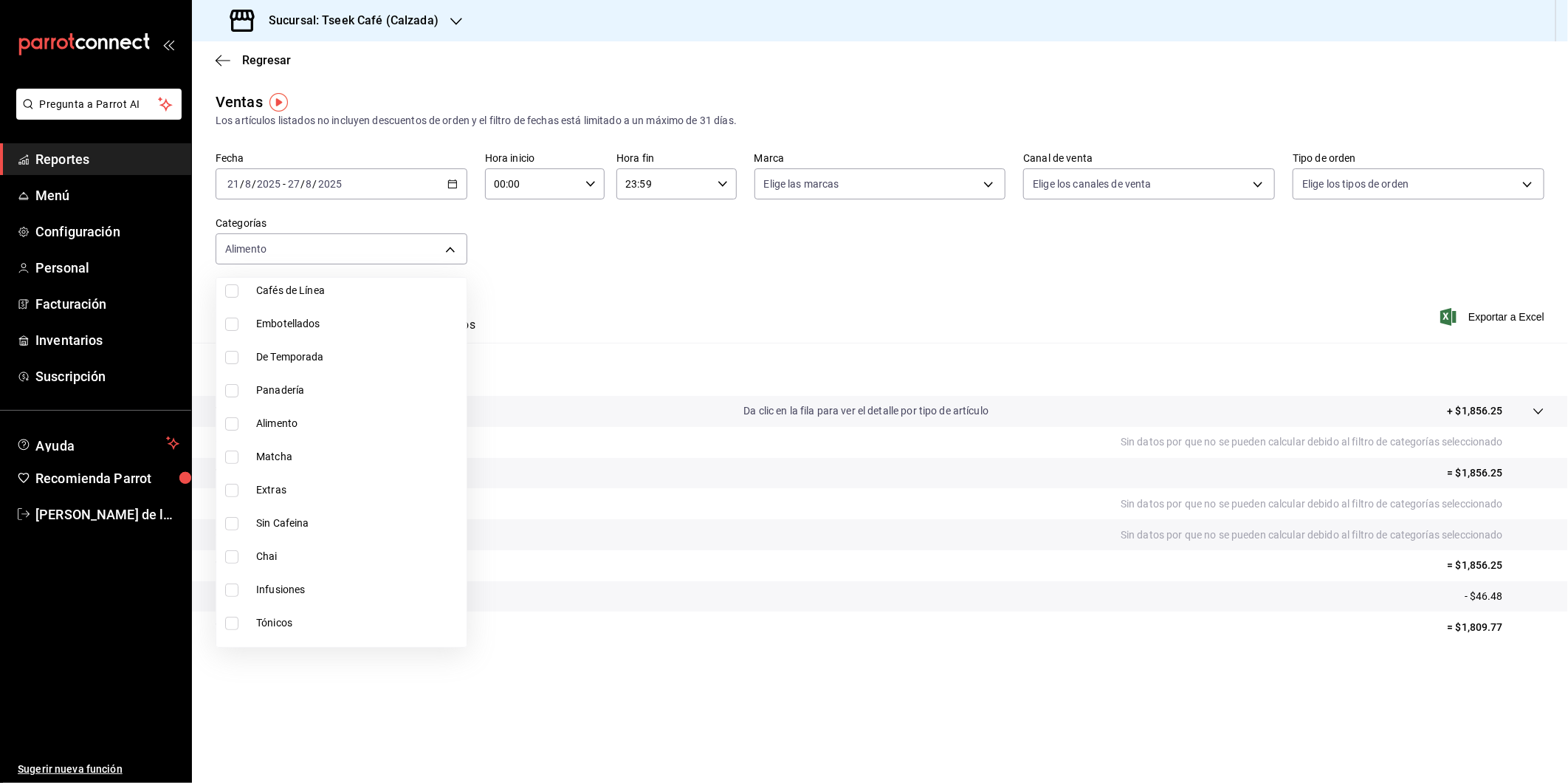
scroll to position [256, 0]
click at [294, 402] on li "Panadería" at bounding box center [342, 389] width 250 height 33
type input "3d98822e-13c4-469b-a7ba-1b5a5abc5a69,41c38e61-98cf-4eba-a0d0-149e962ee828"
checkbox input "true"
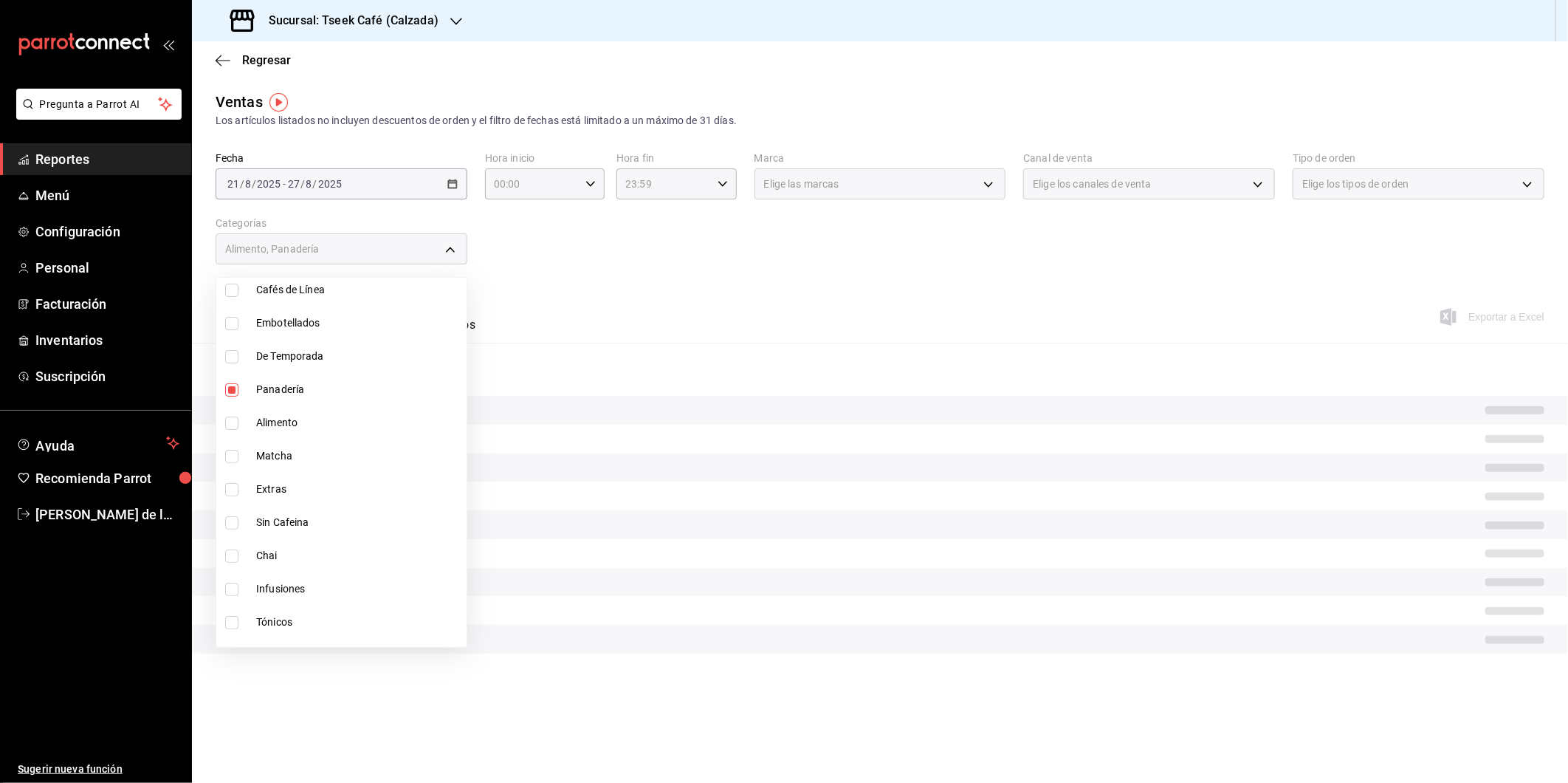
click at [294, 417] on span "Alimento" at bounding box center [358, 423] width 205 height 15
type input "3d98822e-13c4-469b-a7ba-1b5a5abc5a69,41c38e61-98cf-4eba-a0d0-149e962ee828,5e4ce…"
checkbox input "true"
click at [621, 282] on div at bounding box center [784, 391] width 1568 height 783
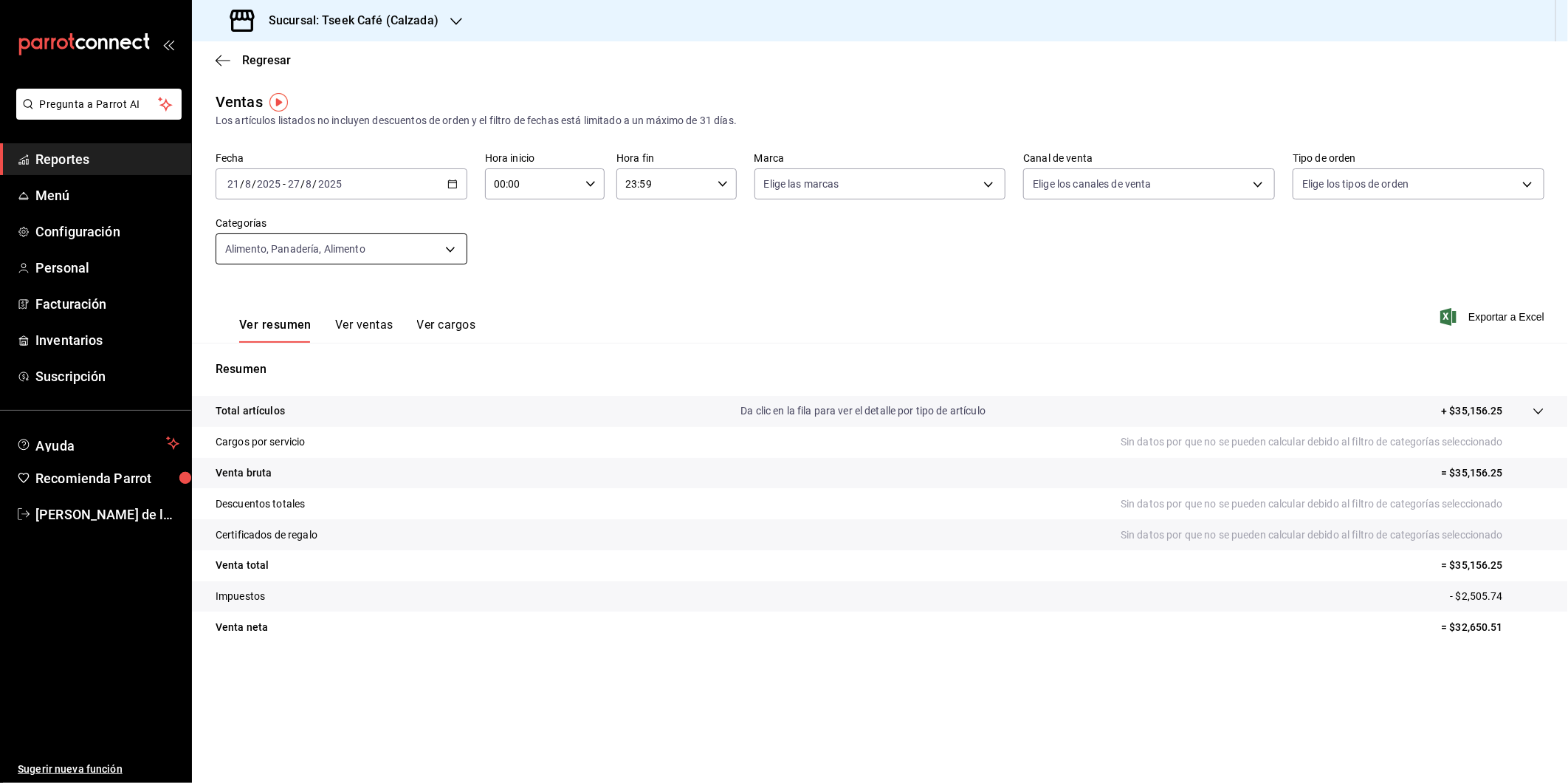
click at [347, 245] on body "Pregunta a Parrot AI Reportes Menú Configuración Personal Facturación Inventari…" at bounding box center [784, 391] width 1568 height 783
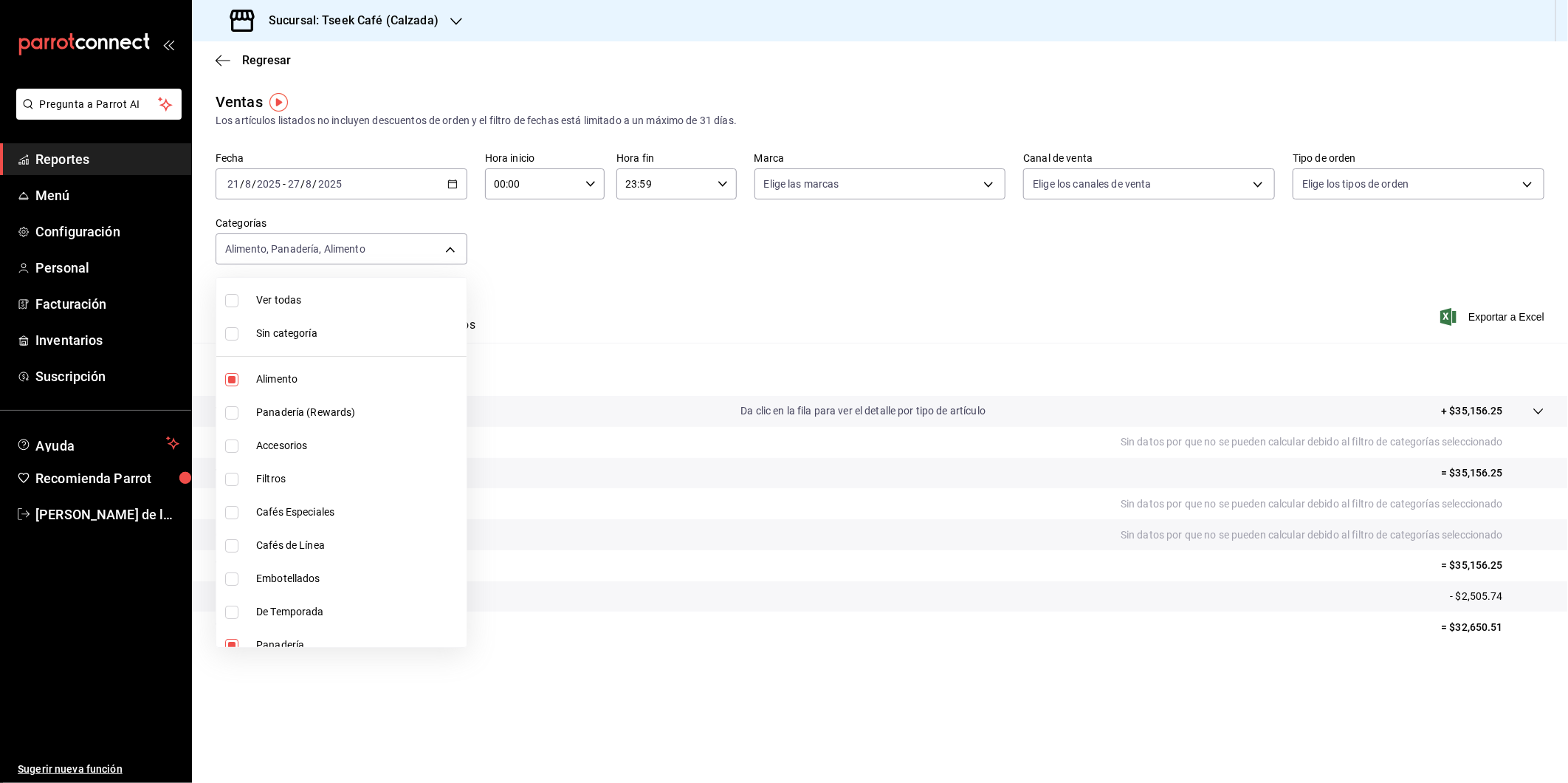
click at [269, 388] on li "Alimento" at bounding box center [342, 379] width 250 height 33
type input "41c38e61-98cf-4eba-a0d0-149e962ee828,5e4cebb3-386e-4093-a888-5062a198503d"
checkbox input "false"
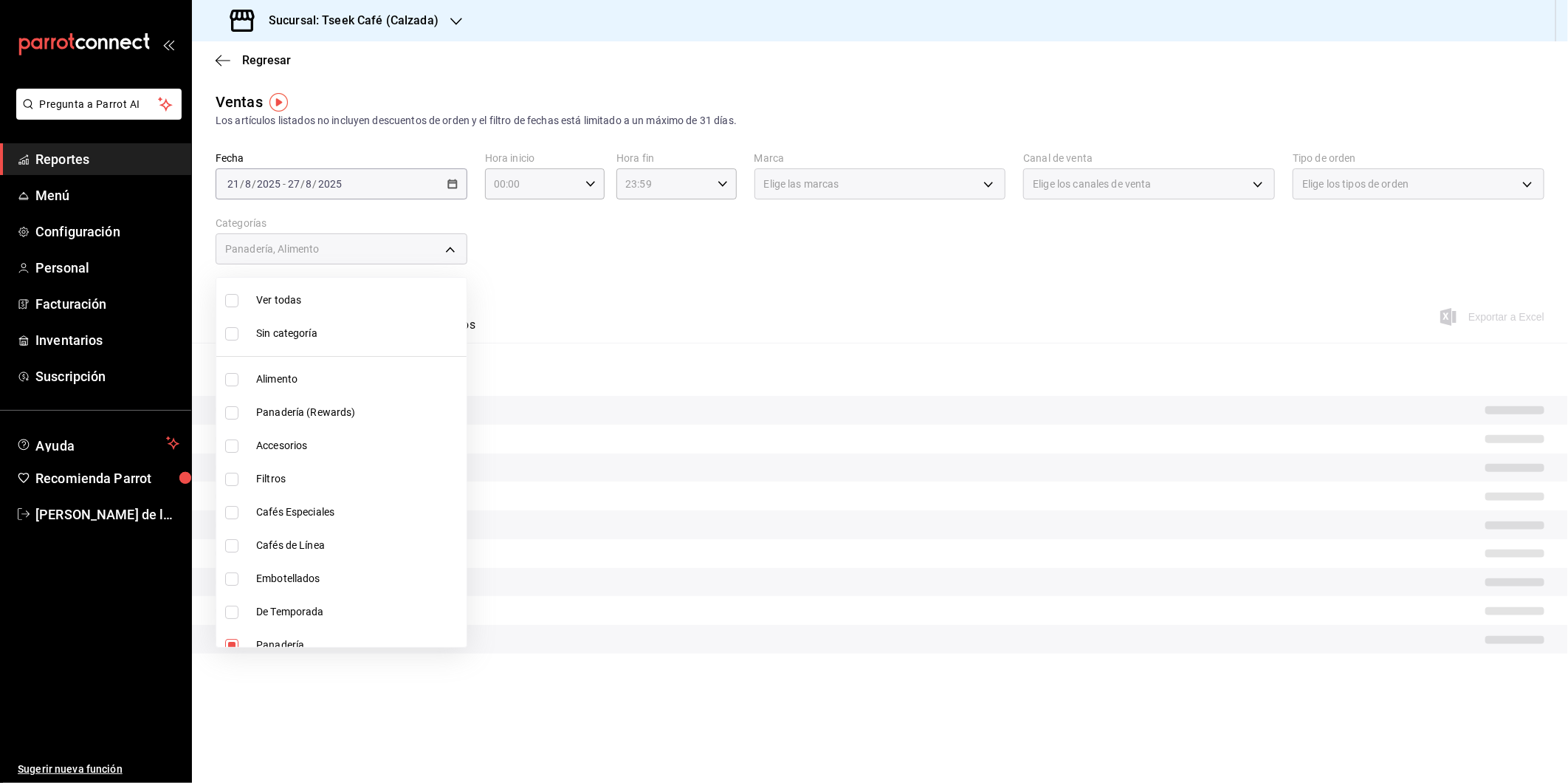
click at [270, 638] on span "Panadería" at bounding box center [358, 645] width 205 height 15
type input "5e4cebb3-386e-4093-a888-5062a198503d"
checkbox input "false"
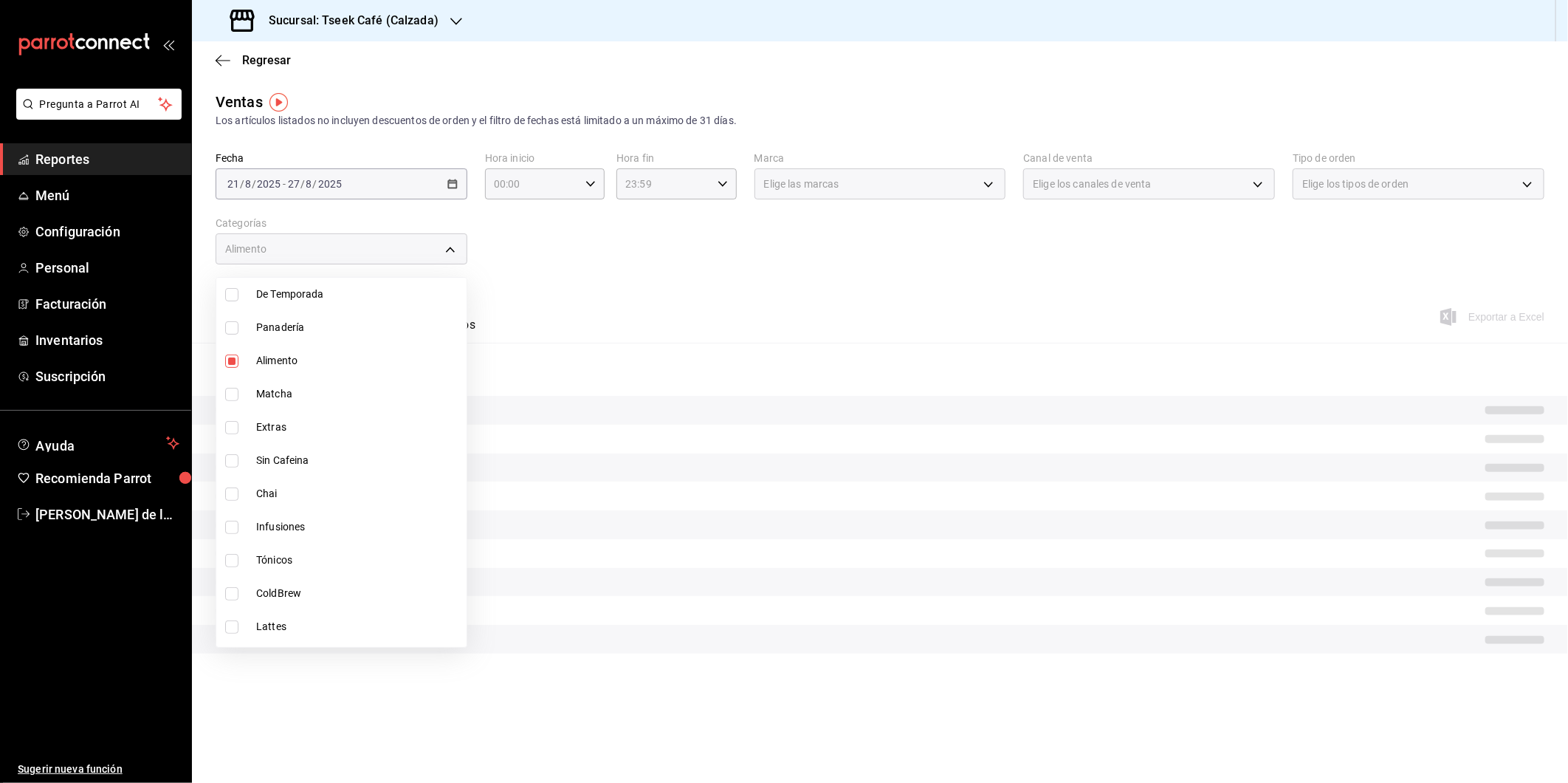
click at [242, 356] on label at bounding box center [235, 361] width 19 height 14
click at [239, 356] on input "checkbox" at bounding box center [232, 361] width 14 height 14
checkbox input "true"
type input "5e4cebb3-386e-4093-a888-5062a198503d"
click at [234, 368] on li "Alimento" at bounding box center [342, 360] width 250 height 33
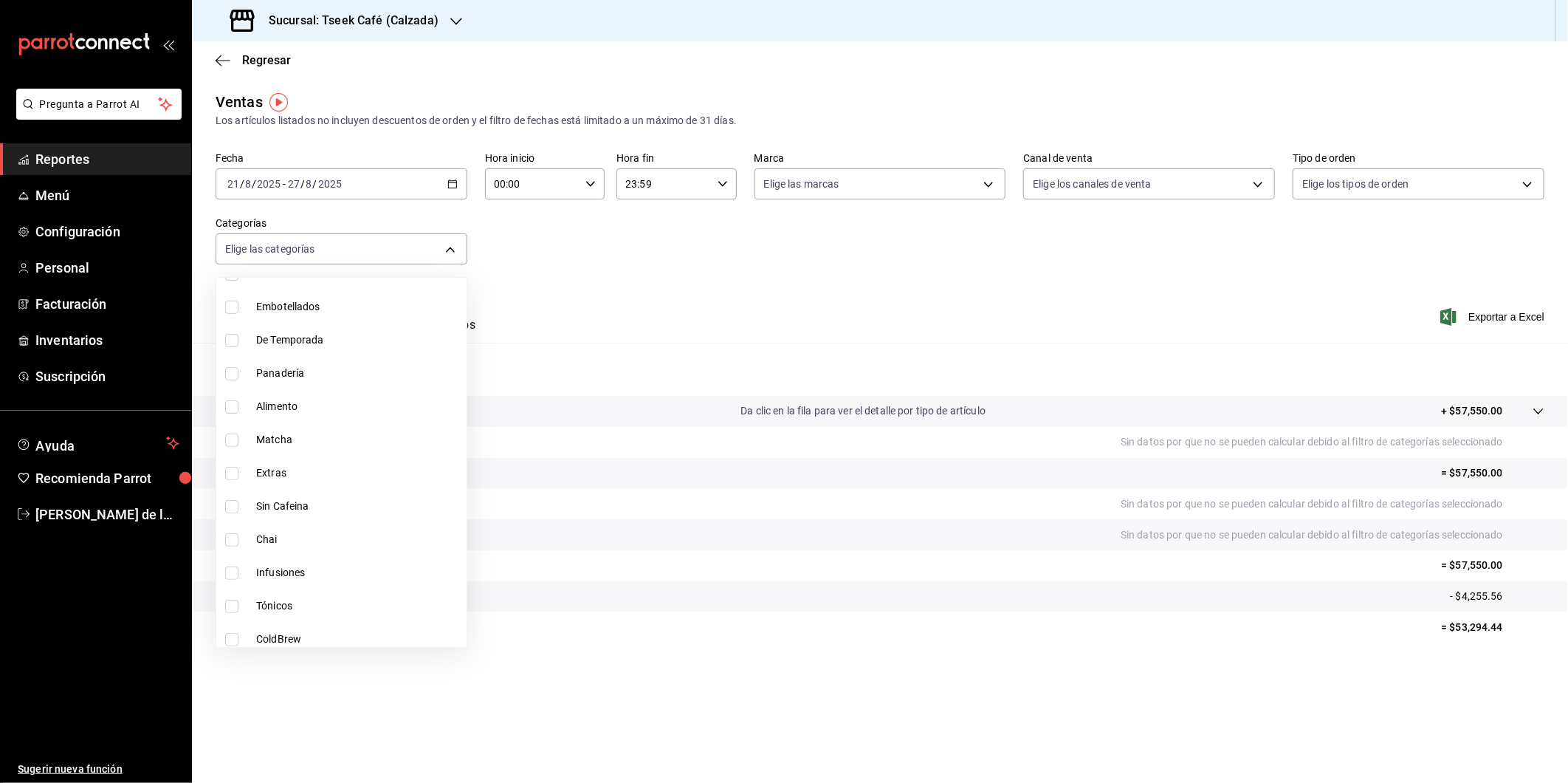
scroll to position [246, 0]
click at [234, 428] on input "checkbox" at bounding box center [232, 432] width 14 height 14
checkbox input "true"
type input "5e4cebb3-386e-4093-a888-5062a198503d"
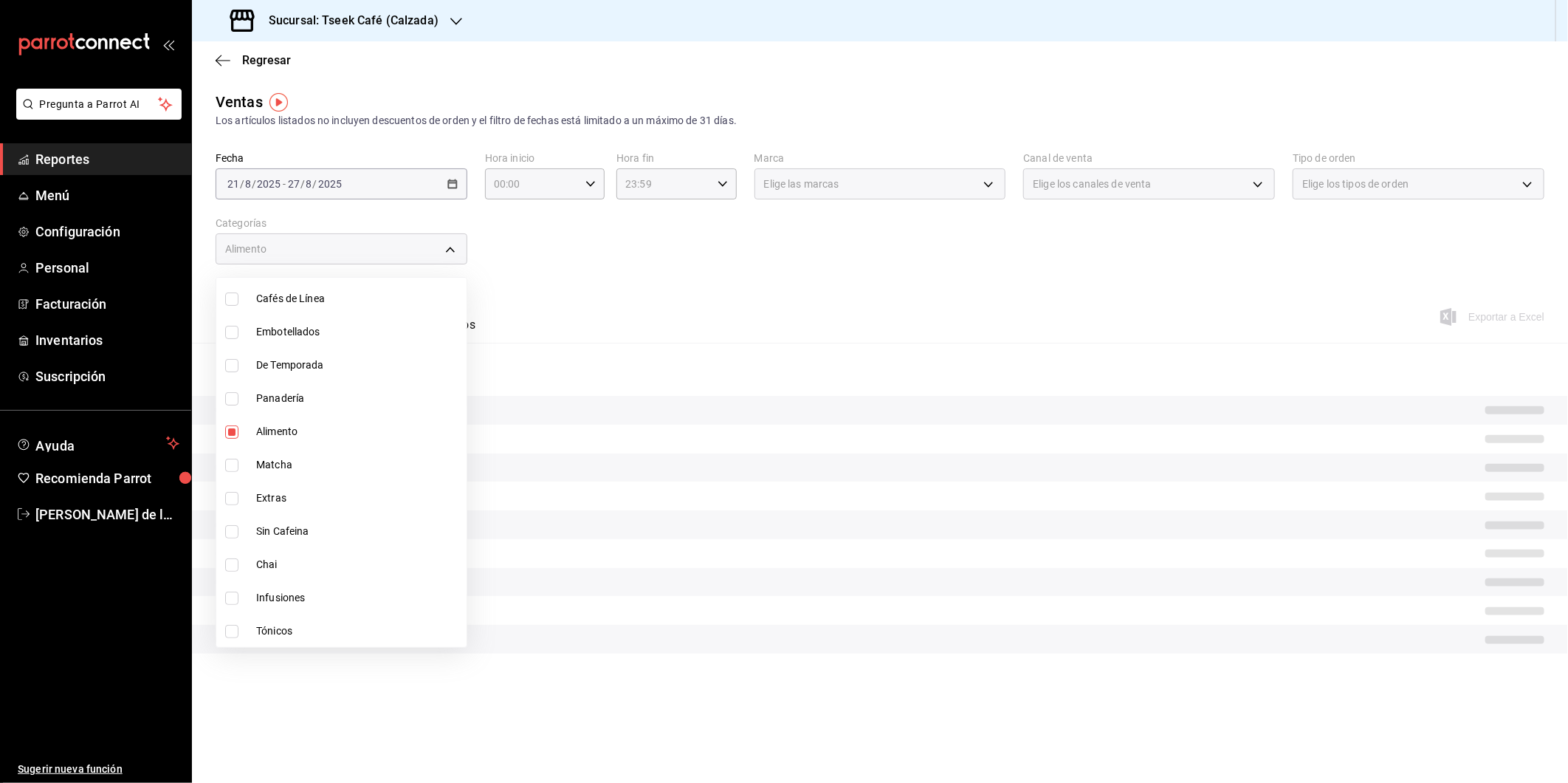
click at [232, 400] on input "checkbox" at bounding box center [232, 399] width 14 height 14
checkbox input "true"
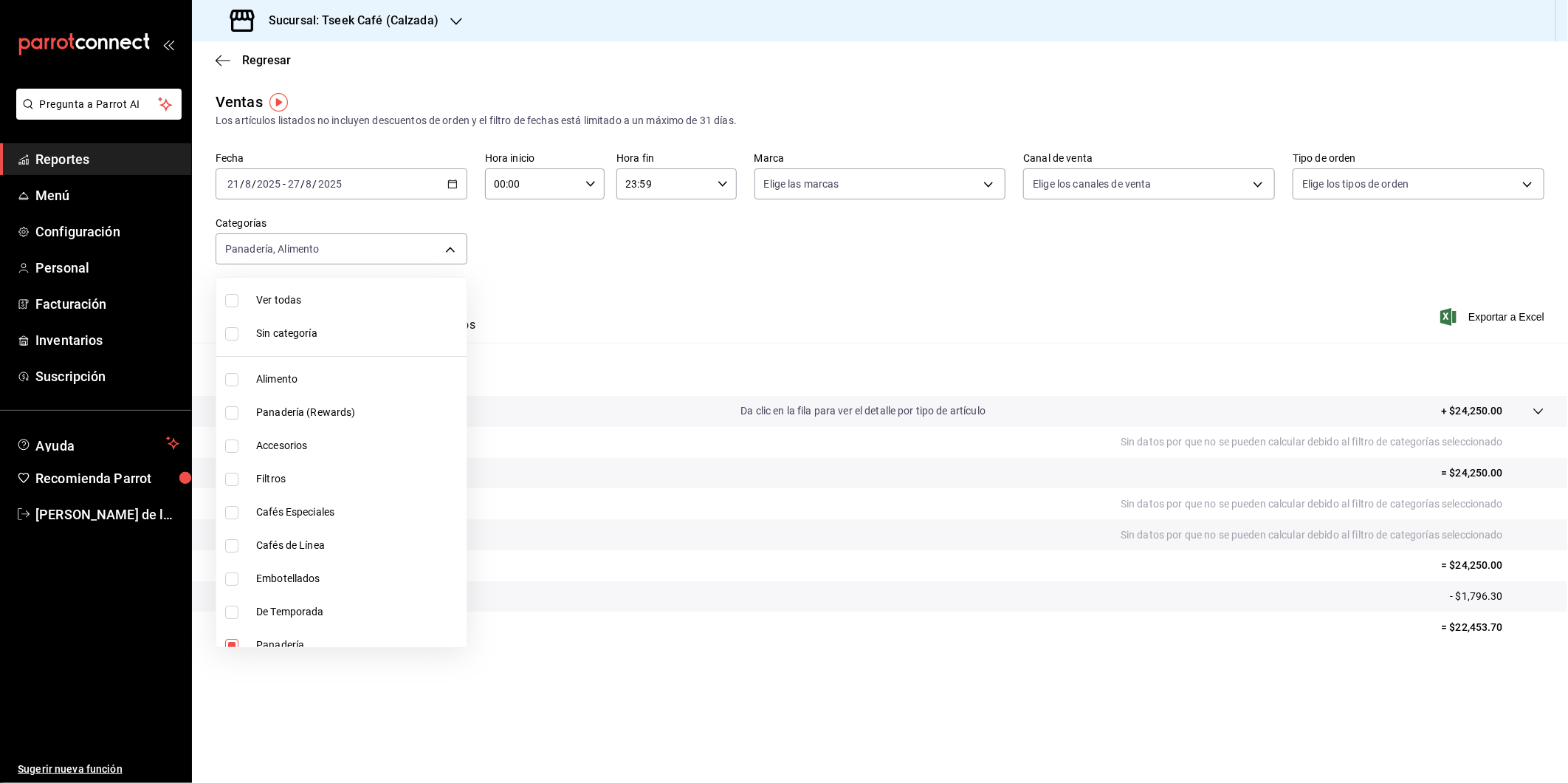
click at [266, 371] on span "Alimento" at bounding box center [358, 379] width 205 height 15
type input "5e4cebb3-386e-4093-a888-5062a198503d,41c38e61-98cf-4eba-a0d0-149e962ee828,3d988…"
checkbox input "true"
click at [714, 320] on div at bounding box center [784, 391] width 1568 height 783
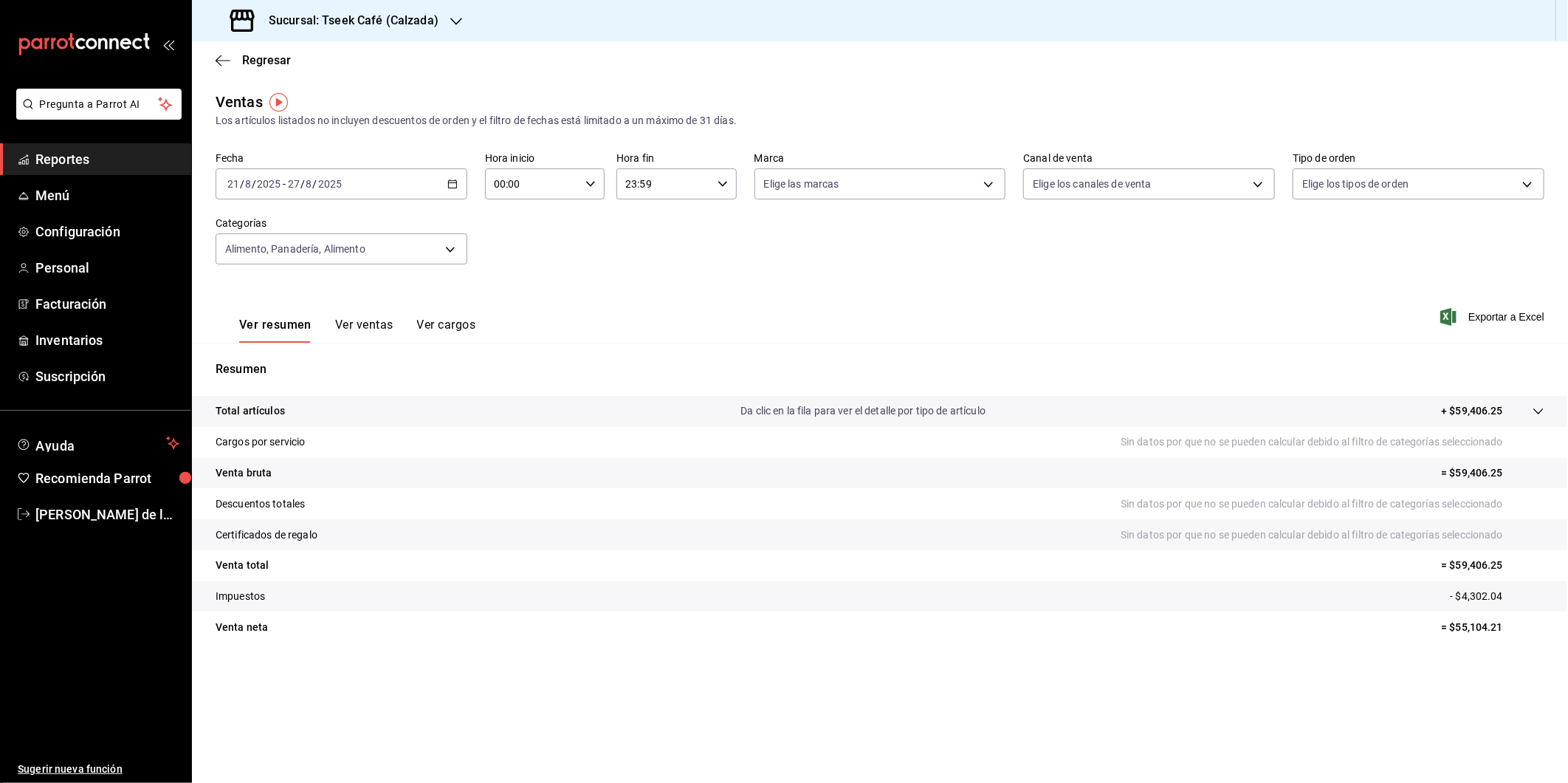
click at [353, 329] on button "Ver ventas" at bounding box center [365, 329] width 58 height 25
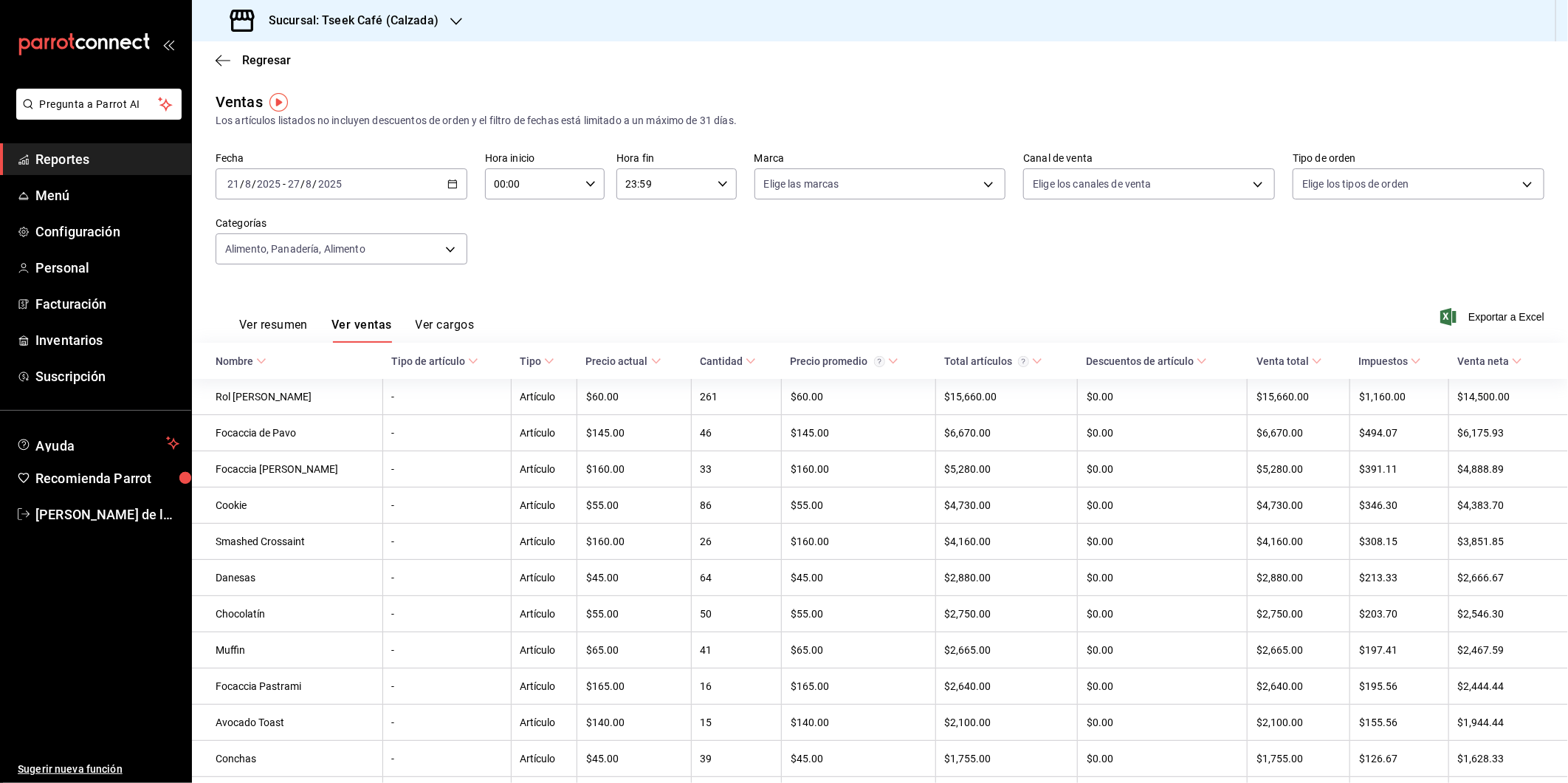
click at [271, 325] on button "Ver resumen" at bounding box center [274, 329] width 68 height 25
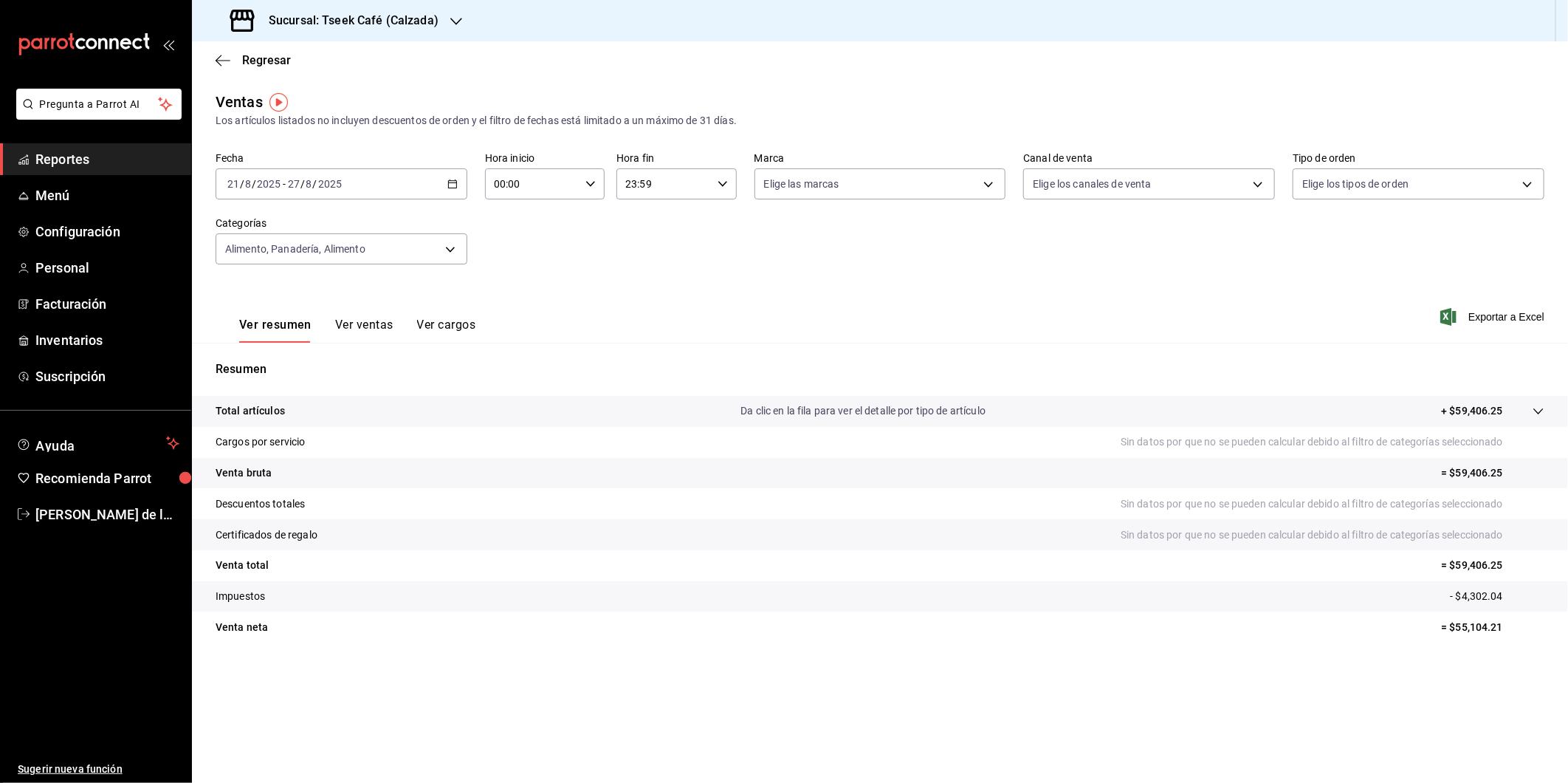
click at [540, 313] on div "Ver resumen Ver ventas Ver cargos Exportar a Excel" at bounding box center [880, 312] width 1376 height 61
click at [482, 300] on div "Ver resumen Ver ventas Ver cargos Exportar a Excel" at bounding box center [880, 312] width 1376 height 61
